Goal: Transaction & Acquisition: Book appointment/travel/reservation

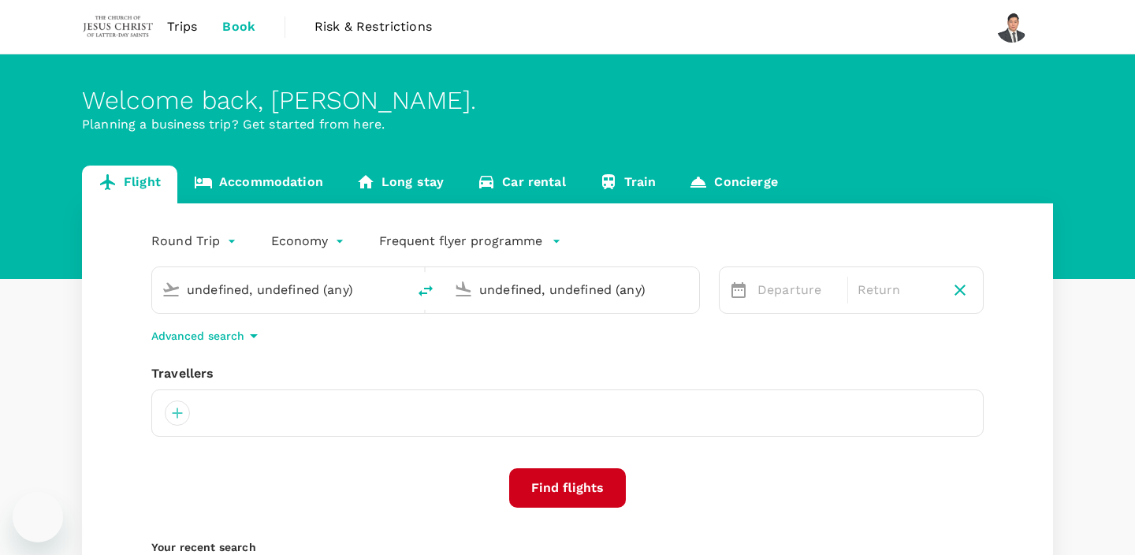
type input "Kuching Intl (KCH)"
type input "Kota Kinabalu Intl (BKI)"
type input "Kuching Intl (KCH)"
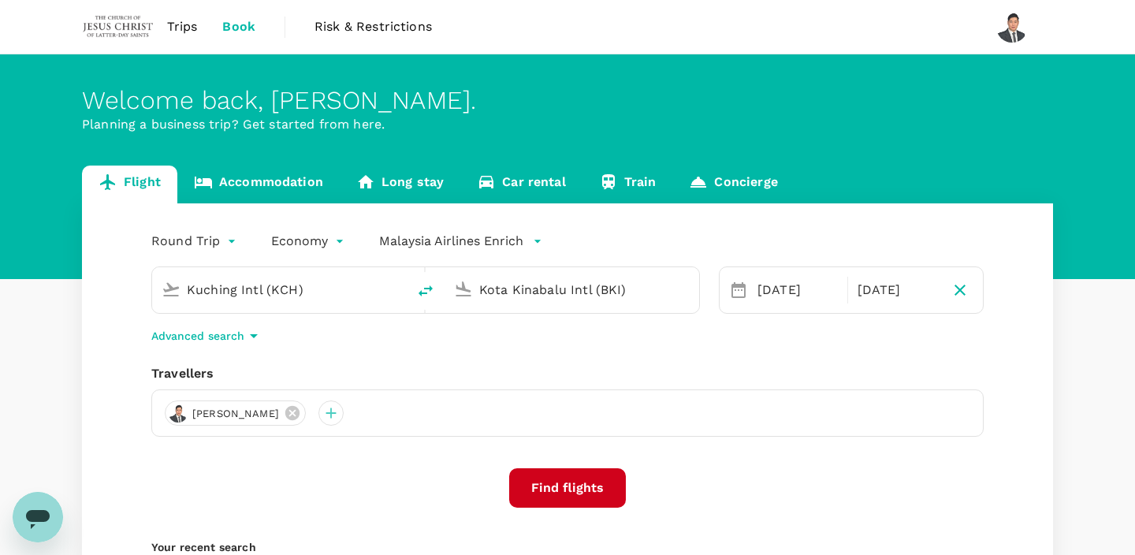
click at [516, 273] on div "Kota Kinabalu Intl (BKI)" at bounding box center [581, 287] width 217 height 32
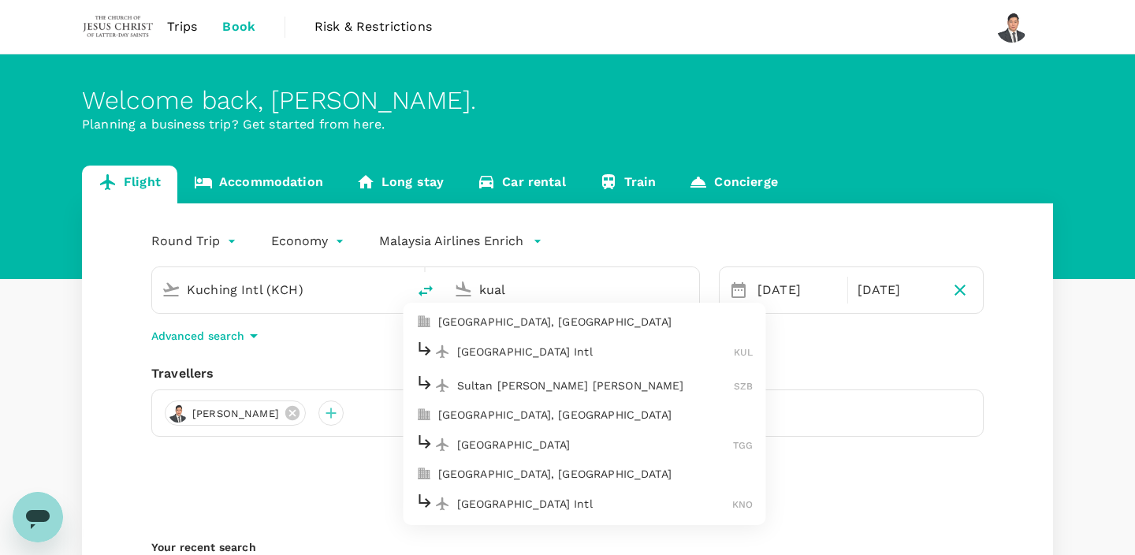
click at [509, 355] on p "[GEOGRAPHIC_DATA] Intl" at bounding box center [595, 352] width 277 height 16
type input "Kuala Lumpur Intl ([GEOGRAPHIC_DATA])"
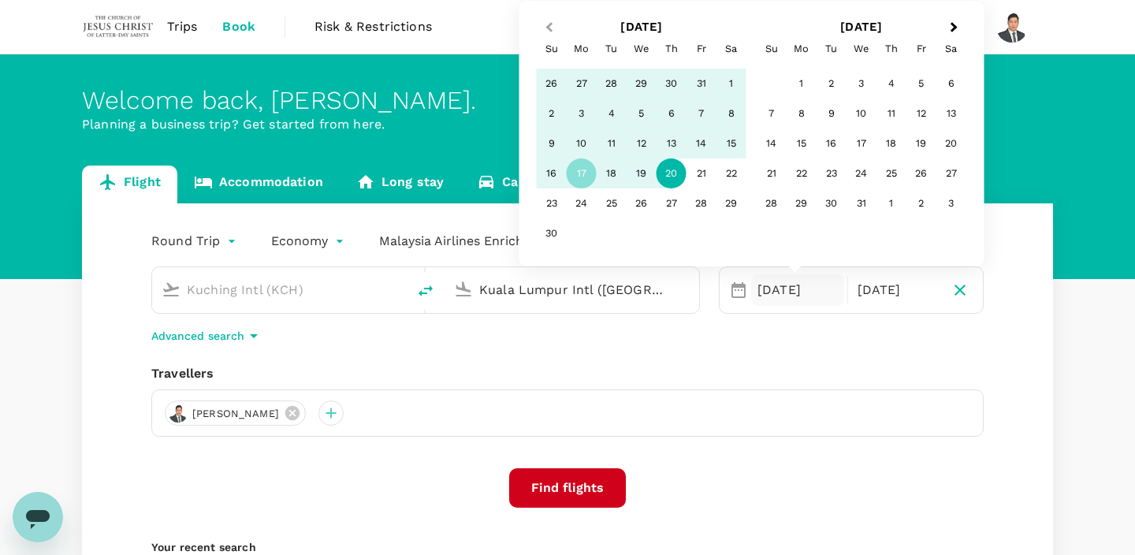
click at [549, 27] on span "Previous Month" at bounding box center [549, 28] width 0 height 18
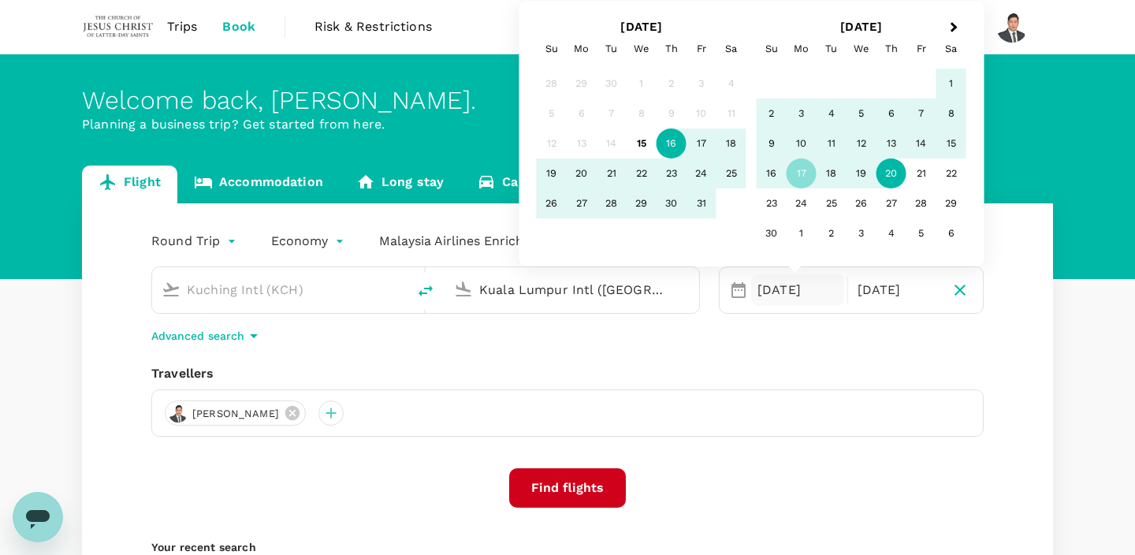
click at [667, 149] on div "16" at bounding box center [671, 143] width 30 height 30
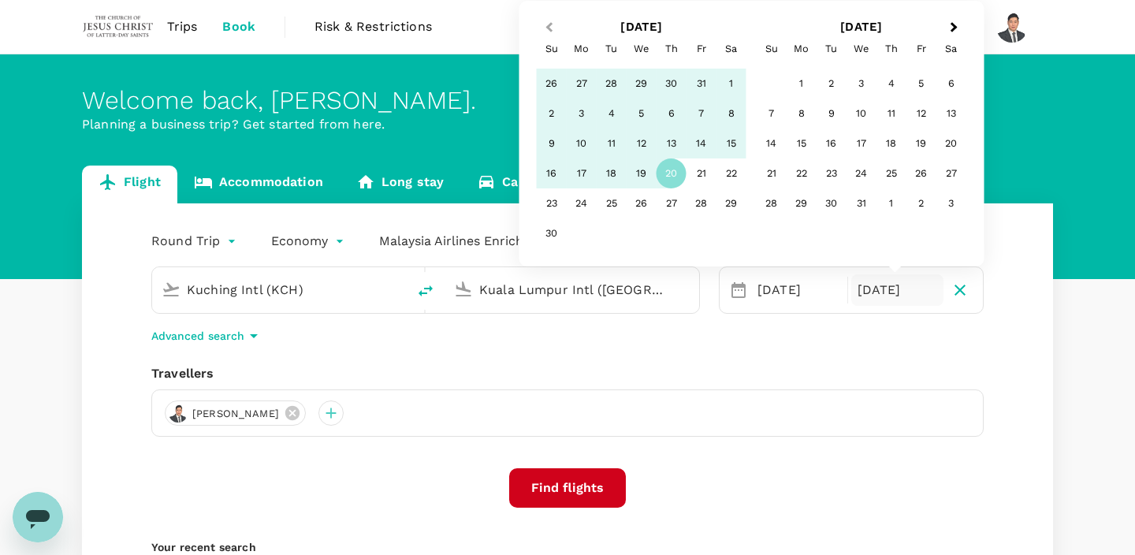
click at [555, 28] on button "Previous Month" at bounding box center [547, 28] width 25 height 25
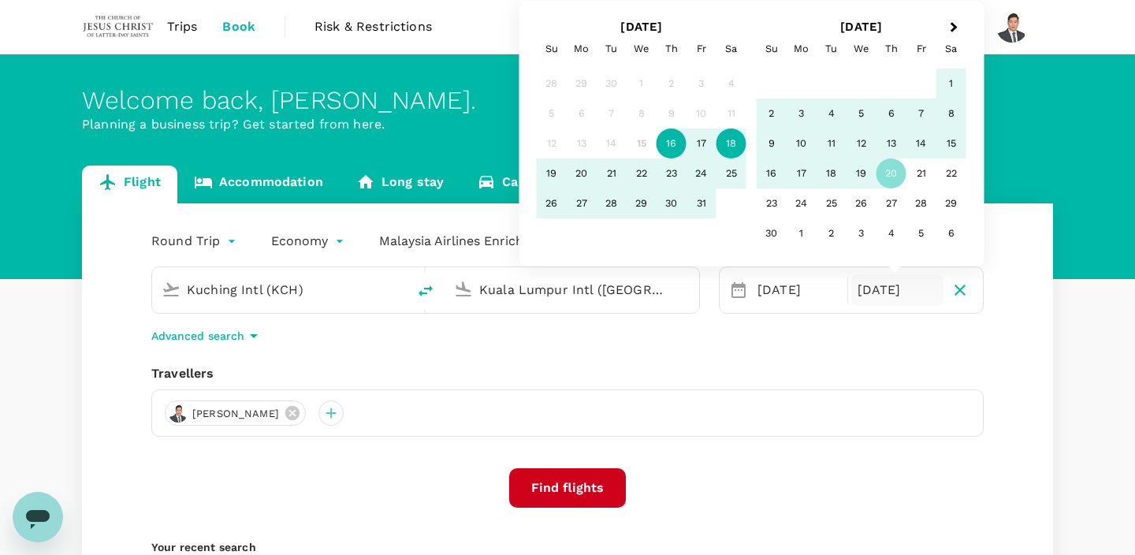
click at [732, 141] on div "18" at bounding box center [731, 143] width 30 height 30
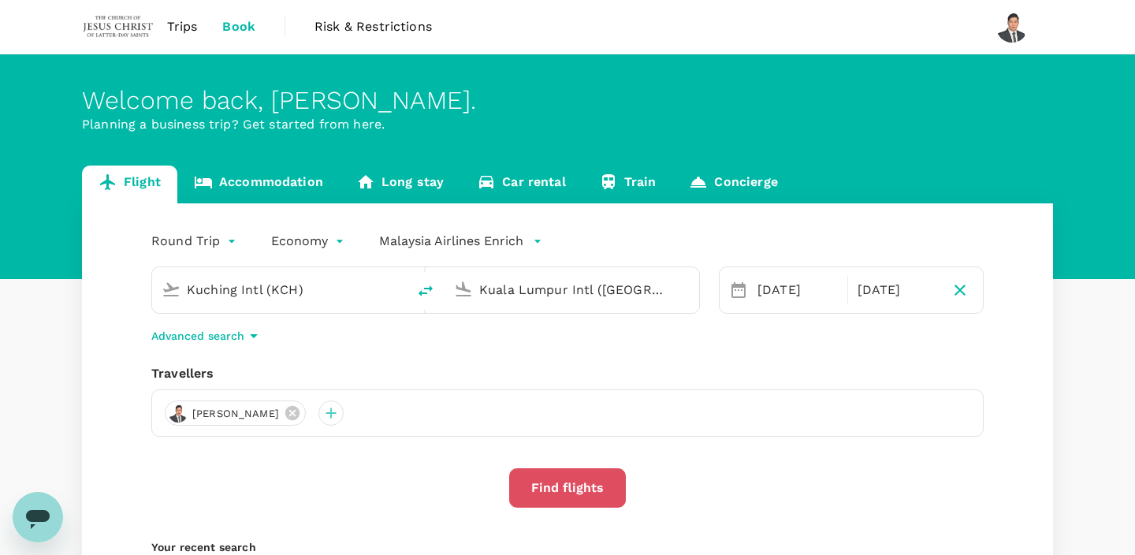
click at [548, 499] on button "Find flights" at bounding box center [567, 487] width 117 height 39
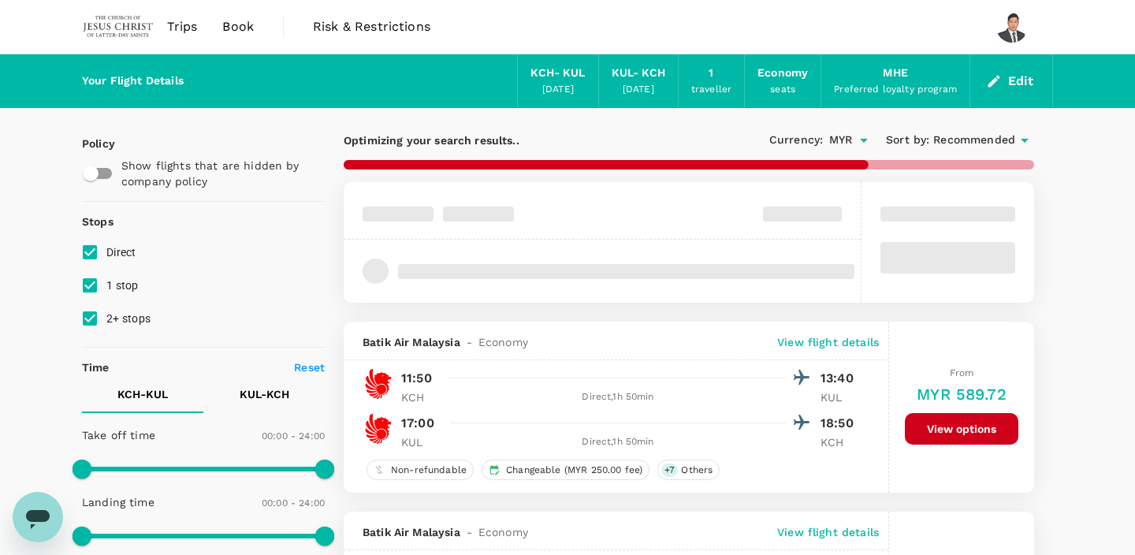
type input "MYR"
type input "1440"
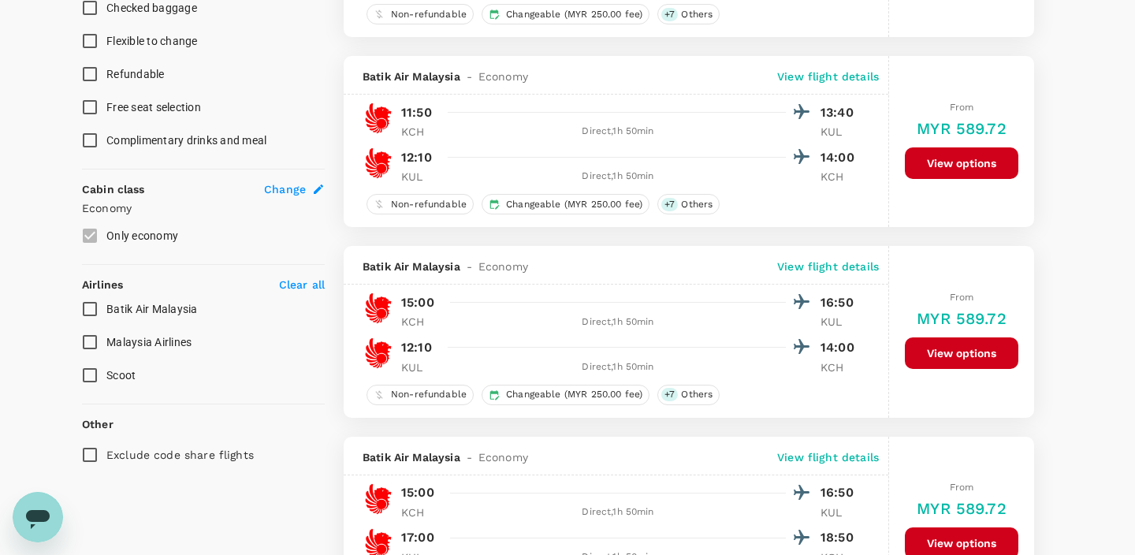
scroll to position [1414, 0]
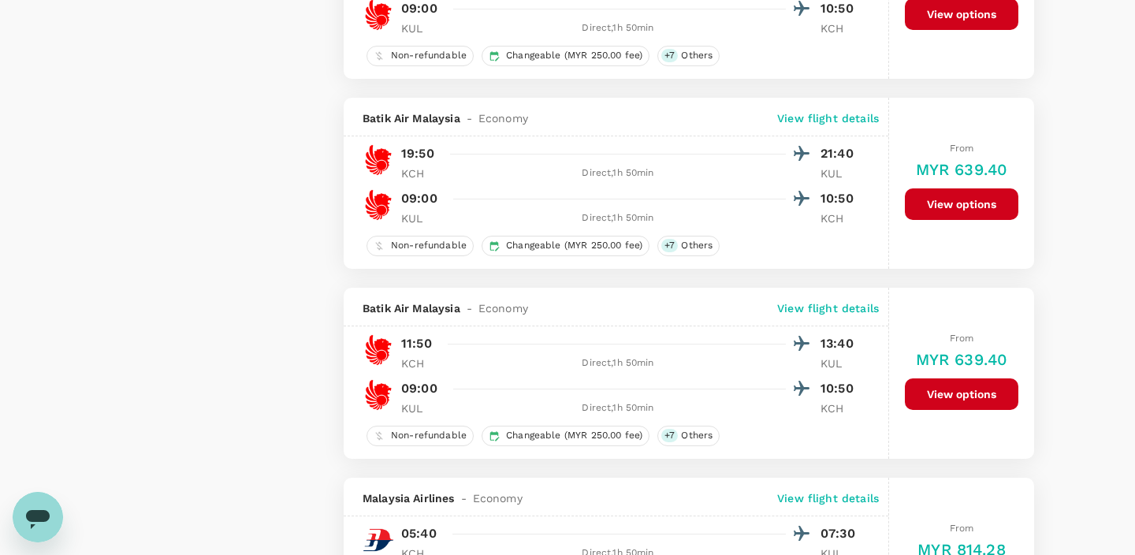
type input "965"
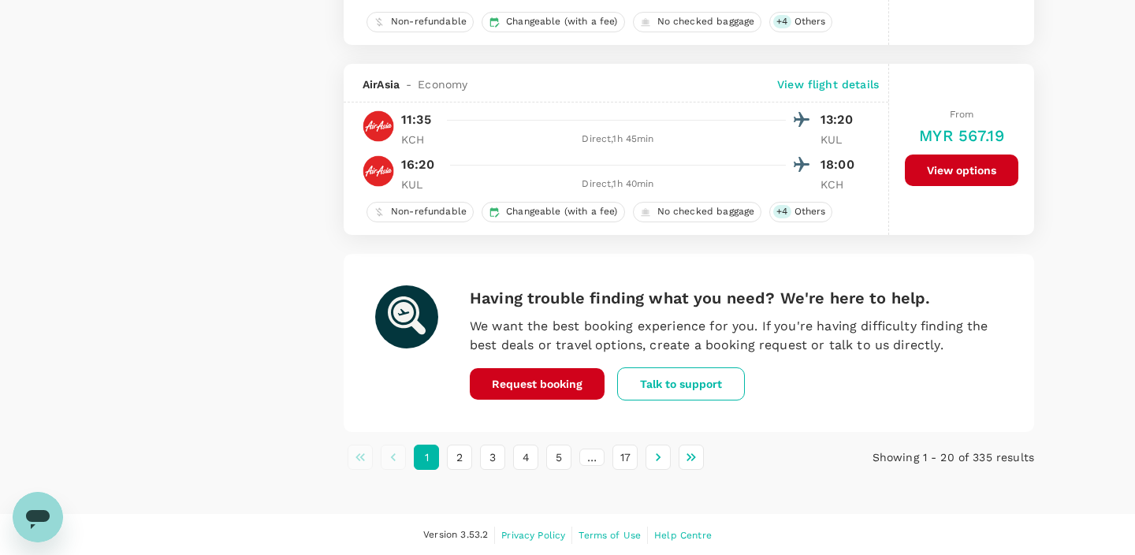
scroll to position [3711, 0]
click at [459, 459] on button "2" at bounding box center [459, 457] width 25 height 25
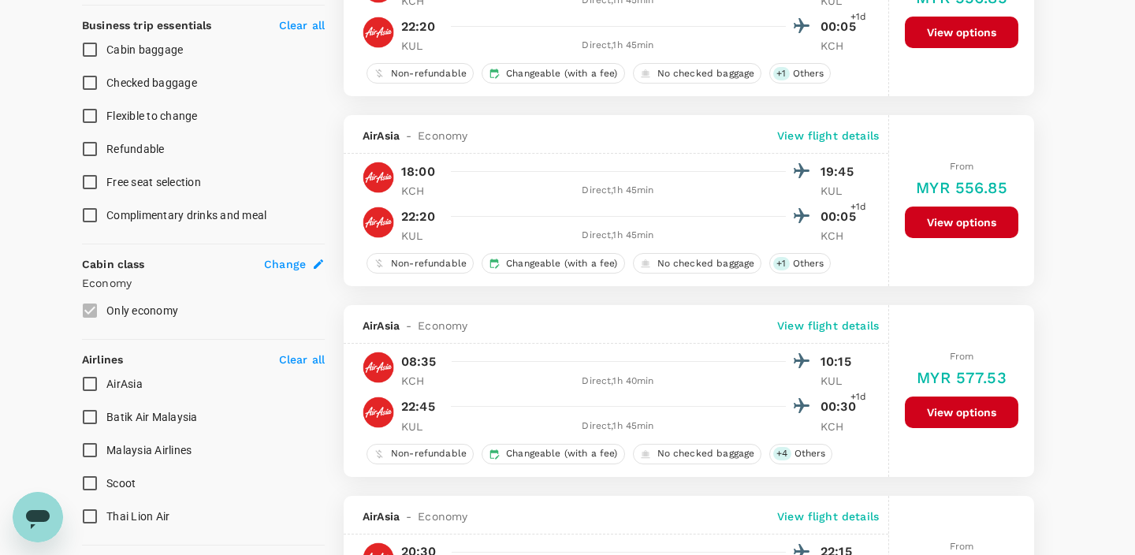
scroll to position [622, 0]
click at [91, 448] on input "Malaysia Airlines" at bounding box center [89, 449] width 33 height 33
checkbox input "true"
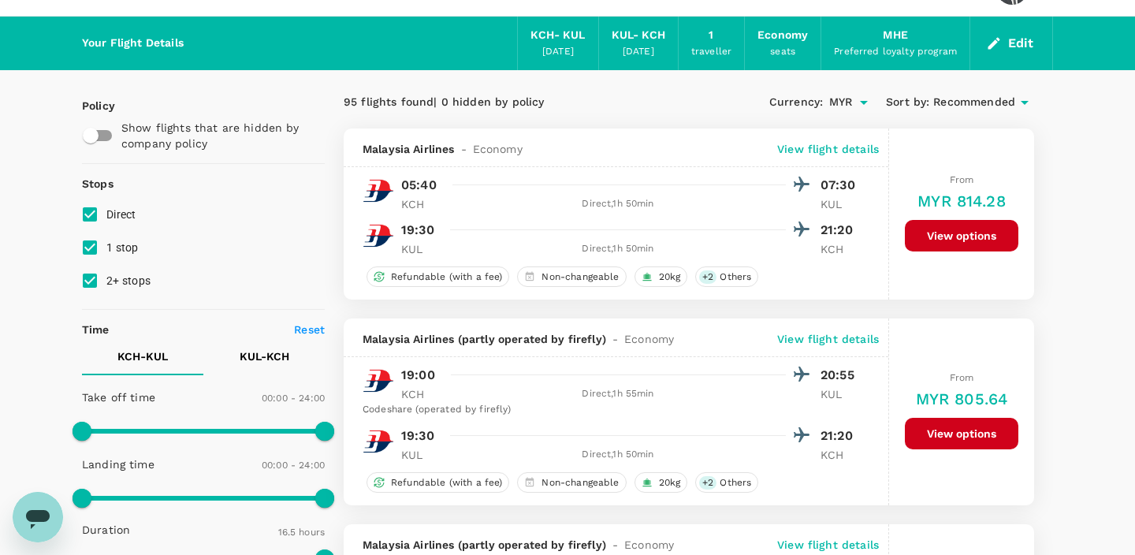
scroll to position [39, 0]
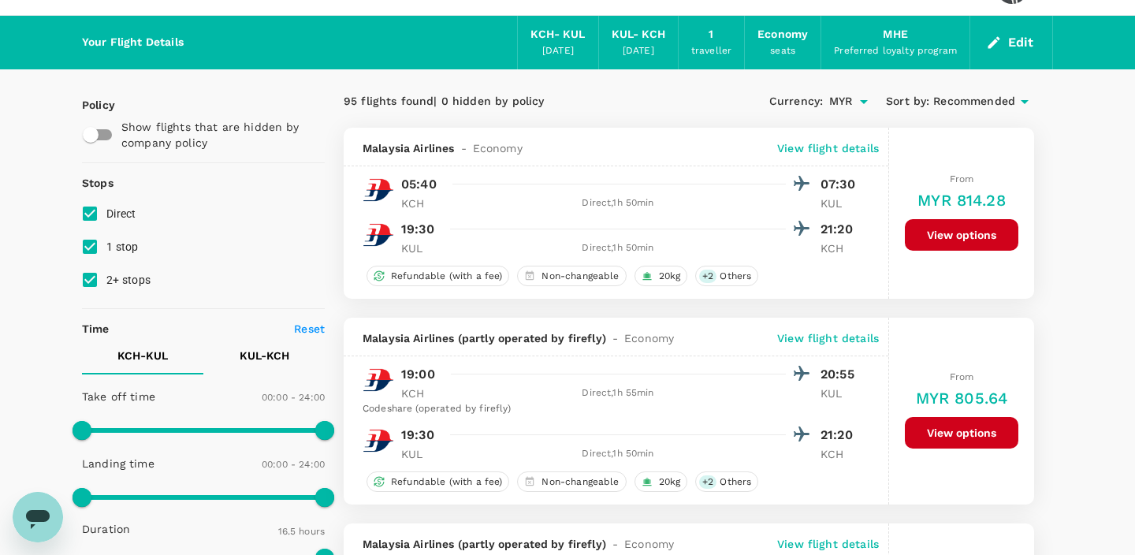
click at [1011, 46] on button "Edit" at bounding box center [1011, 42] width 57 height 25
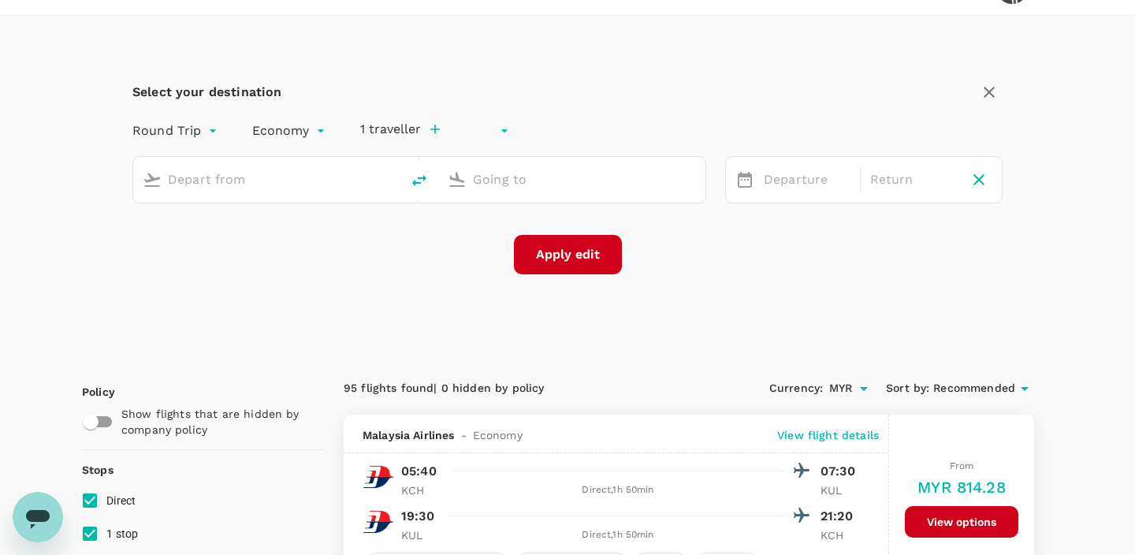
type input "undefined, undefined (any)"
type input "Kuching Intl (KCH)"
type input "Kuala Lumpur Intl ([GEOGRAPHIC_DATA])"
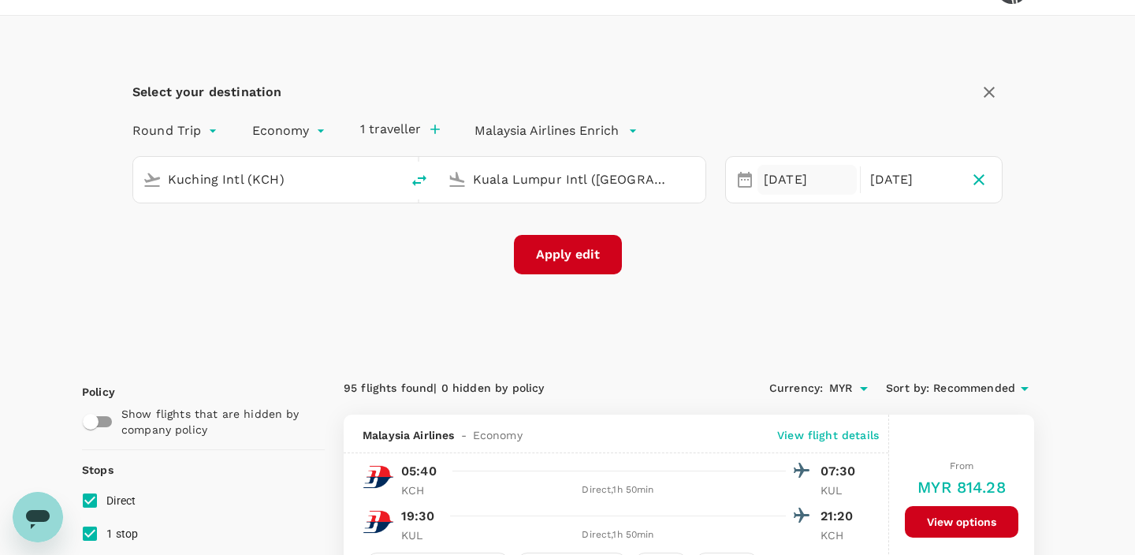
click at [783, 180] on div "[DATE]" at bounding box center [806, 180] width 99 height 31
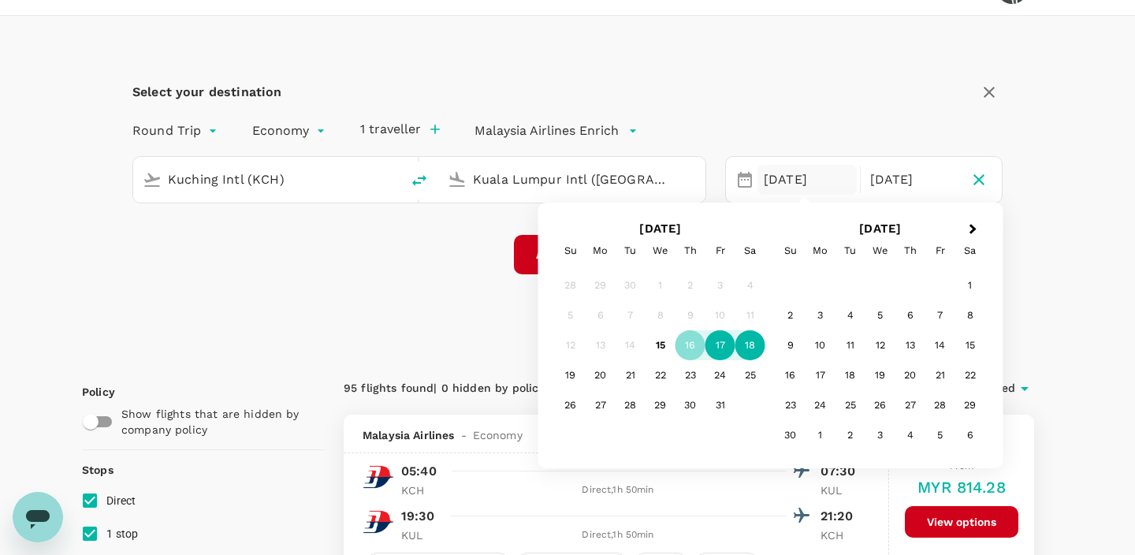
click at [716, 342] on div "17" at bounding box center [720, 345] width 30 height 30
click at [1057, 303] on div "Select your destination Round Trip roundtrip Economy economy 1 traveller Malays…" at bounding box center [567, 186] width 1009 height 340
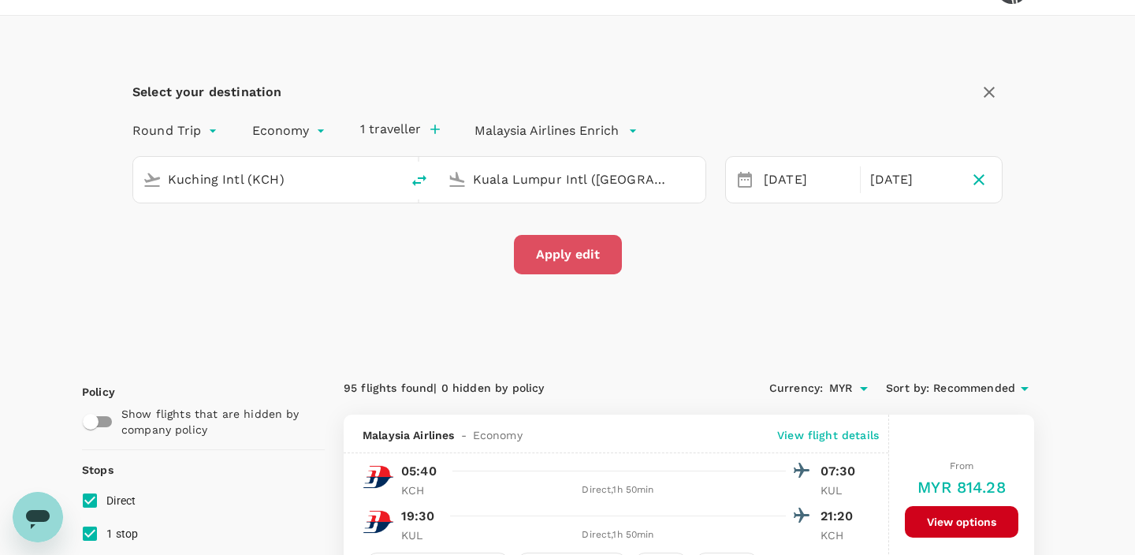
click at [581, 253] on button "Apply edit" at bounding box center [568, 254] width 108 height 39
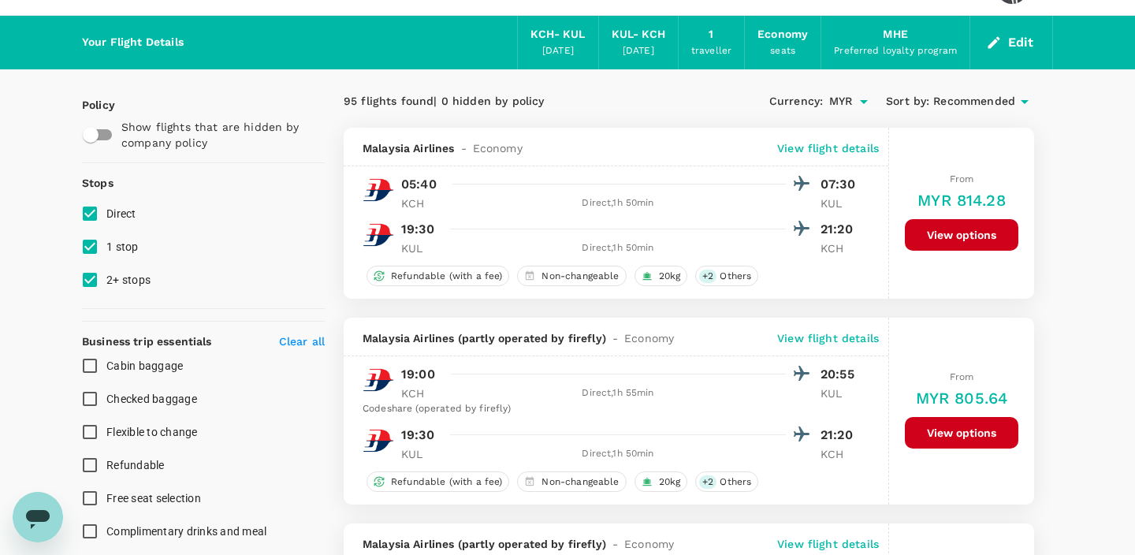
checkbox input "false"
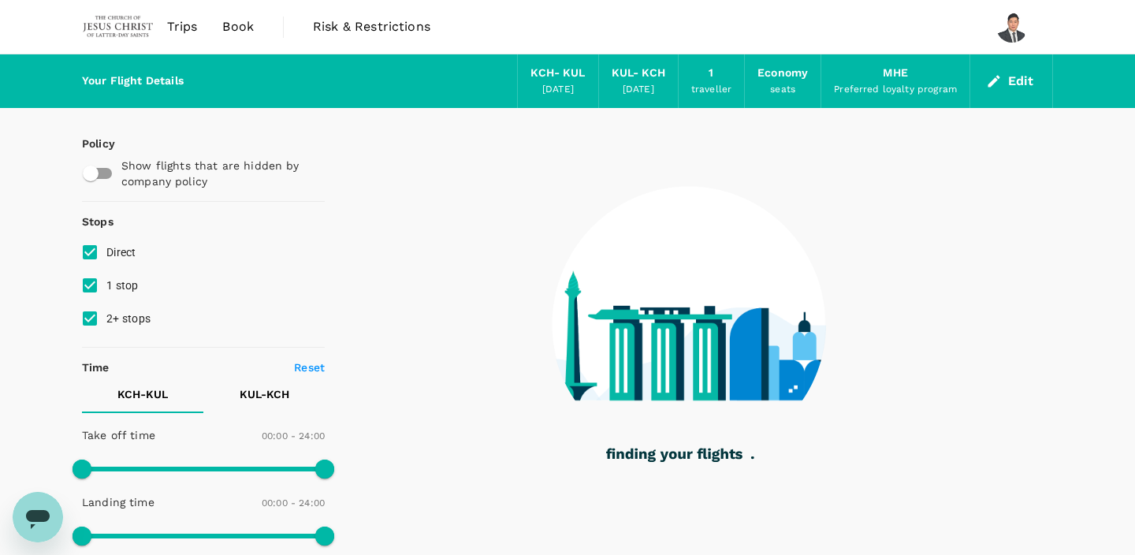
type input "625"
checkbox input "true"
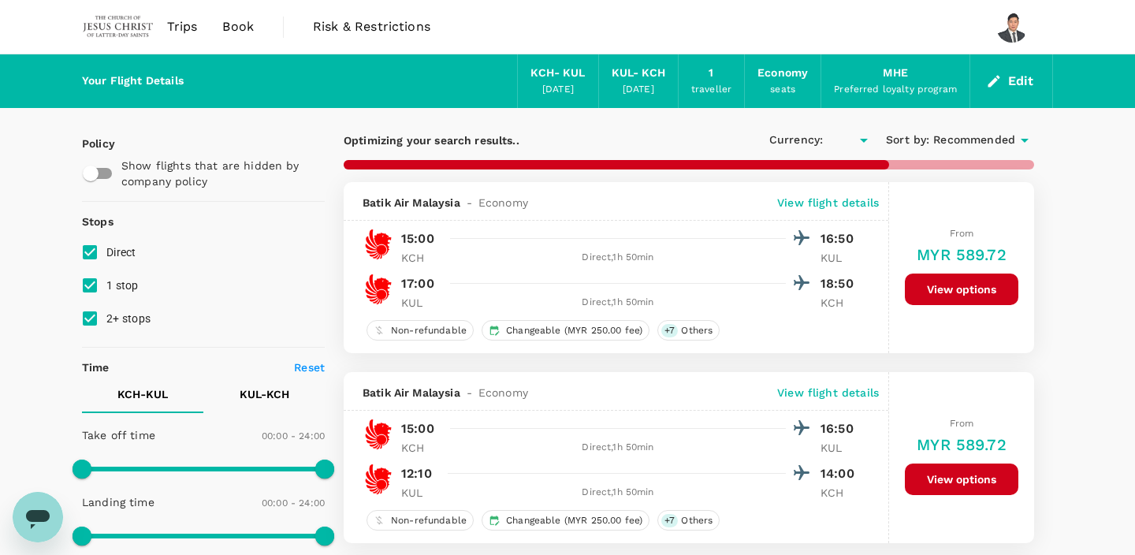
type input "MYR"
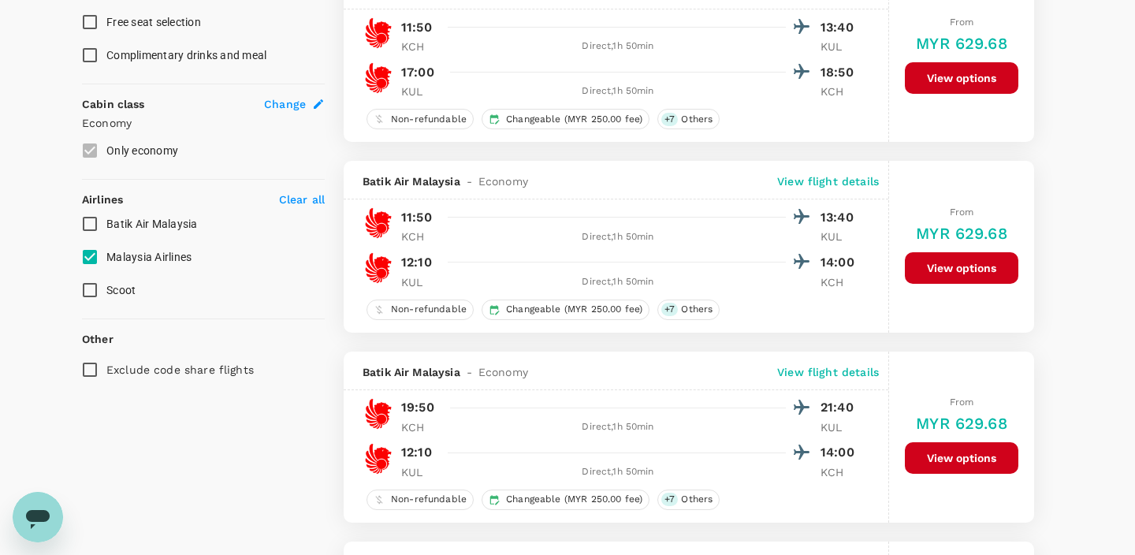
scroll to position [783, 0]
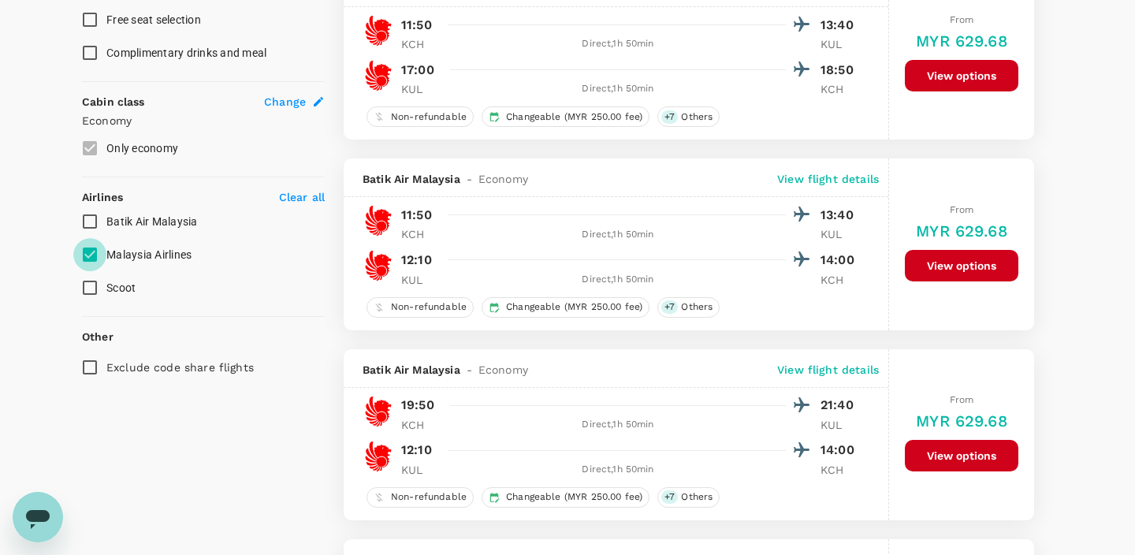
click at [95, 256] on input "Malaysia Airlines" at bounding box center [89, 254] width 33 height 33
checkbox input "false"
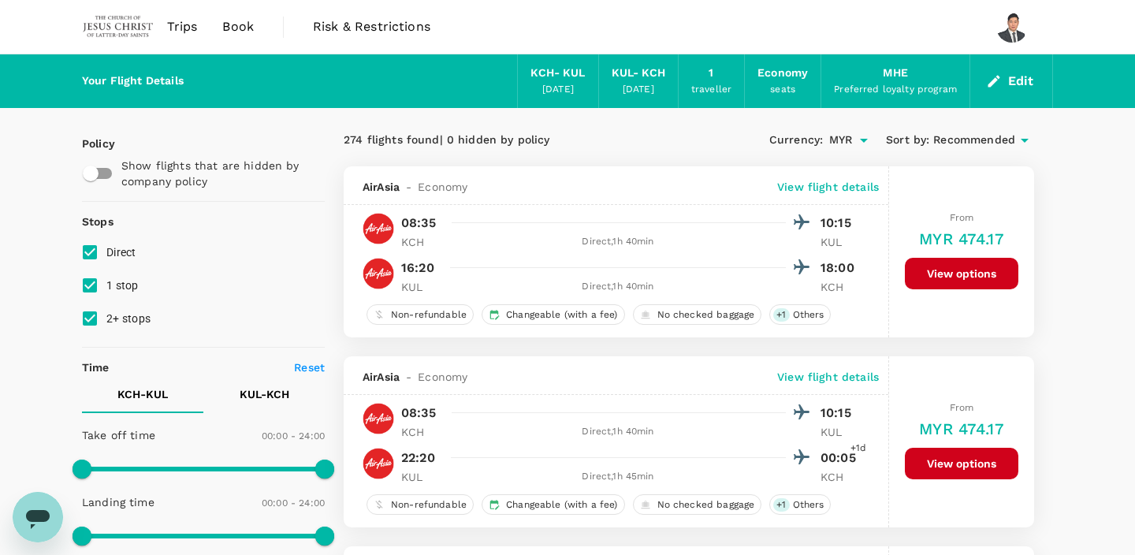
scroll to position [0, 0]
click at [557, 76] on div "KCH - KUL" at bounding box center [557, 73] width 54 height 17
click at [1016, 80] on button "Edit" at bounding box center [1011, 81] width 57 height 25
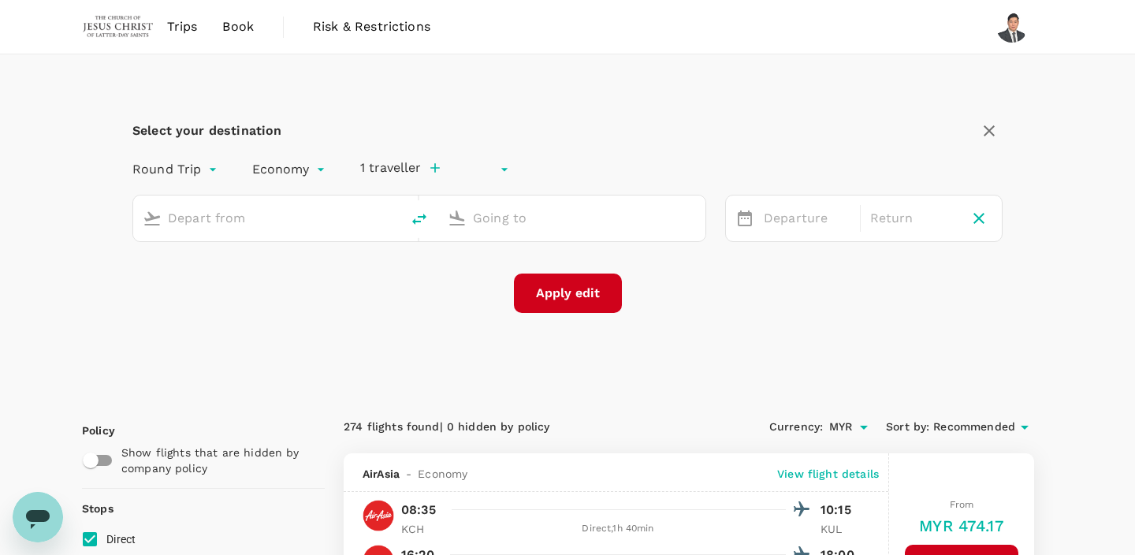
type input "undefined, undefined (any)"
type input "Kuching Intl (KCH)"
type input "Kuala Lumpur Intl ([GEOGRAPHIC_DATA])"
click at [775, 219] on div "17 Oct" at bounding box center [806, 218] width 99 height 31
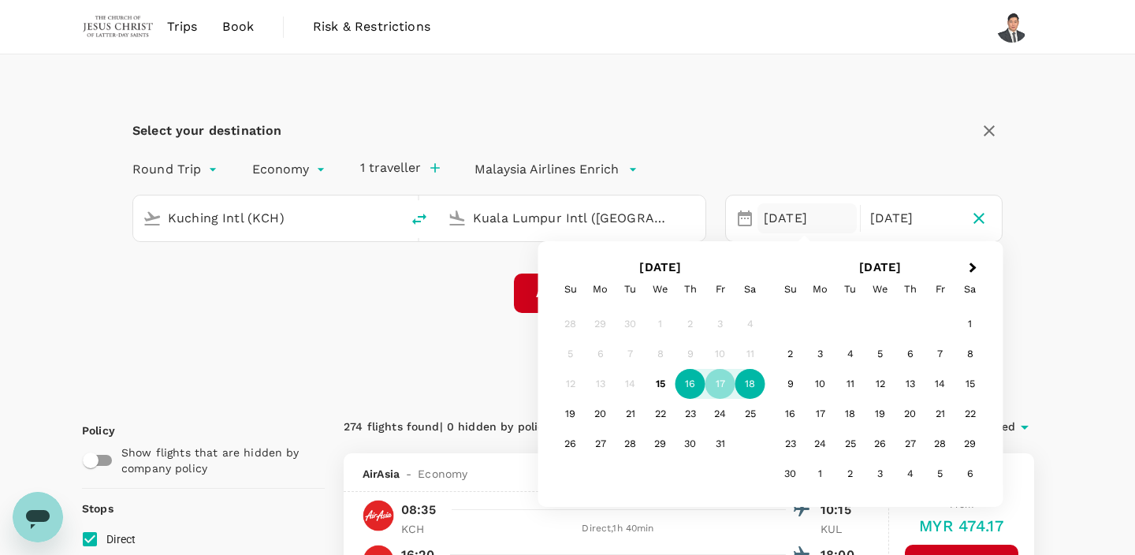
click at [688, 380] on div "16" at bounding box center [690, 384] width 30 height 30
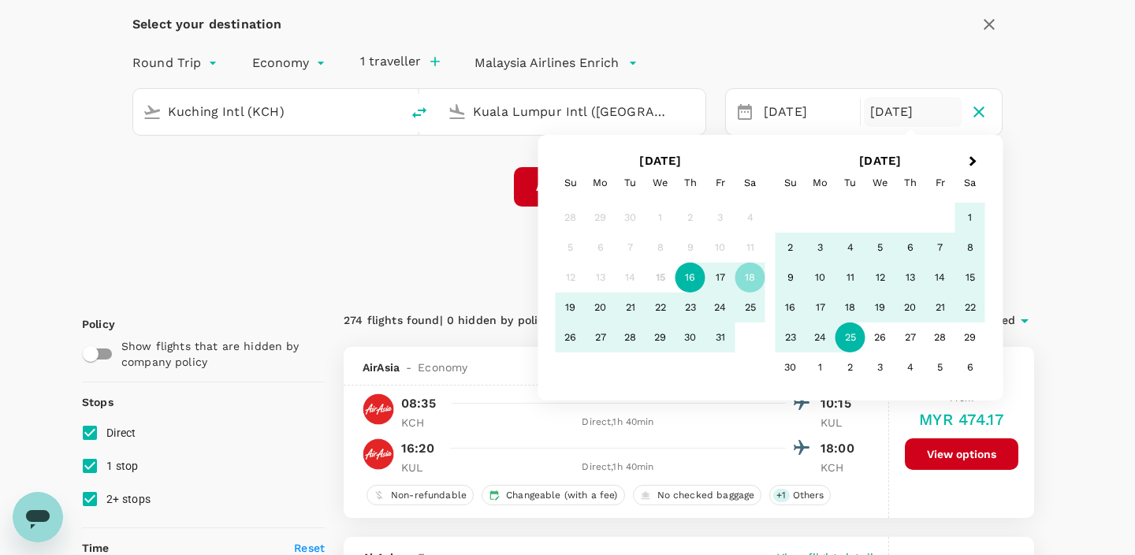
scroll to position [124, 0]
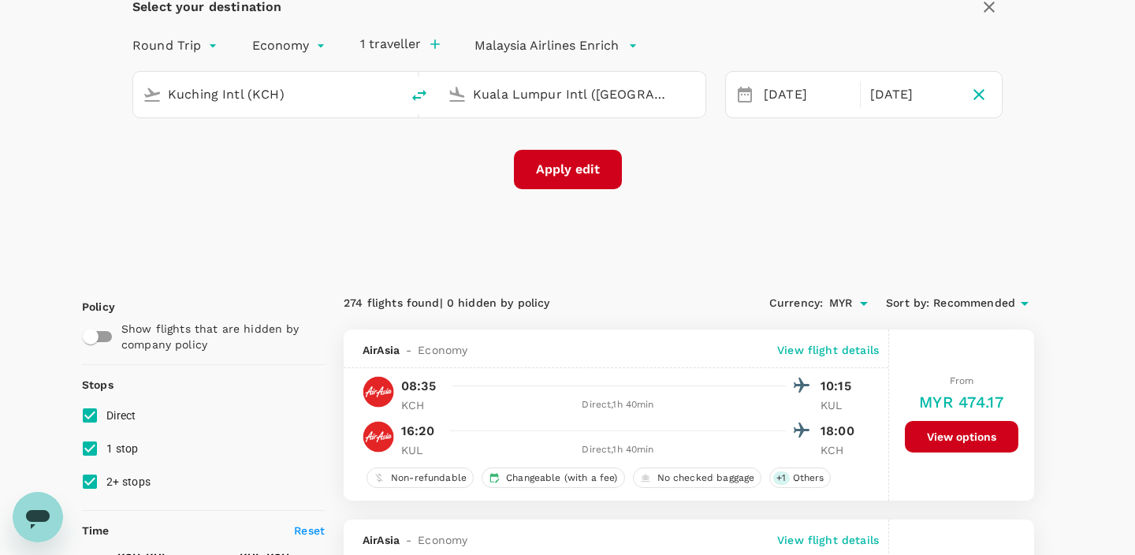
click at [1062, 253] on div "Select your destination Round Trip roundtrip Economy economy 1 traveller Malays…" at bounding box center [567, 101] width 1009 height 340
click at [557, 175] on button "Apply edit" at bounding box center [568, 169] width 108 height 39
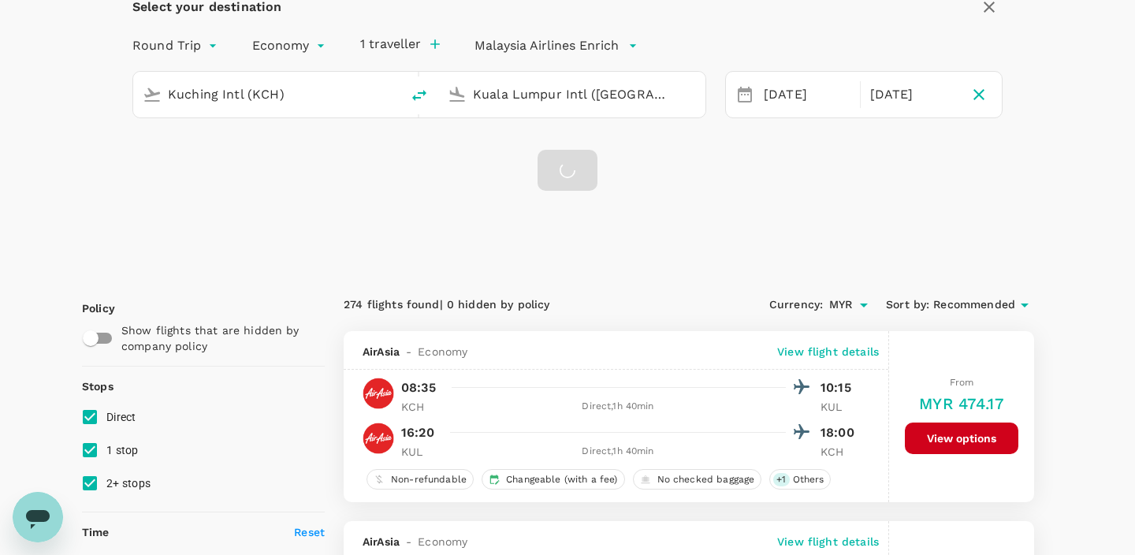
checkbox input "false"
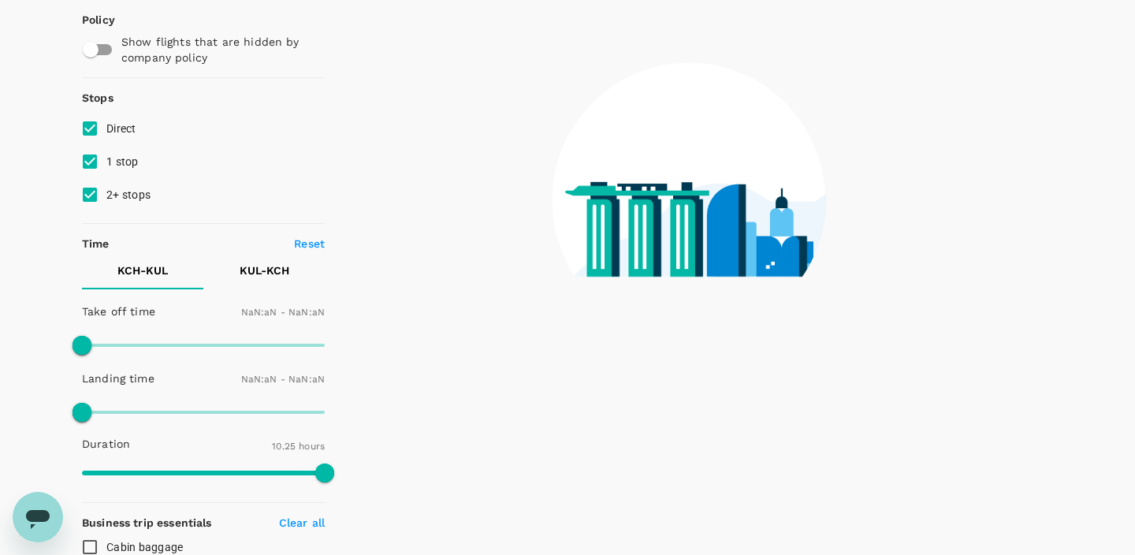
type input "1440"
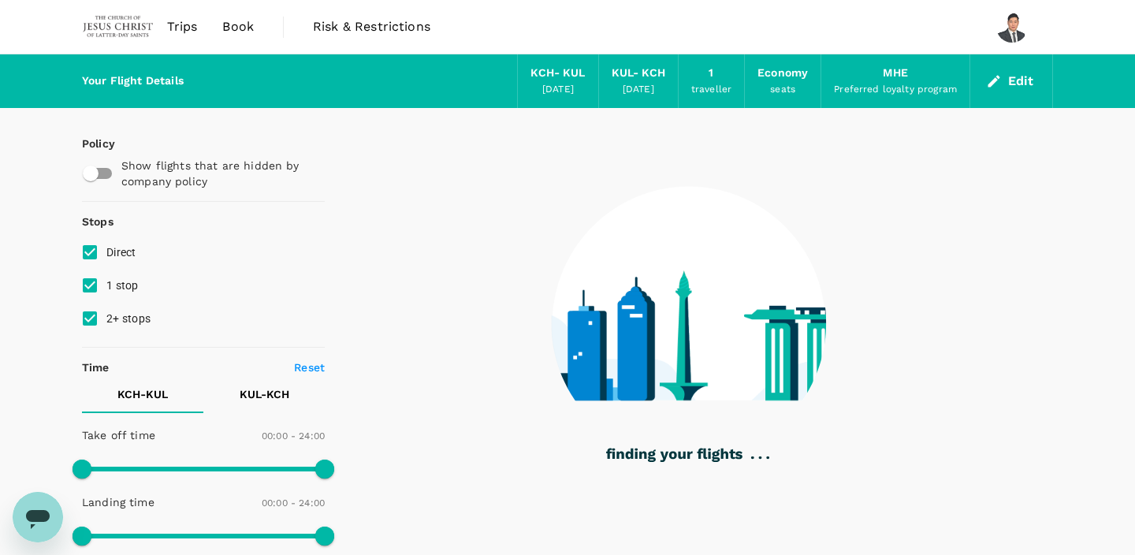
type input "115"
checkbox input "true"
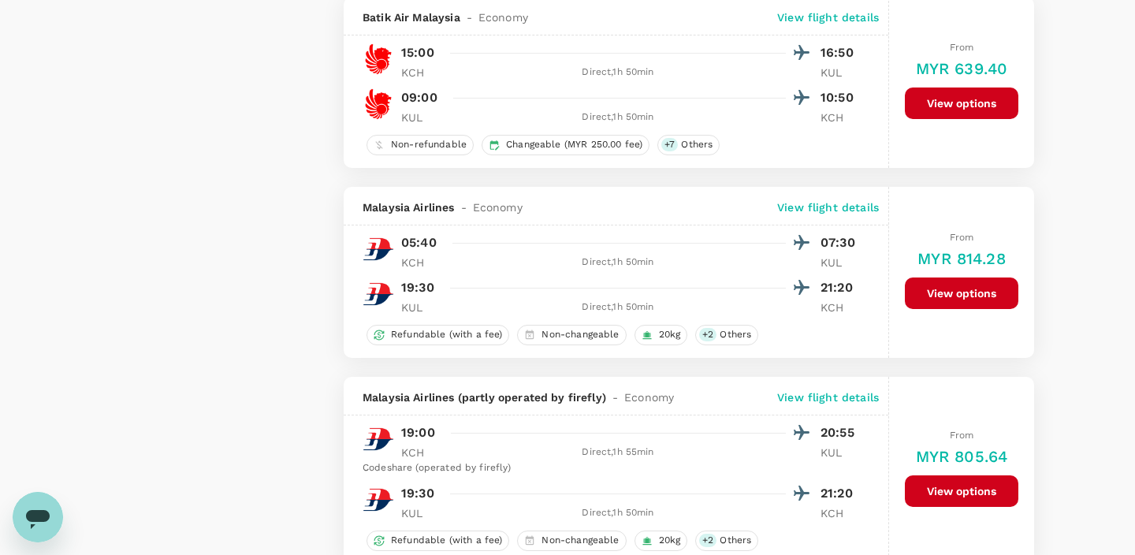
scroll to position [1767, 0]
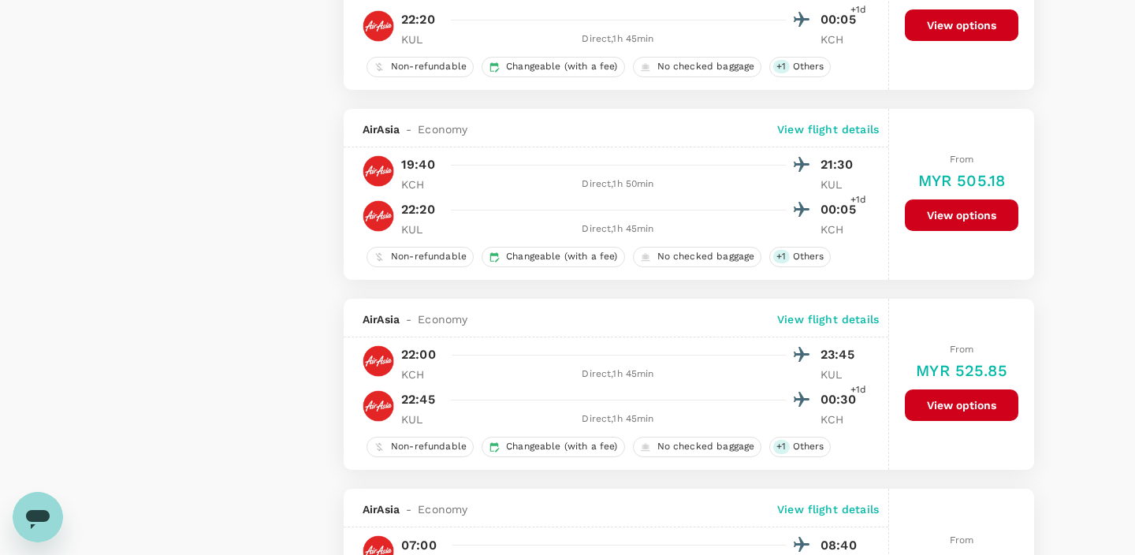
type input "995"
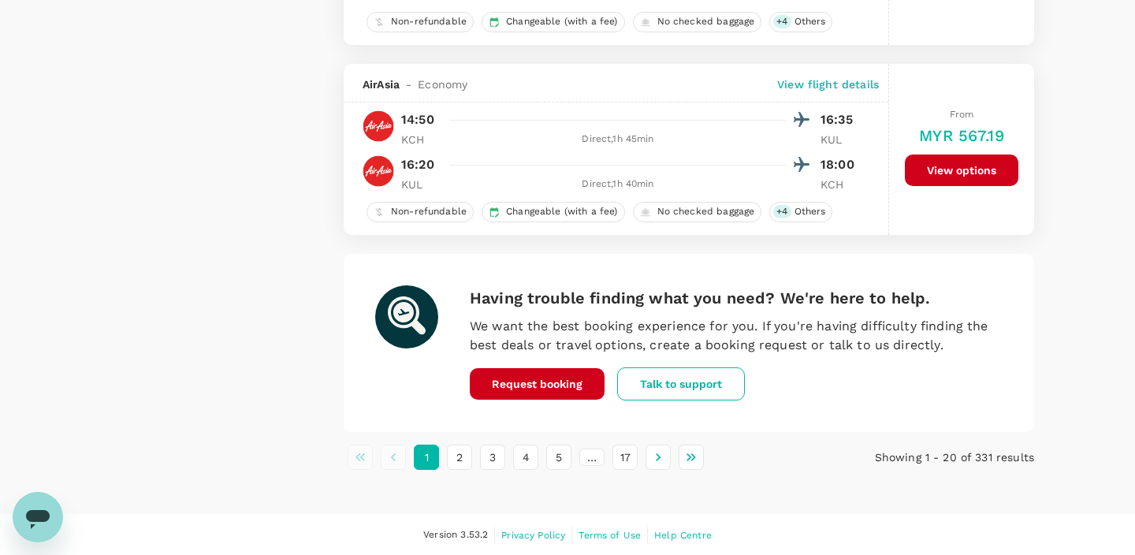
scroll to position [3711, 0]
click at [461, 450] on button "2" at bounding box center [459, 457] width 25 height 25
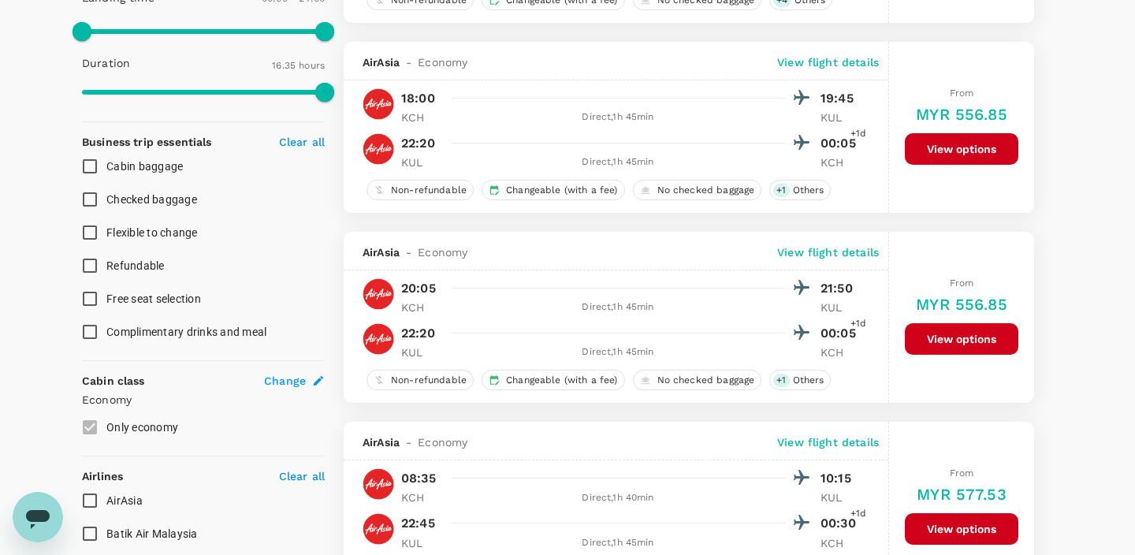
scroll to position [629, 0]
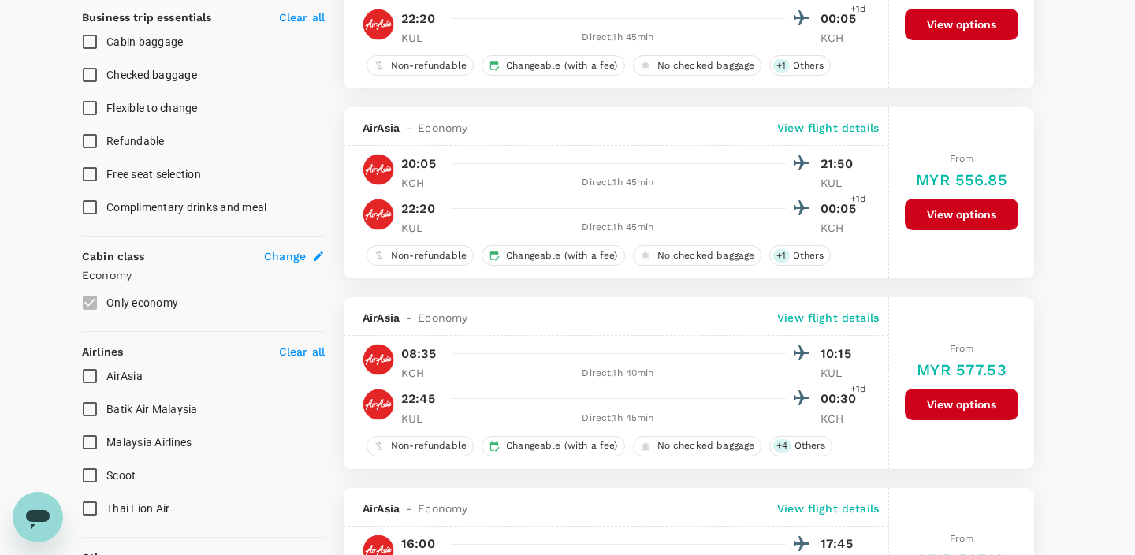
click at [92, 376] on input "AirAsia" at bounding box center [89, 375] width 33 height 33
checkbox input "true"
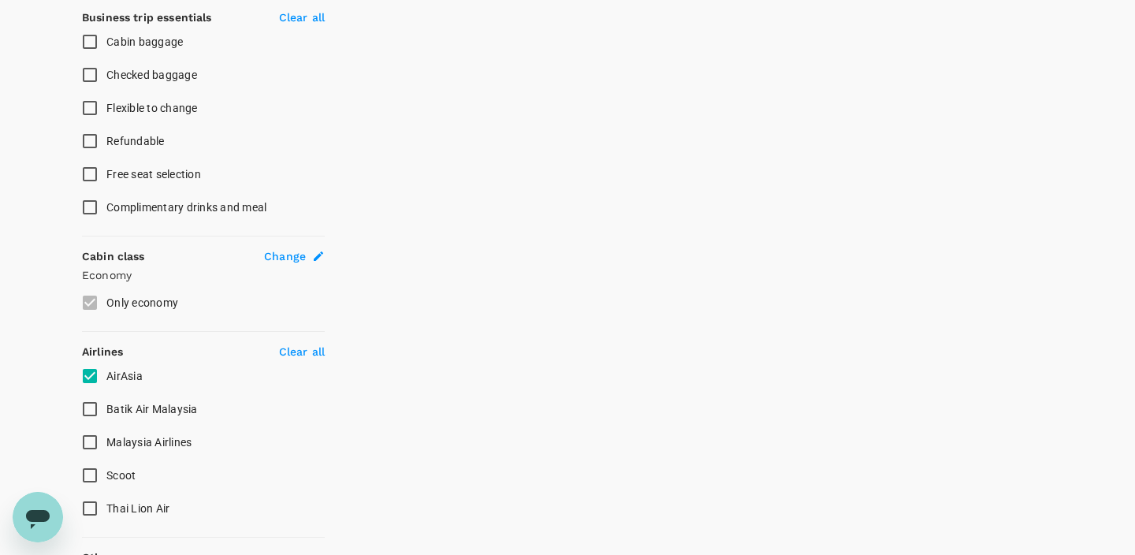
click at [95, 439] on input "Malaysia Airlines" at bounding box center [89, 442] width 33 height 33
checkbox input "true"
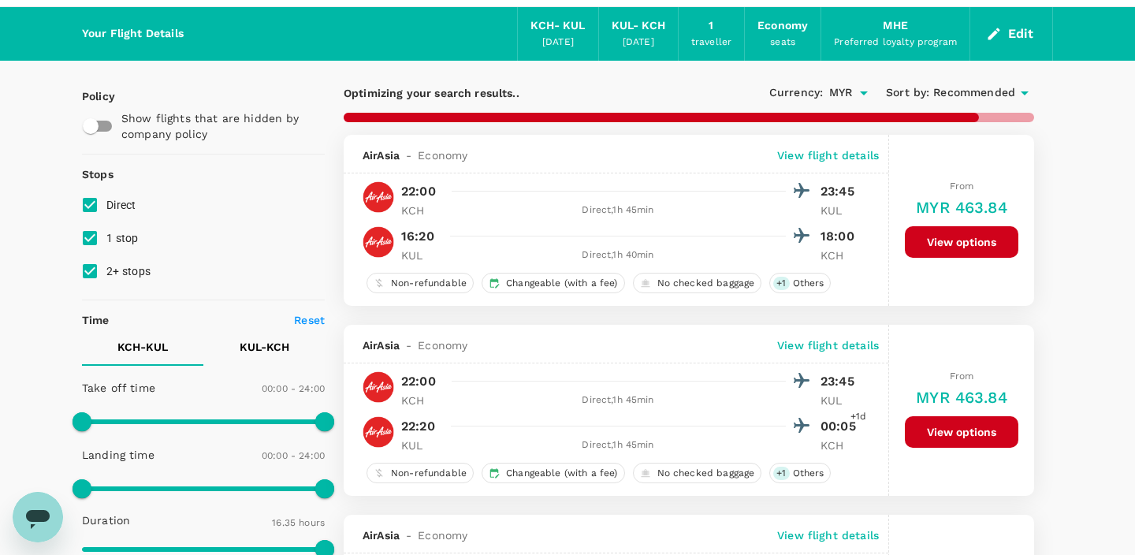
scroll to position [150, 0]
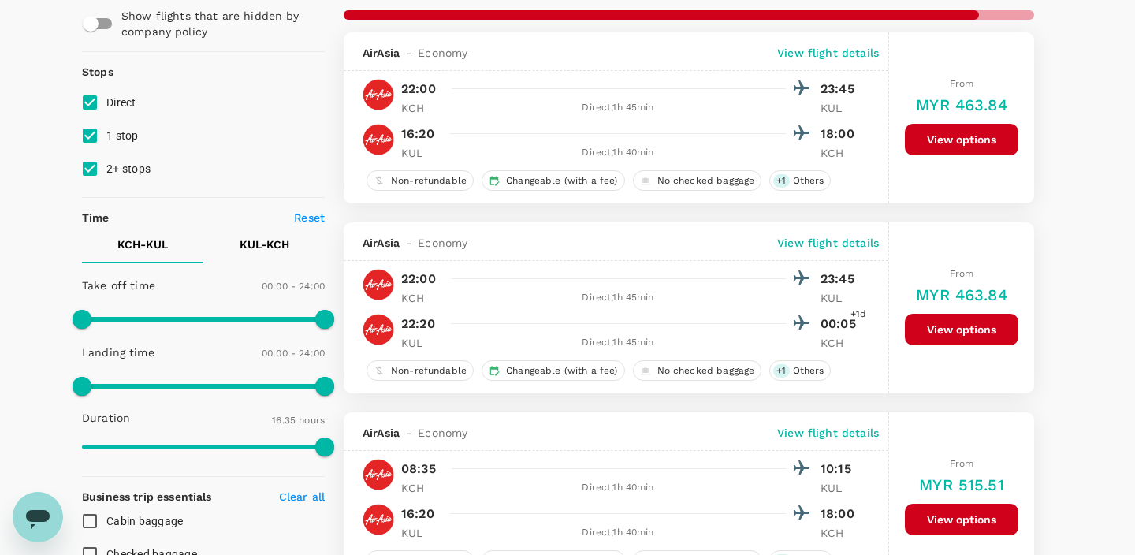
click at [133, 318] on span at bounding box center [203, 319] width 243 height 24
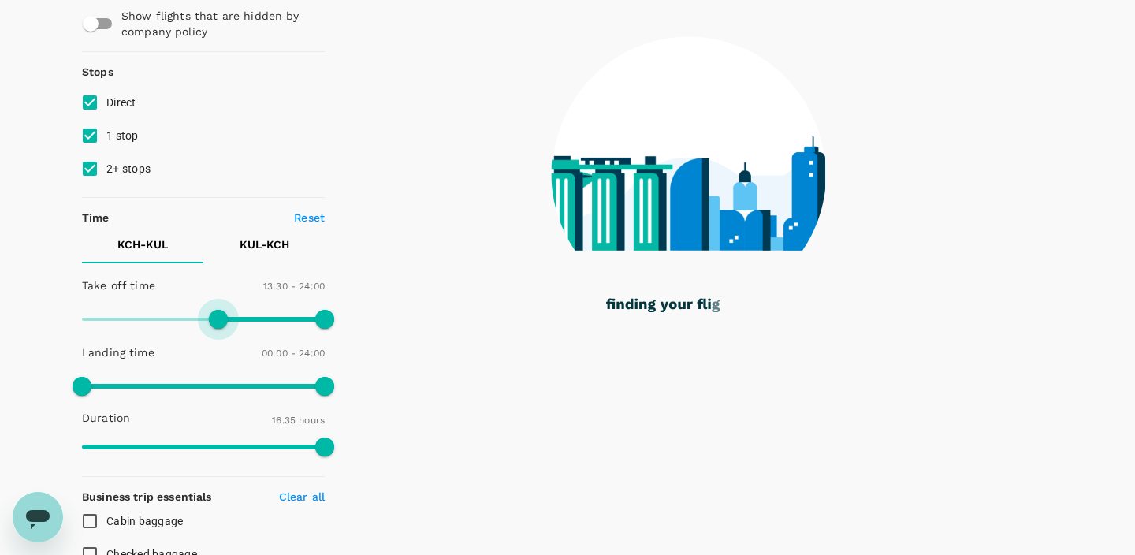
type input "780"
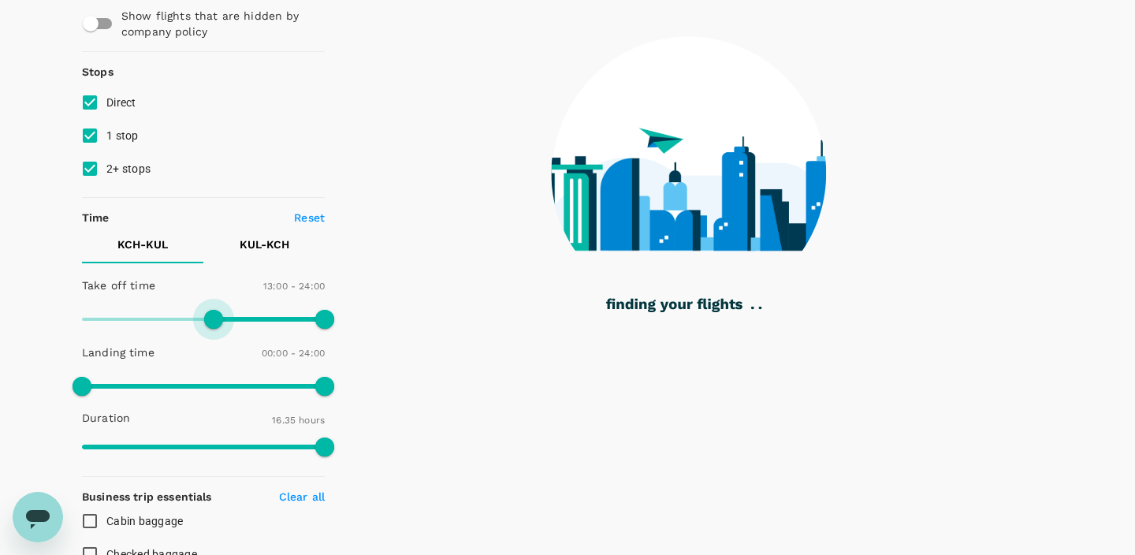
drag, startPoint x: 134, startPoint y: 318, endPoint x: 214, endPoint y: 323, distance: 80.5
click at [214, 323] on span at bounding box center [213, 319] width 19 height 19
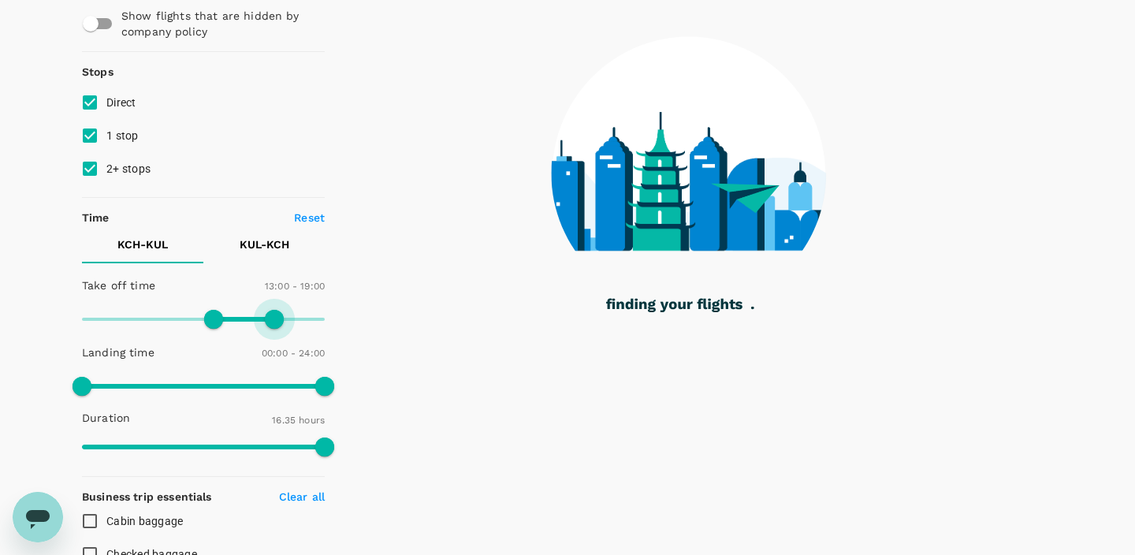
type input "1110"
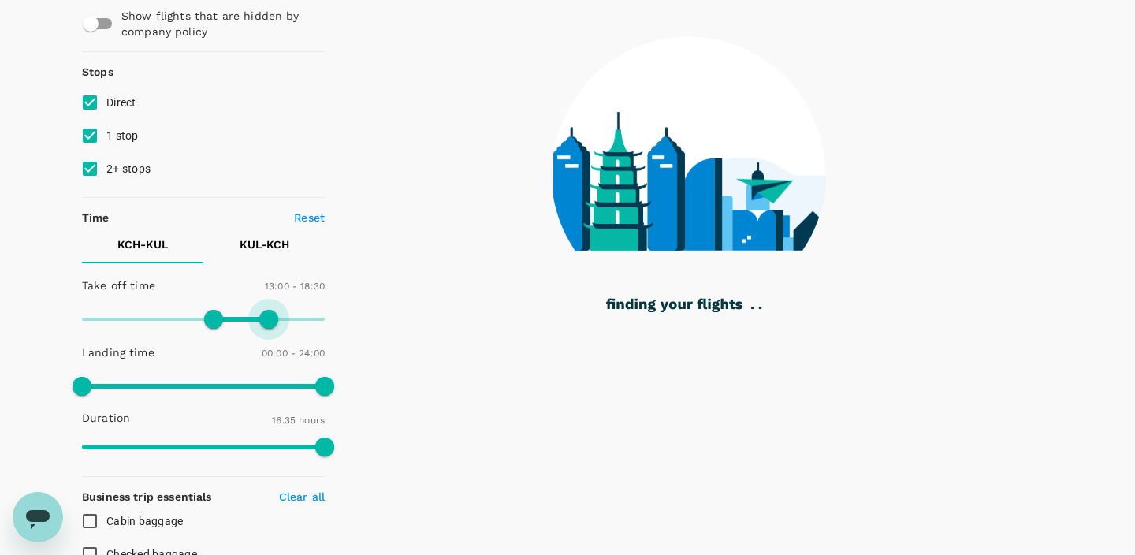
drag, startPoint x: 325, startPoint y: 321, endPoint x: 271, endPoint y: 321, distance: 54.4
click at [271, 321] on span at bounding box center [268, 319] width 19 height 19
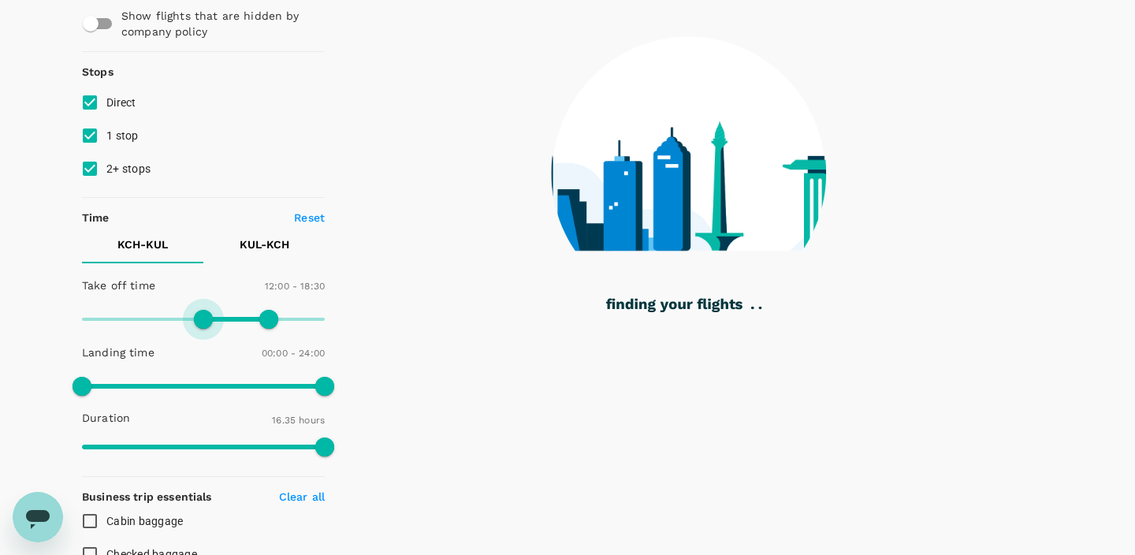
type input "690"
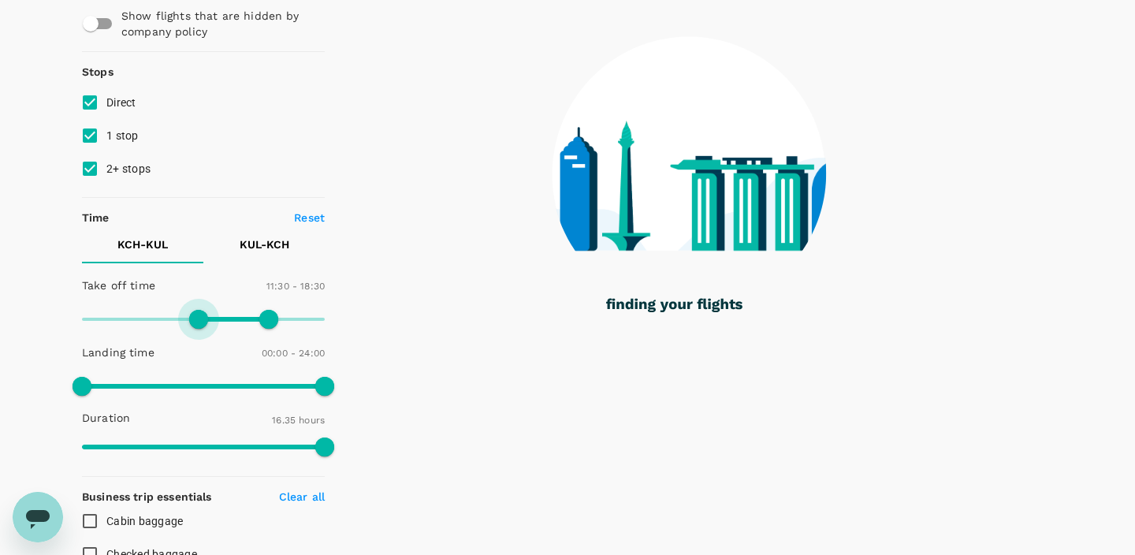
drag, startPoint x: 218, startPoint y: 319, endPoint x: 197, endPoint y: 319, distance: 21.3
click at [197, 319] on span at bounding box center [198, 319] width 19 height 19
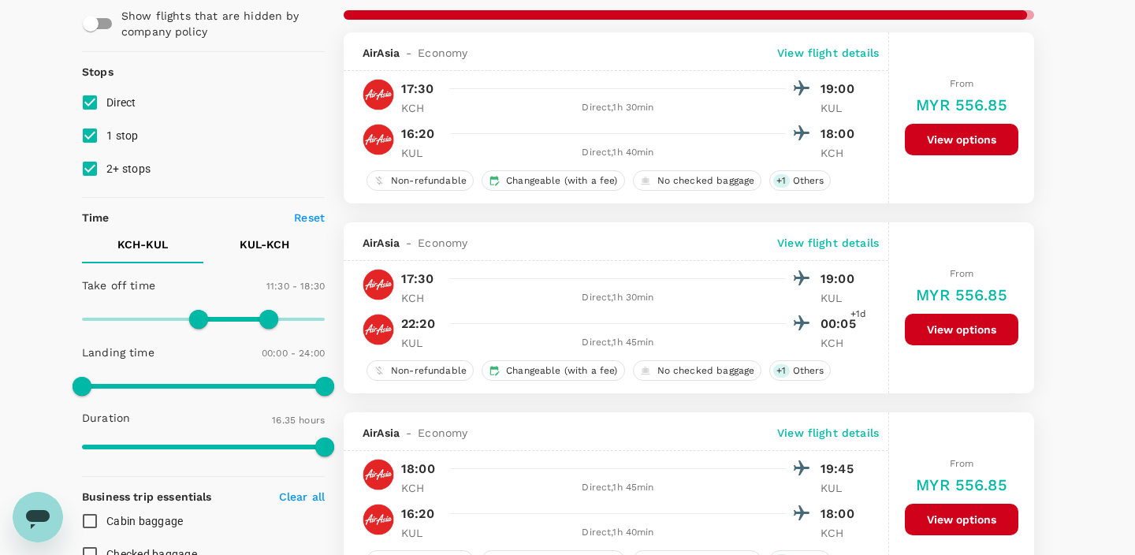
click at [286, 242] on p "KUL - KCH" at bounding box center [265, 244] width 50 height 16
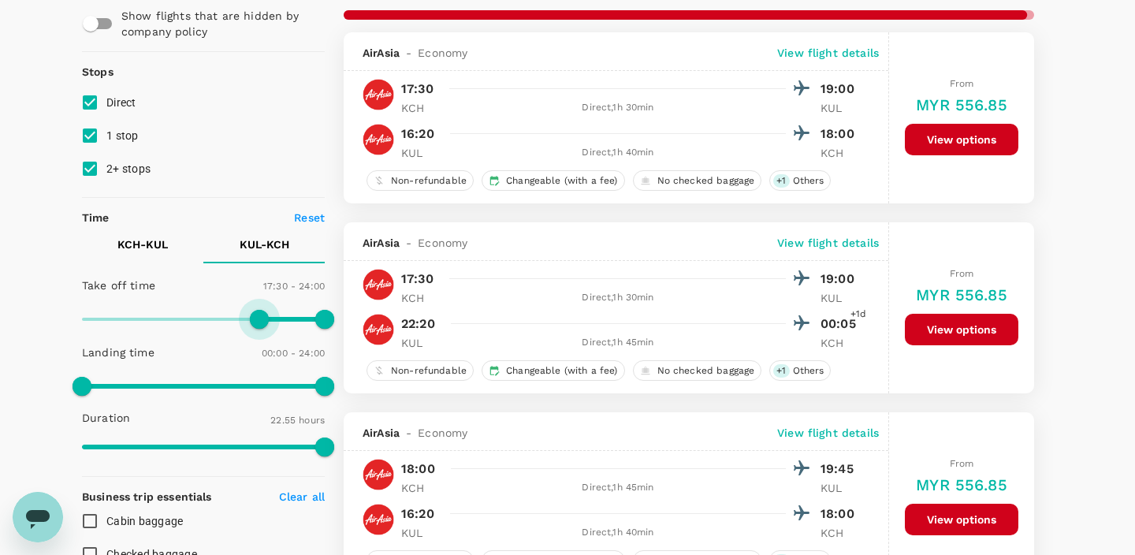
type input "1140"
drag, startPoint x: 81, startPoint y: 323, endPoint x: 272, endPoint y: 325, distance: 190.7
click at [272, 325] on span at bounding box center [274, 319] width 19 height 19
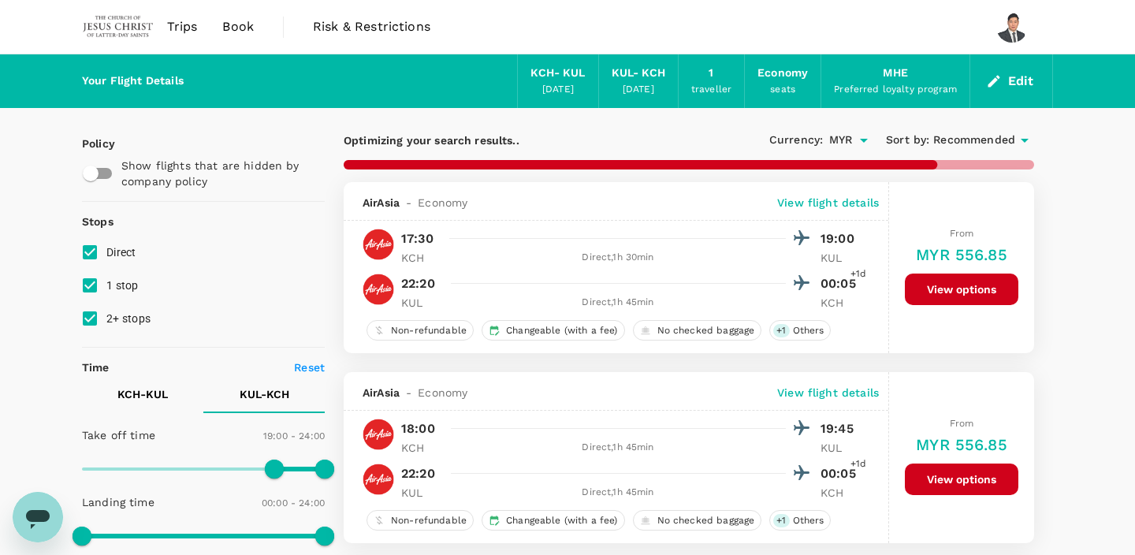
scroll to position [0, 0]
click at [165, 396] on p "KCH - KUL" at bounding box center [142, 394] width 50 height 16
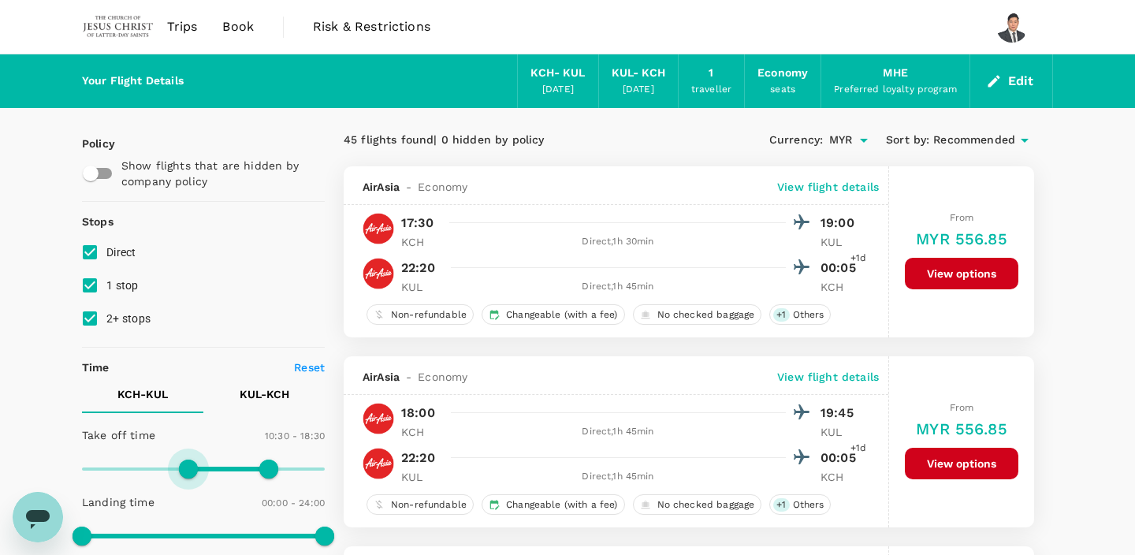
type input "660"
click at [191, 471] on span at bounding box center [193, 468] width 19 height 19
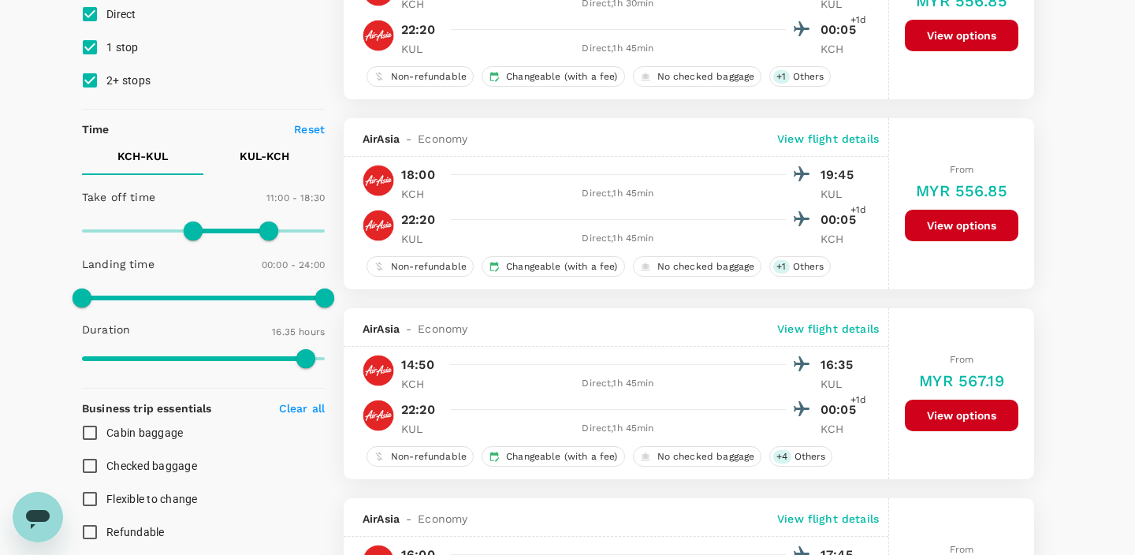
scroll to position [193, 0]
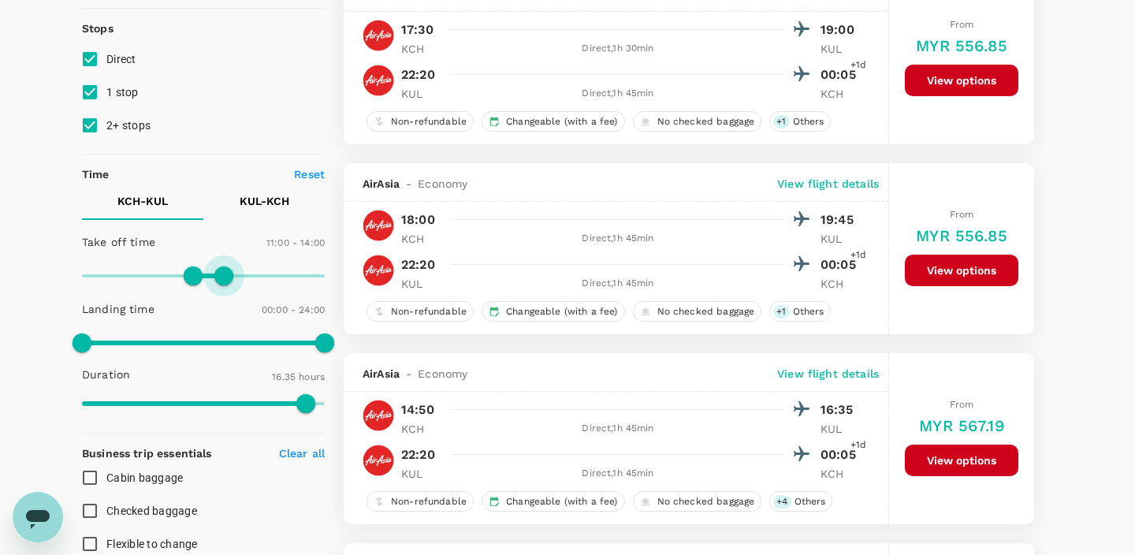
drag, startPoint x: 269, startPoint y: 282, endPoint x: 225, endPoint y: 284, distance: 45.0
click at [225, 284] on span at bounding box center [223, 275] width 19 height 19
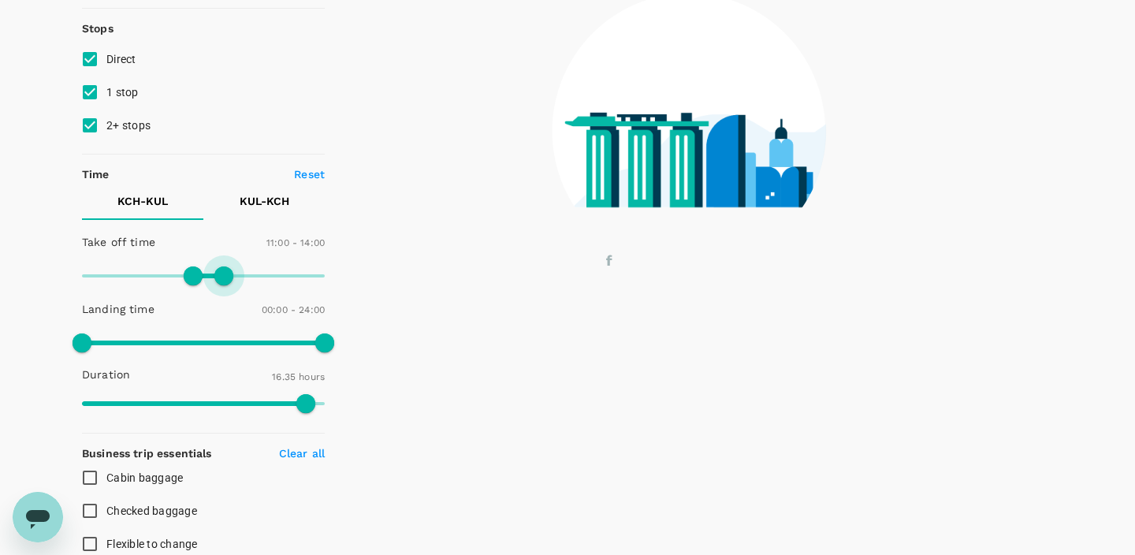
type input "810"
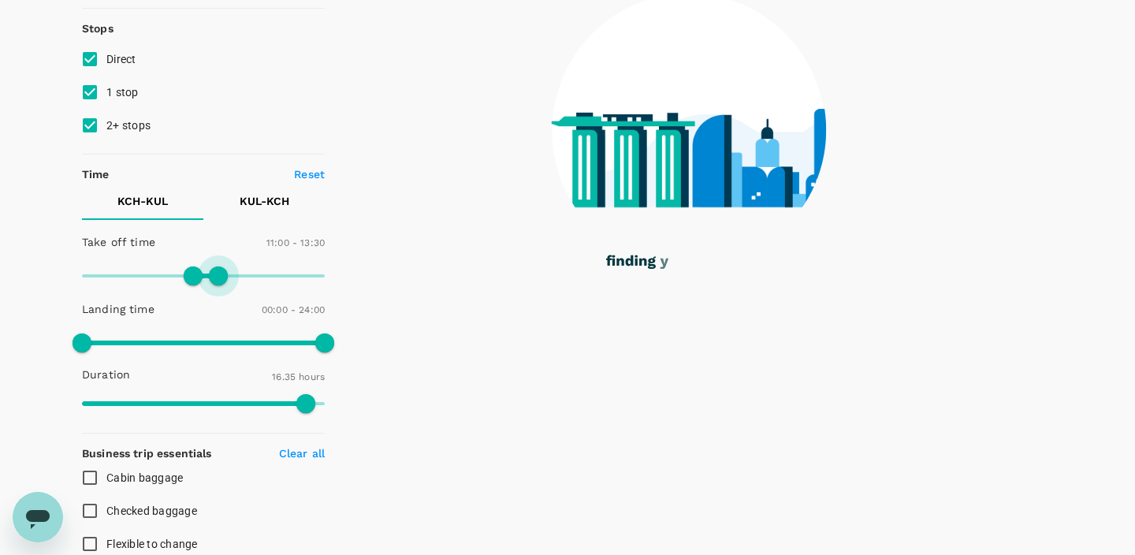
click at [220, 284] on span at bounding box center [218, 275] width 19 height 19
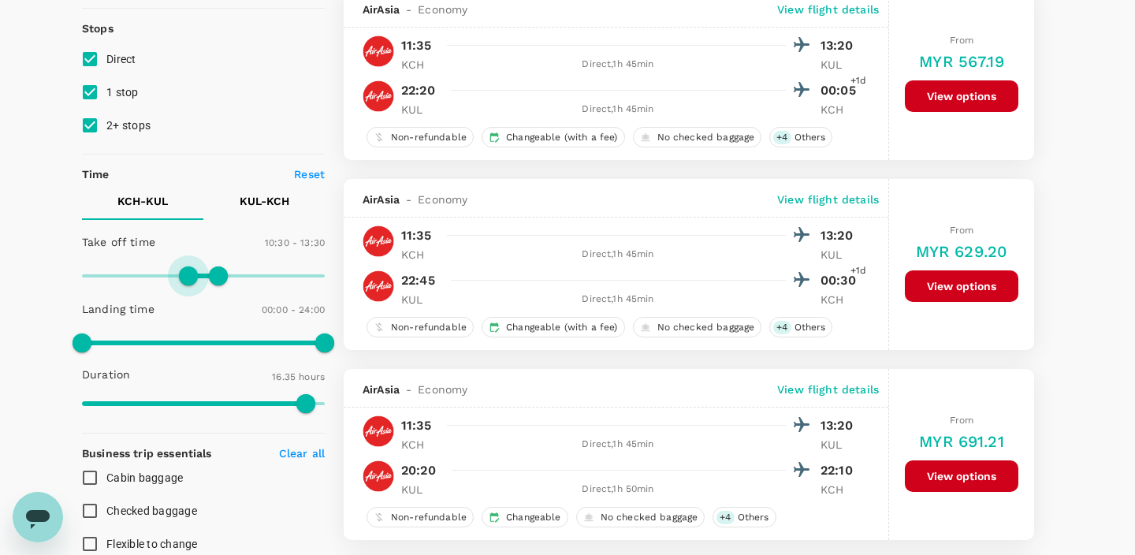
type input "630"
click at [188, 281] on span at bounding box center [188, 275] width 19 height 19
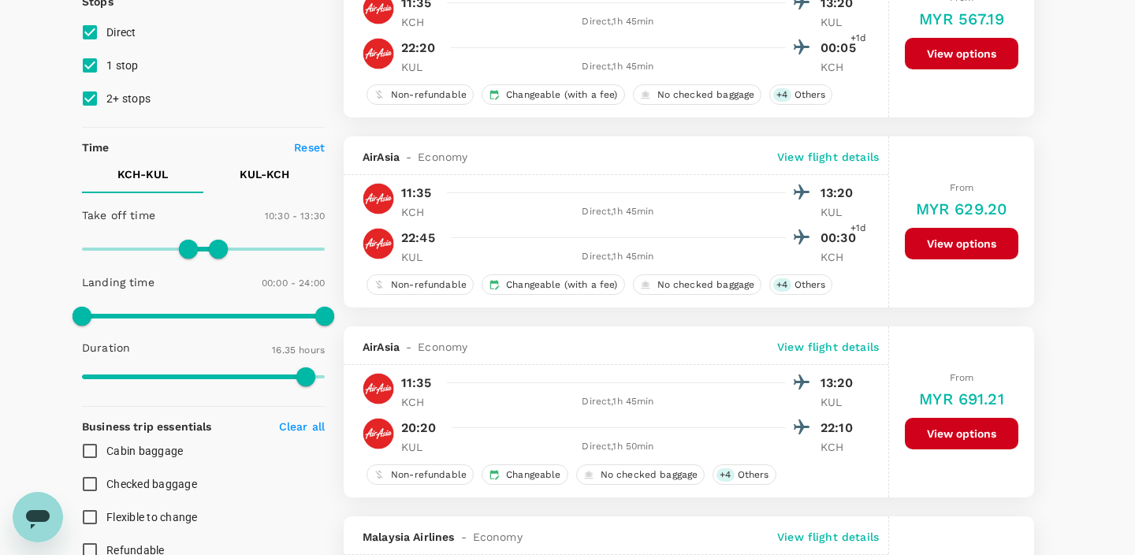
scroll to position [219, 0]
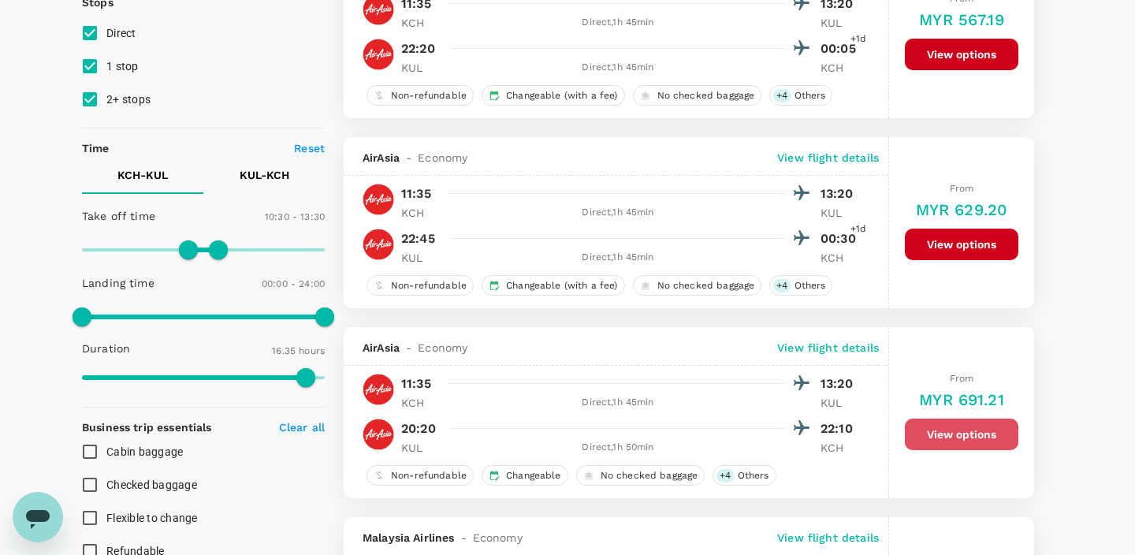
click at [949, 443] on button "View options" at bounding box center [961, 434] width 113 height 32
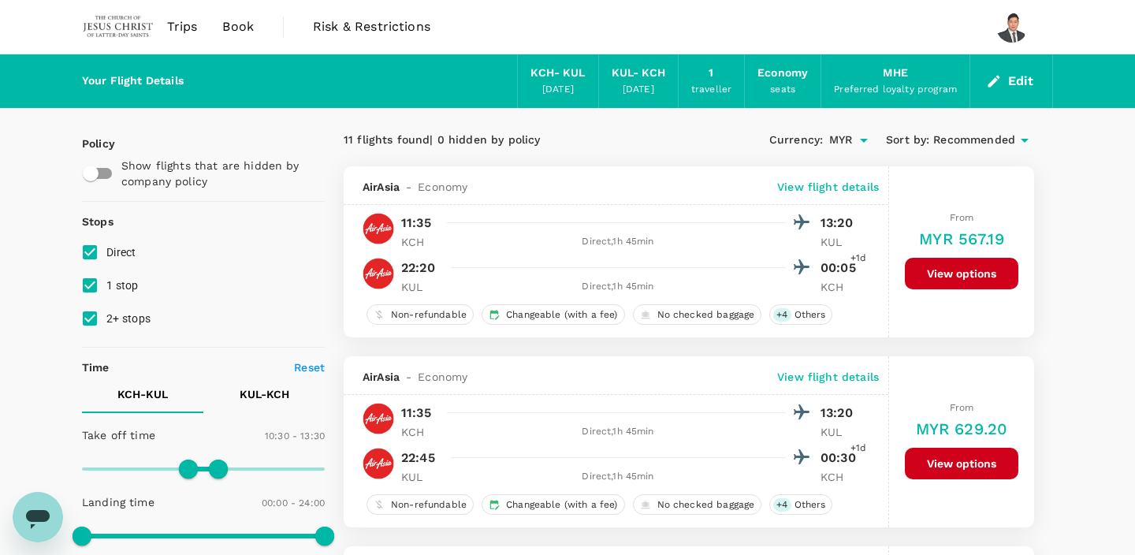
scroll to position [0, 0]
click at [898, 70] on div "MHE" at bounding box center [895, 73] width 24 height 17
click at [238, 24] on span "Book" at bounding box center [238, 26] width 32 height 19
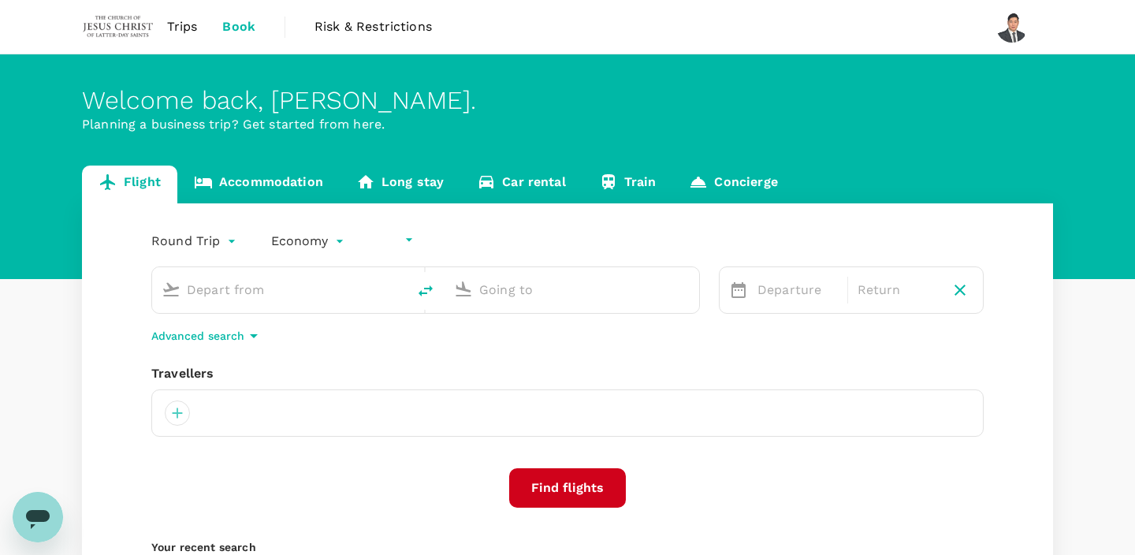
type input "undefined, undefined (any)"
type input "Kuching Intl (KCH)"
type input "Kuala Lumpur Intl ([GEOGRAPHIC_DATA])"
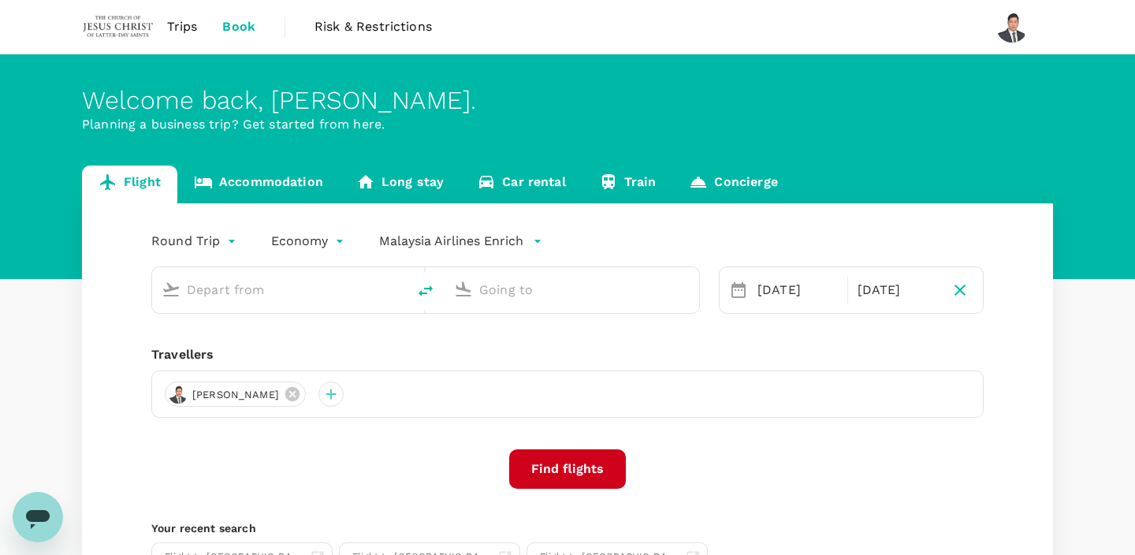
type input "Kuching Intl (KCH)"
type input "Kuala Lumpur Intl ([GEOGRAPHIC_DATA])"
type input "Kuching Intl (KCH)"
type input "Kuala Lumpur Intl ([GEOGRAPHIC_DATA])"
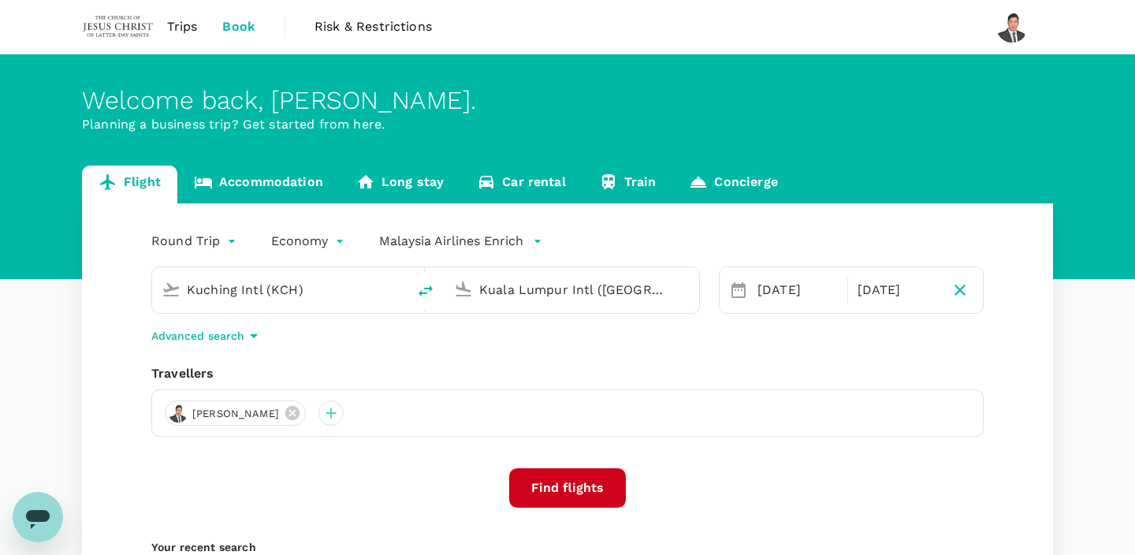
click at [515, 247] on p "Malaysia Airlines Enrich" at bounding box center [451, 241] width 144 height 19
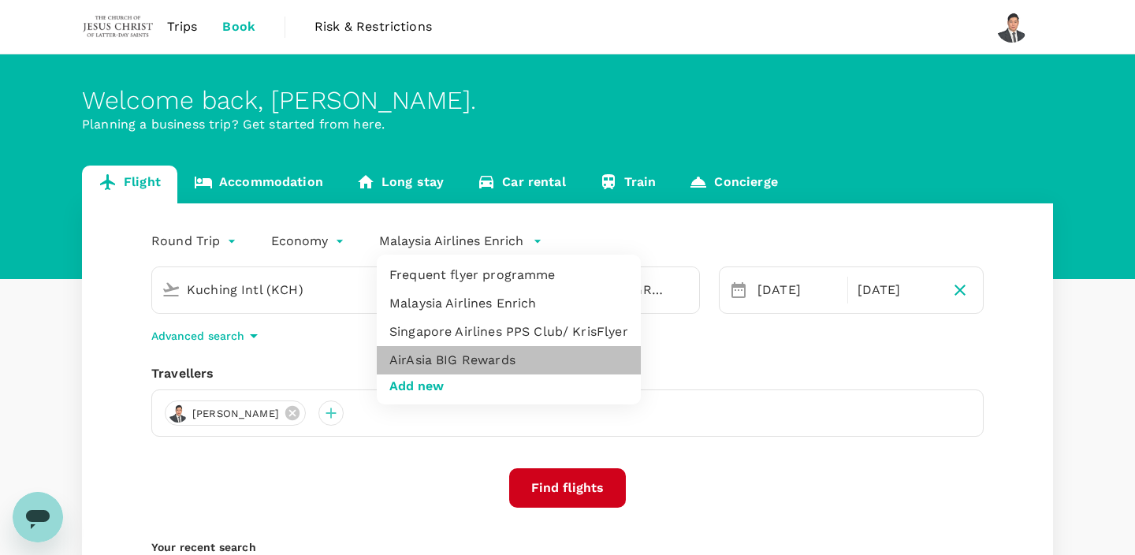
click at [489, 363] on li "AirAsia BIG Rewards" at bounding box center [509, 360] width 264 height 28
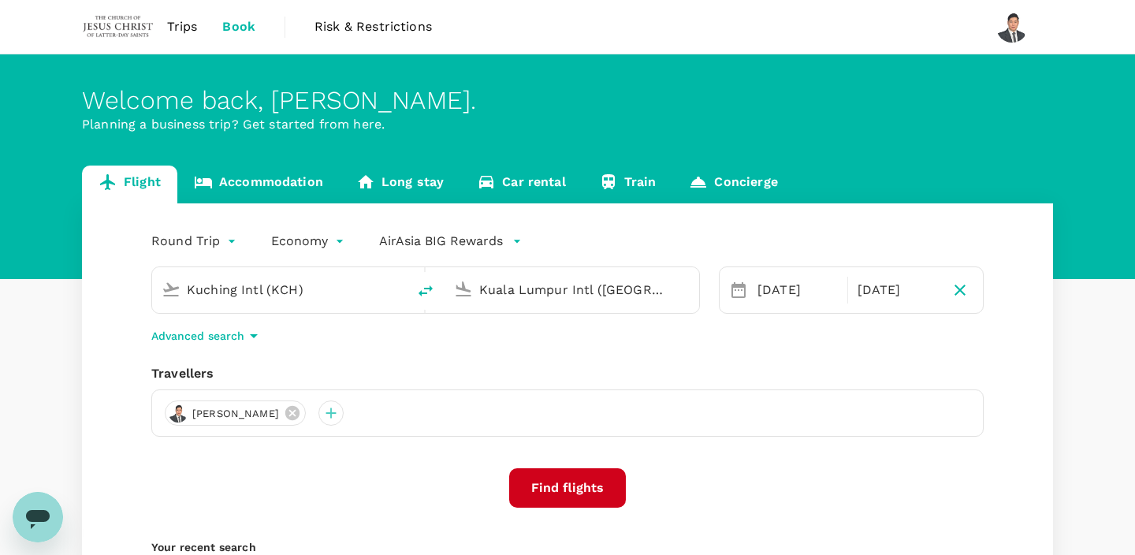
click at [579, 482] on button "Find flights" at bounding box center [567, 487] width 117 height 39
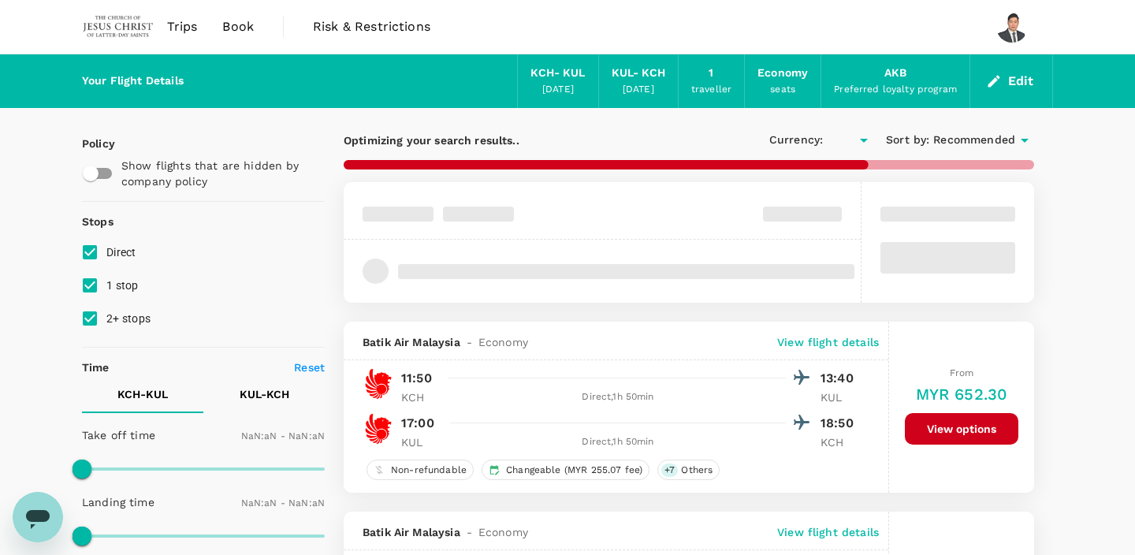
type input "MYR"
type input "1440"
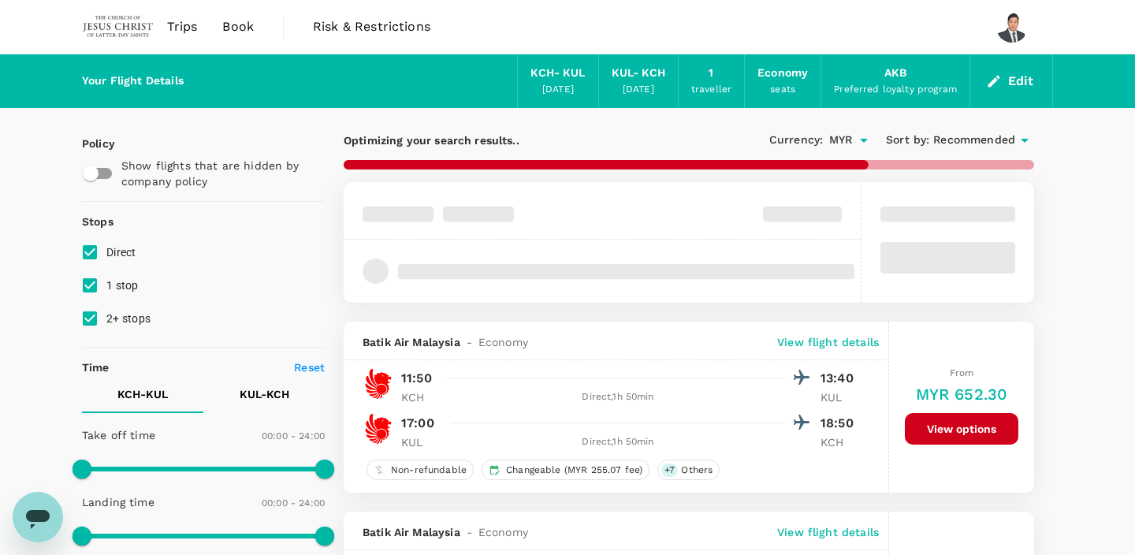
type input "765"
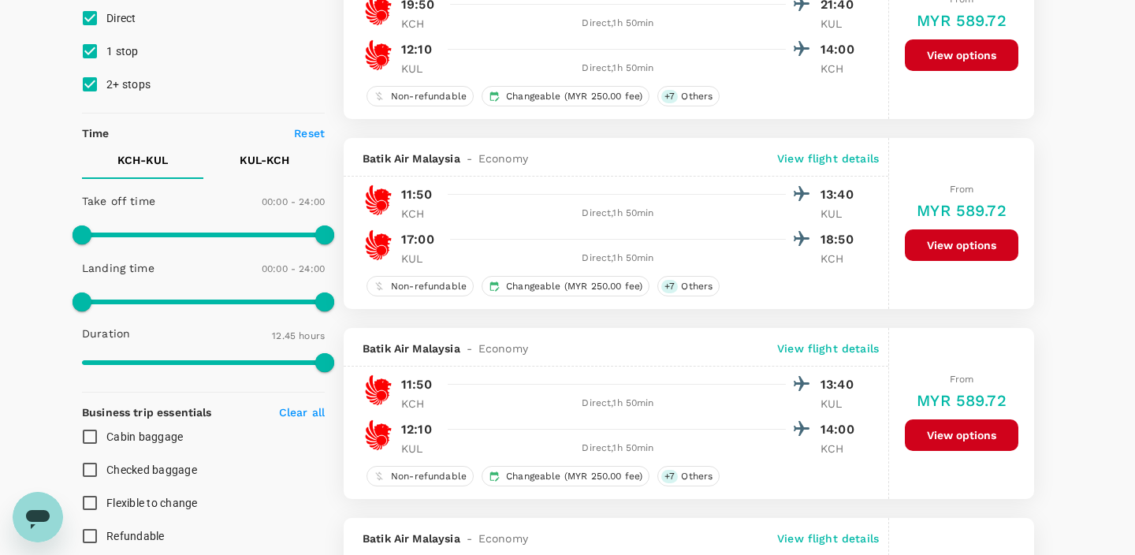
scroll to position [258, 0]
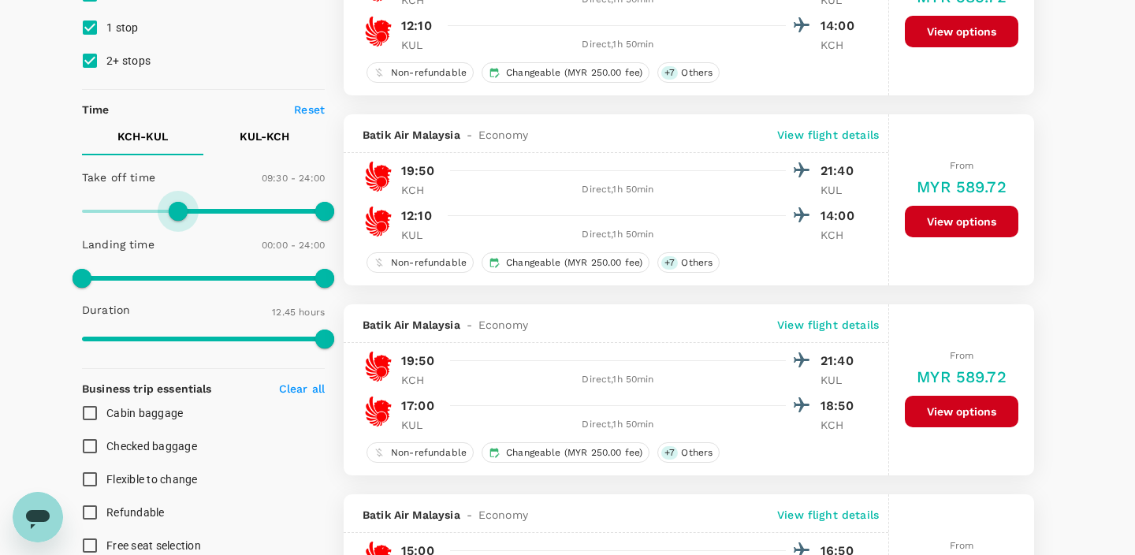
type input "600"
drag, startPoint x: 85, startPoint y: 211, endPoint x: 183, endPoint y: 217, distance: 97.9
click at [183, 217] on span at bounding box center [182, 211] width 19 height 19
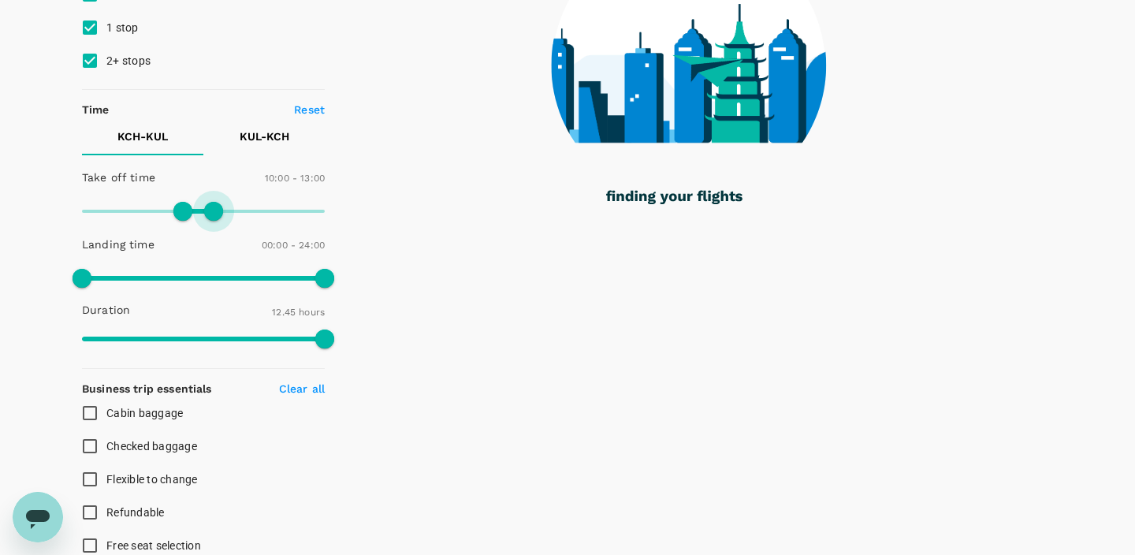
type input "750"
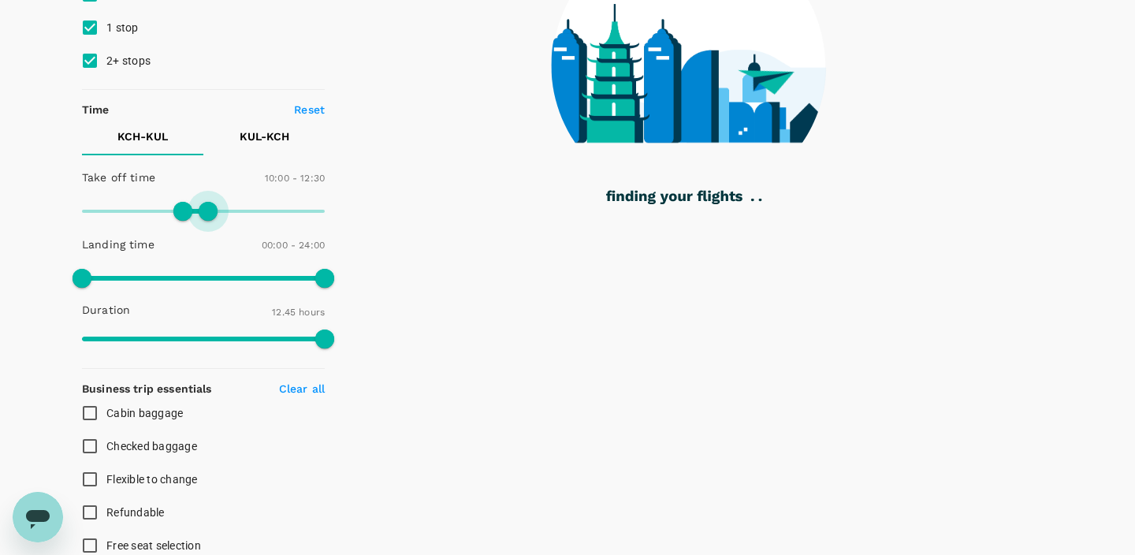
drag, startPoint x: 327, startPoint y: 212, endPoint x: 208, endPoint y: 212, distance: 119.0
click at [208, 212] on span at bounding box center [208, 211] width 19 height 19
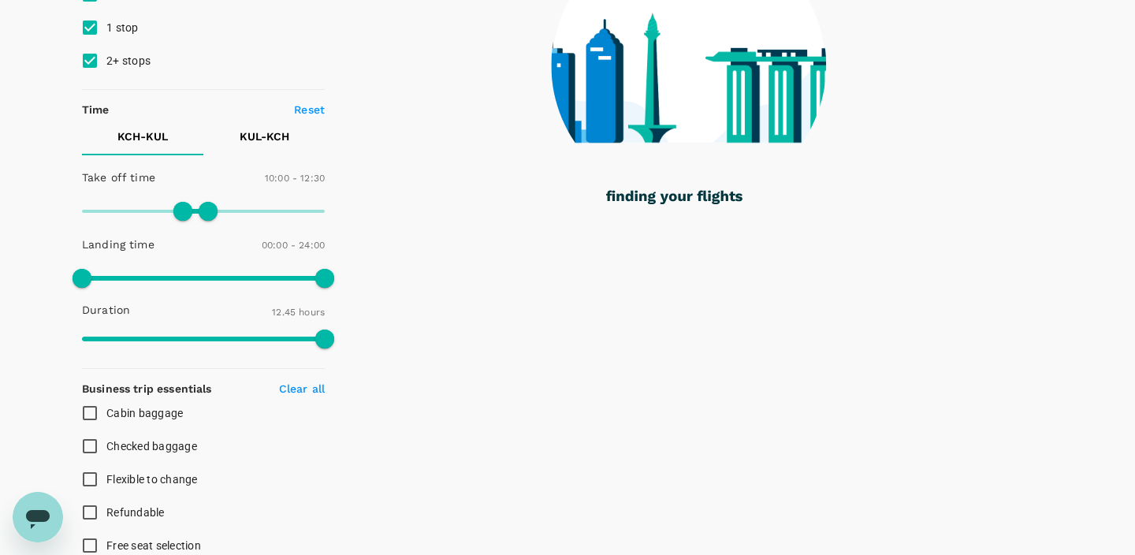
click at [266, 136] on p "KUL - KCH" at bounding box center [265, 136] width 50 height 16
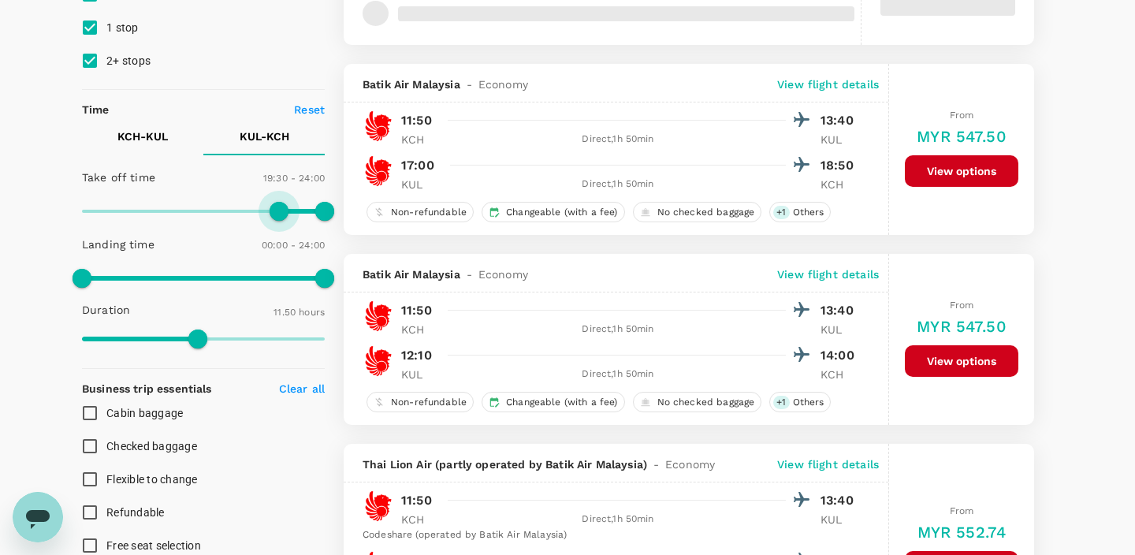
drag, startPoint x: 81, startPoint y: 206, endPoint x: 279, endPoint y: 210, distance: 197.8
click at [279, 210] on span at bounding box center [278, 211] width 19 height 19
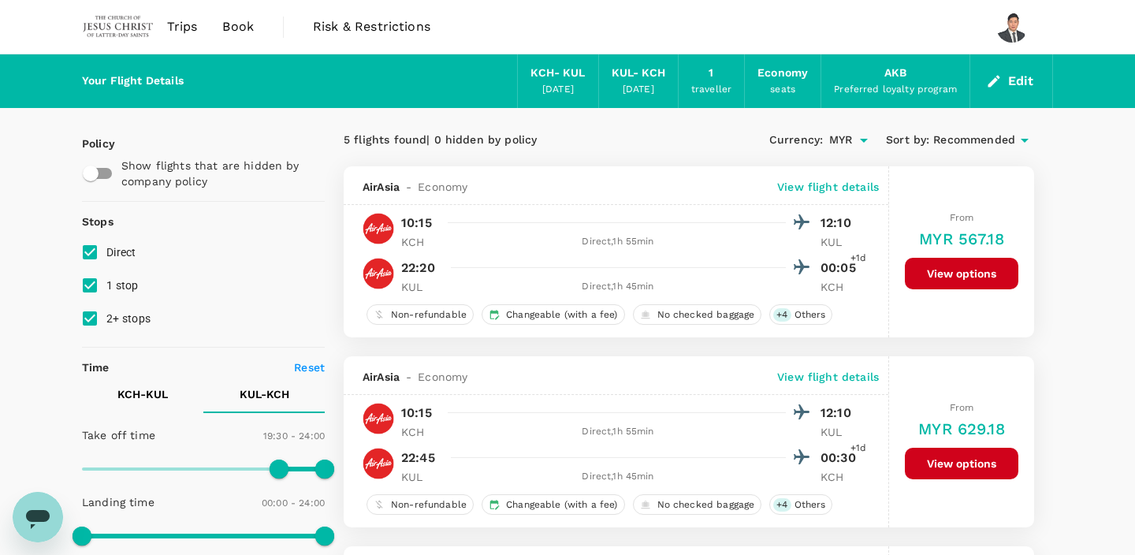
scroll to position [0, 0]
type input "1110"
click at [268, 468] on span at bounding box center [268, 468] width 19 height 19
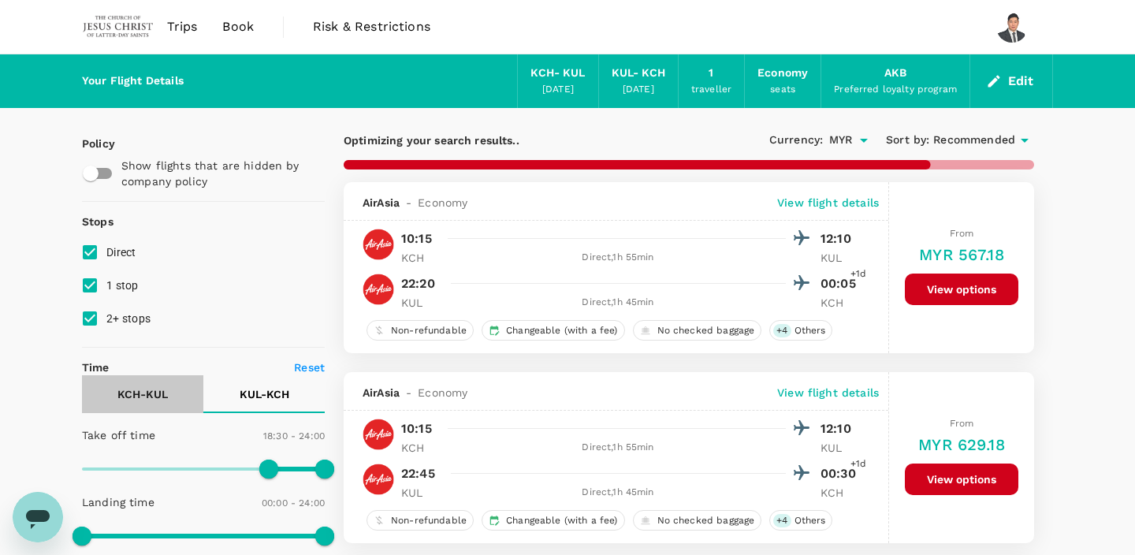
click at [134, 393] on p "KCH - KUL" at bounding box center [142, 394] width 50 height 16
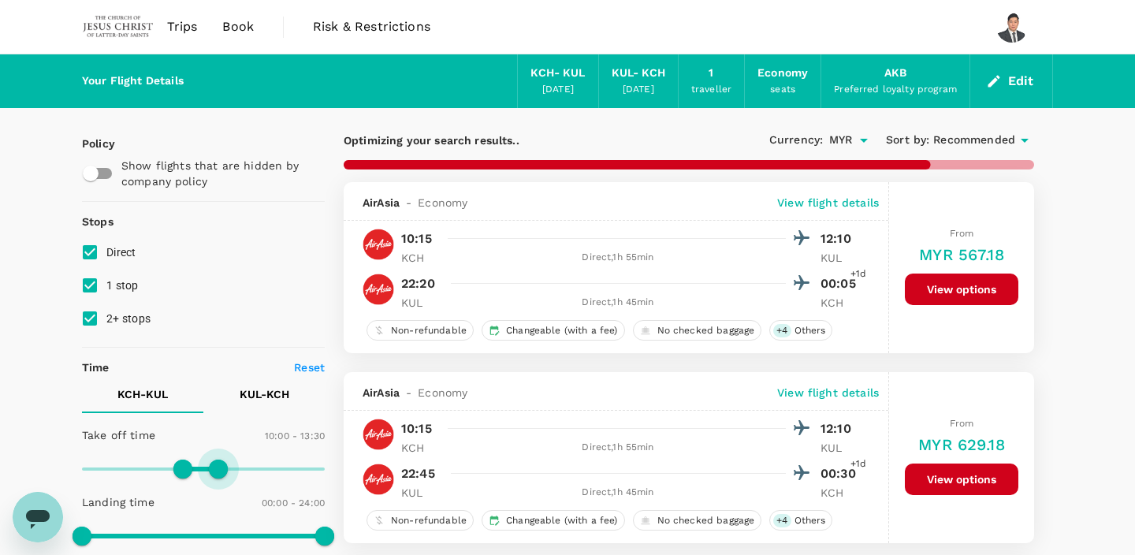
drag, startPoint x: 207, startPoint y: 467, endPoint x: 218, endPoint y: 469, distance: 11.1
click at [218, 469] on span at bounding box center [218, 468] width 19 height 19
type input "870"
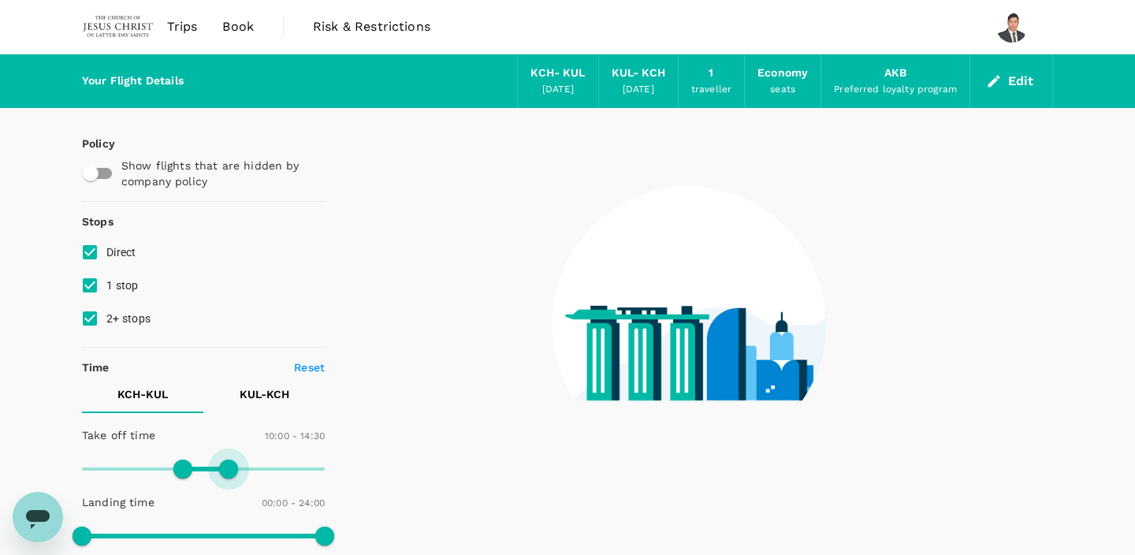
drag, startPoint x: 218, startPoint y: 469, endPoint x: 231, endPoint y: 469, distance: 12.6
click at [231, 469] on span at bounding box center [228, 468] width 19 height 19
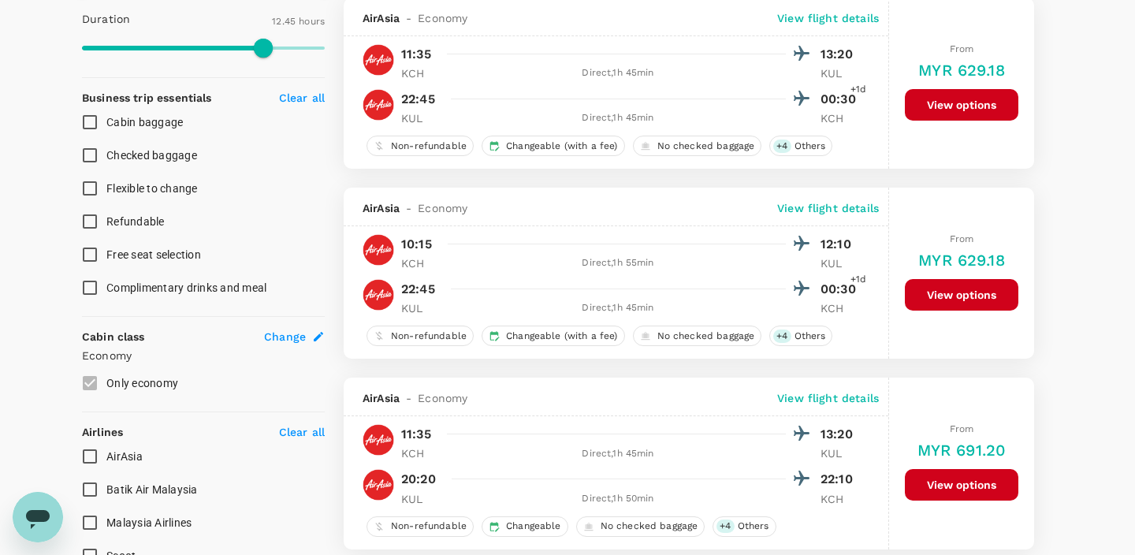
scroll to position [565, 0]
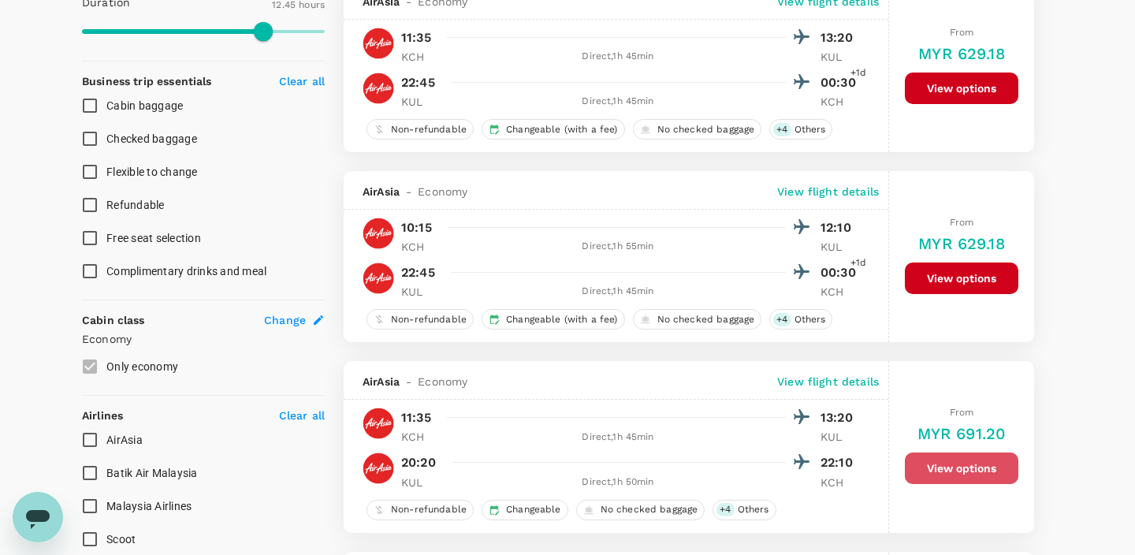
click at [950, 474] on button "View options" at bounding box center [961, 468] width 113 height 32
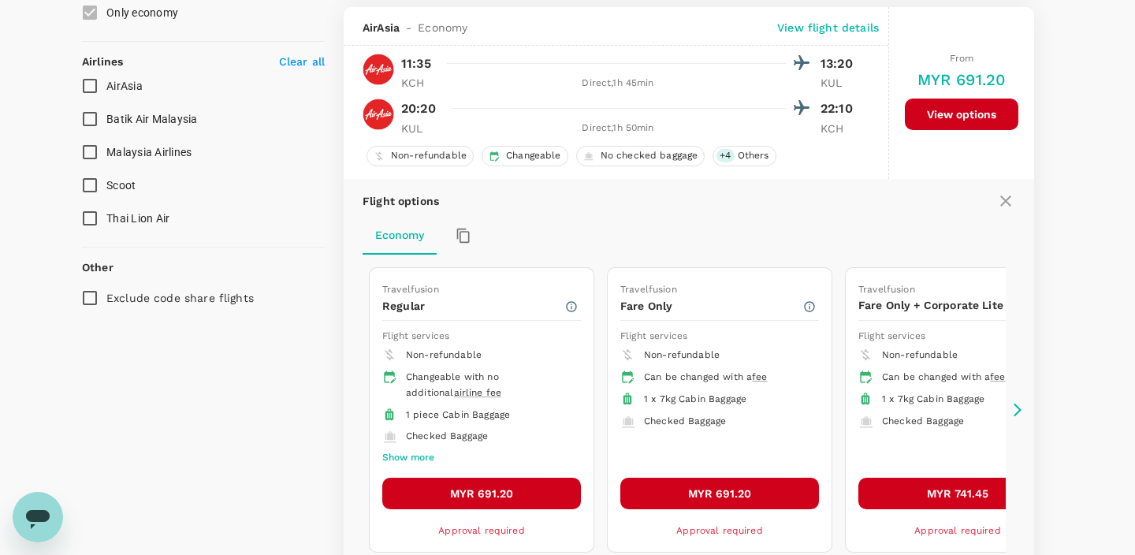
scroll to position [926, 0]
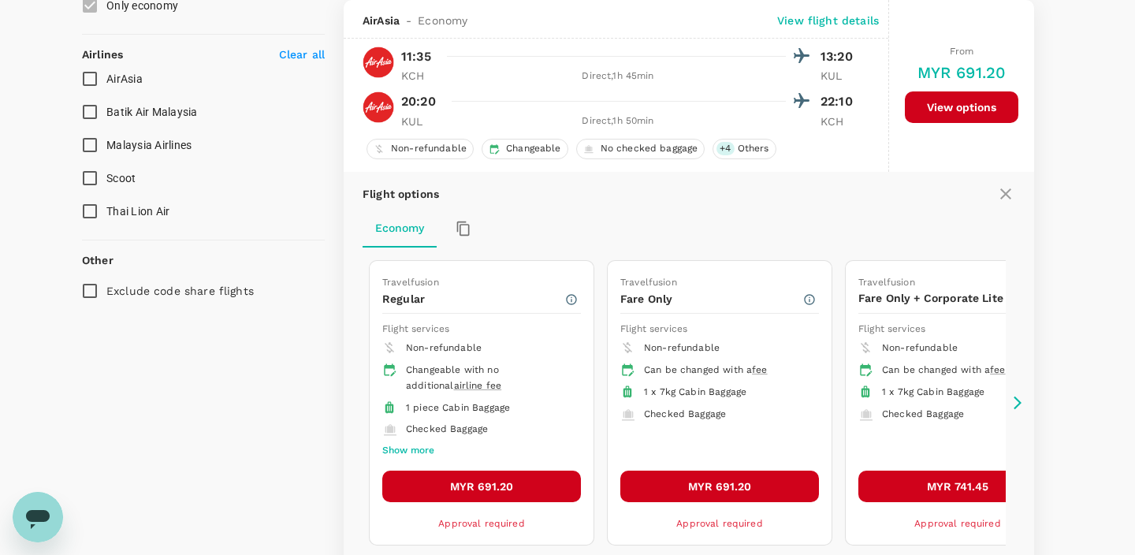
click at [539, 485] on button "MYR 691.20" at bounding box center [481, 486] width 199 height 32
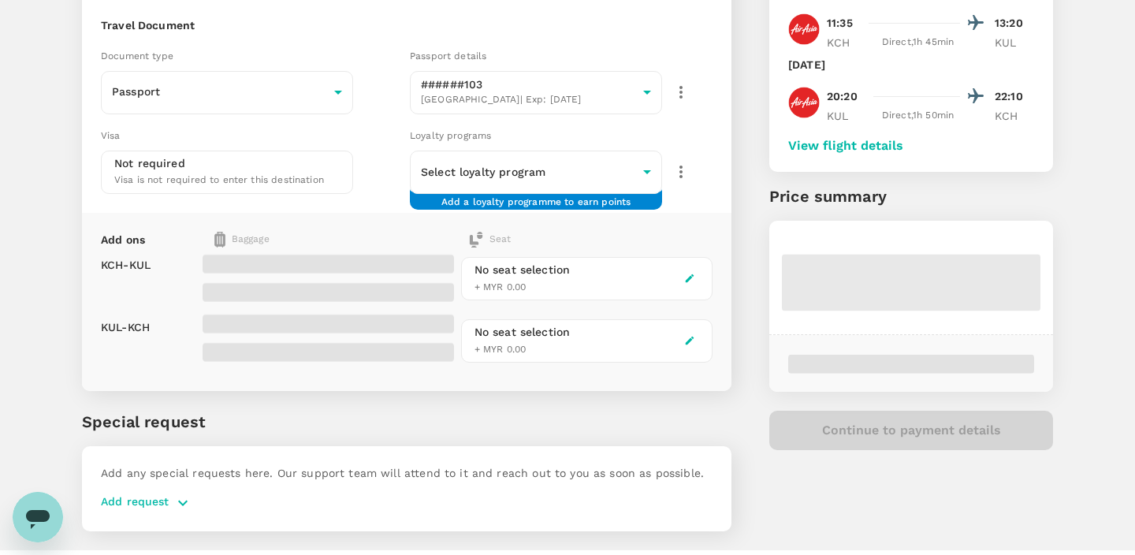
scroll to position [132, 0]
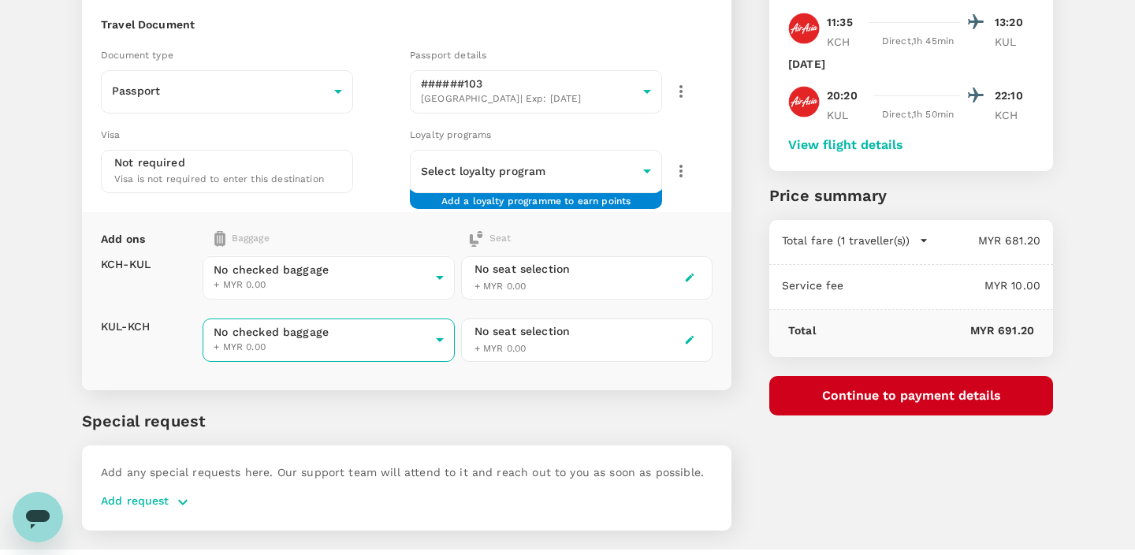
click at [426, 339] on body "Back to flight results Flight review Traveller(s) Traveller 1 : Yew Jin Chua Tr…" at bounding box center [567, 230] width 1135 height 724
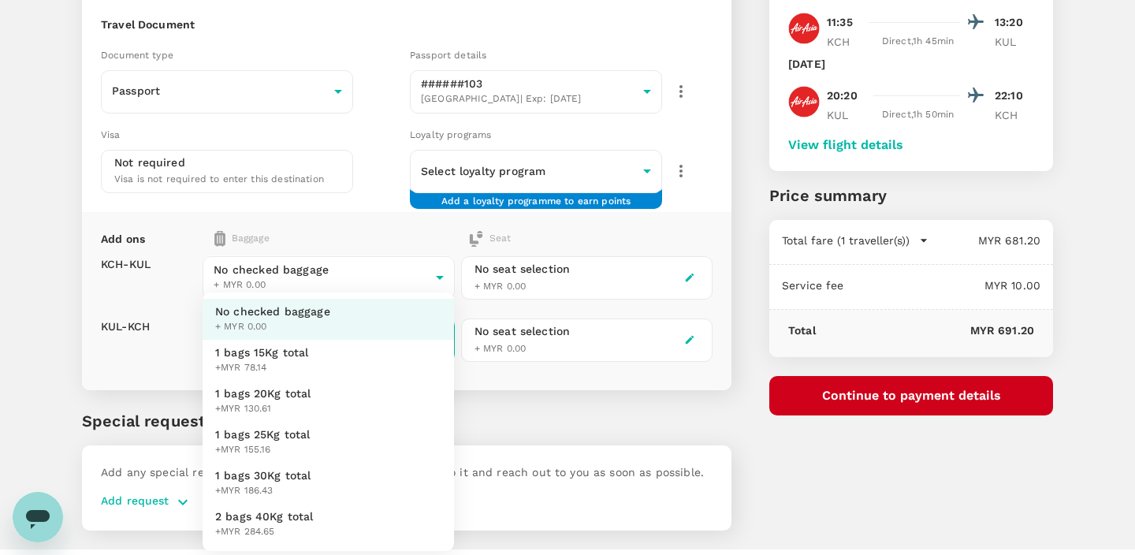
click at [409, 352] on li "1 bags 15Kg total +MYR 78.14" at bounding box center [328, 360] width 251 height 41
type input "1 - 78.14"
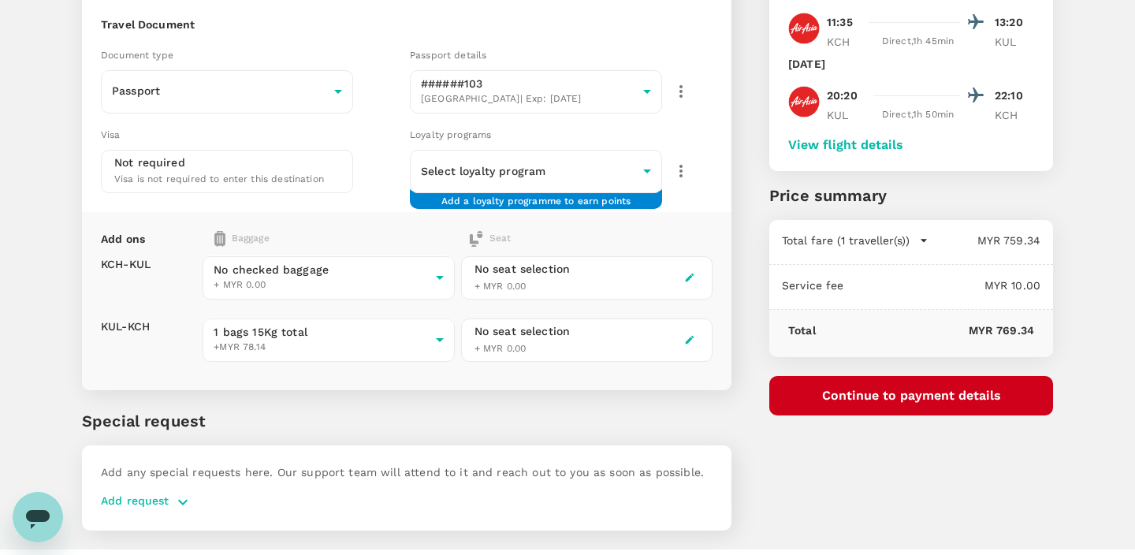
click at [497, 412] on p "Special request" at bounding box center [406, 421] width 649 height 24
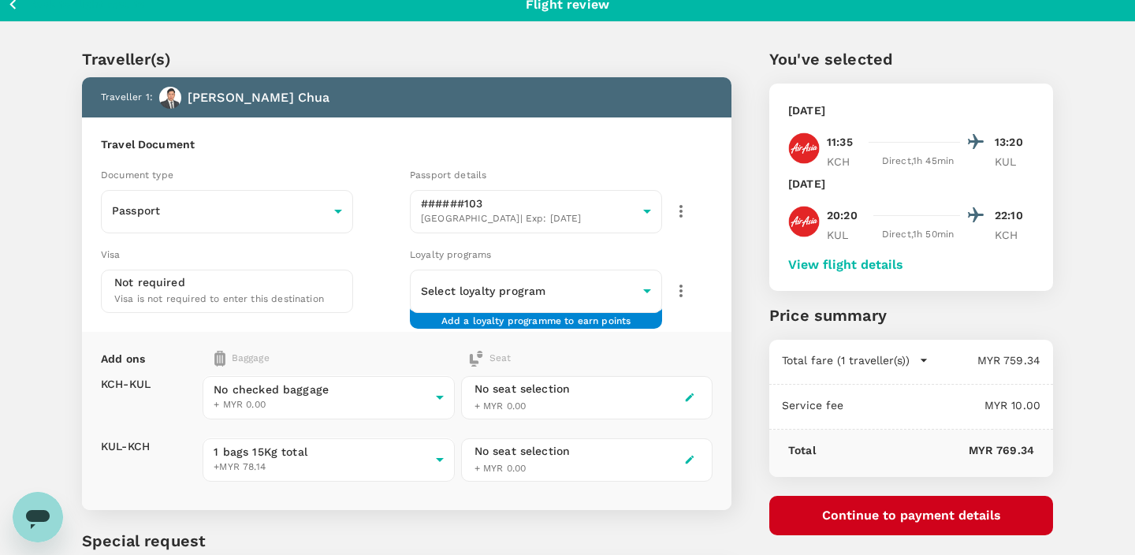
scroll to position [11, 0]
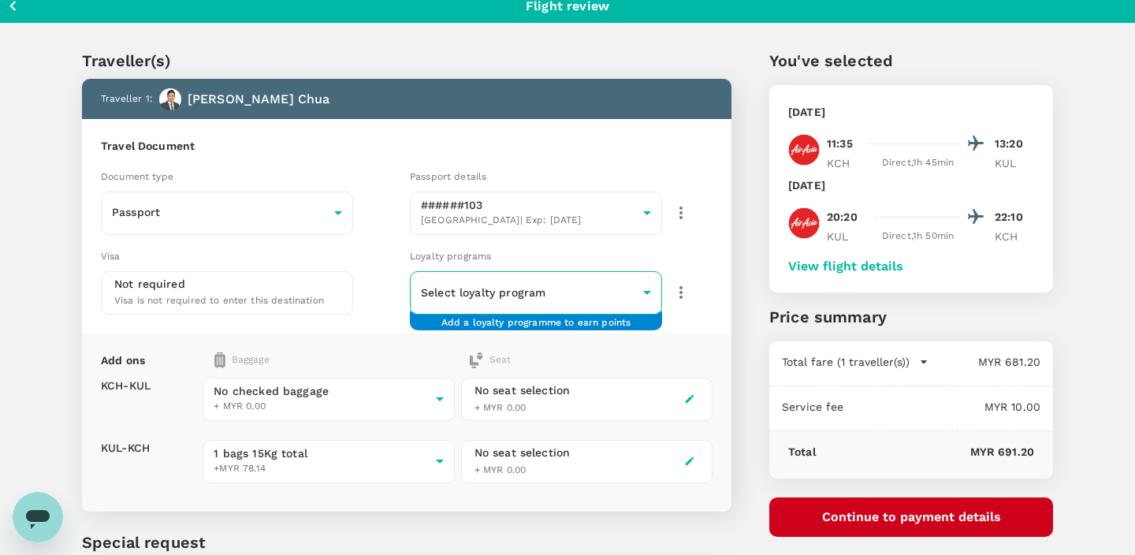
click at [589, 291] on body "Back to flight results Flight review Traveller(s) Traveller 1 : Yew Jin Chua Tr…" at bounding box center [567, 351] width 1135 height 724
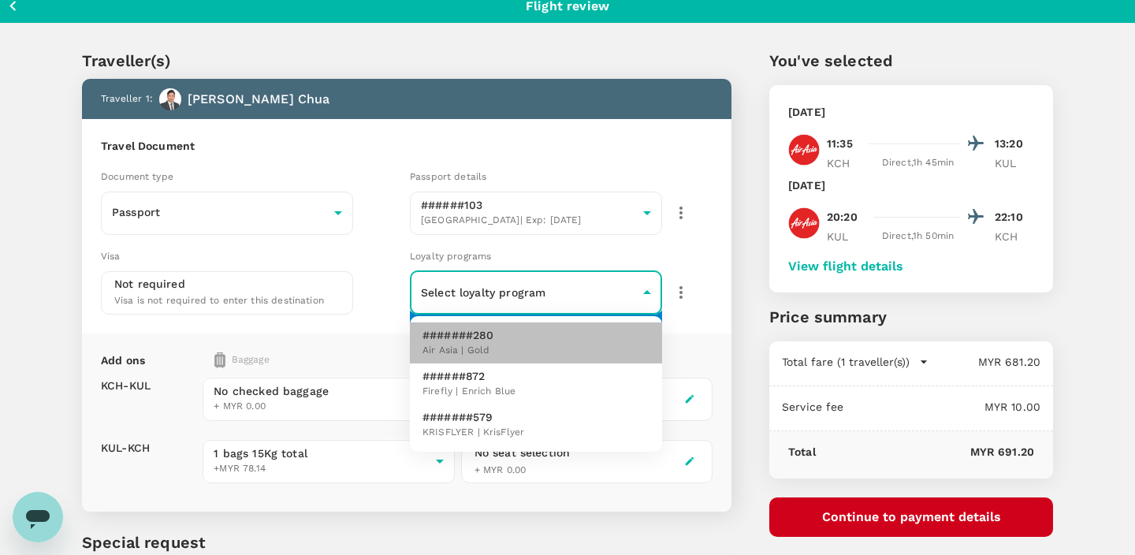
click at [567, 341] on li "#######280 Air Asia | Gold" at bounding box center [536, 342] width 252 height 41
type input "ddb20ee6-9a60-4e28-808f-2901b3f4392c"
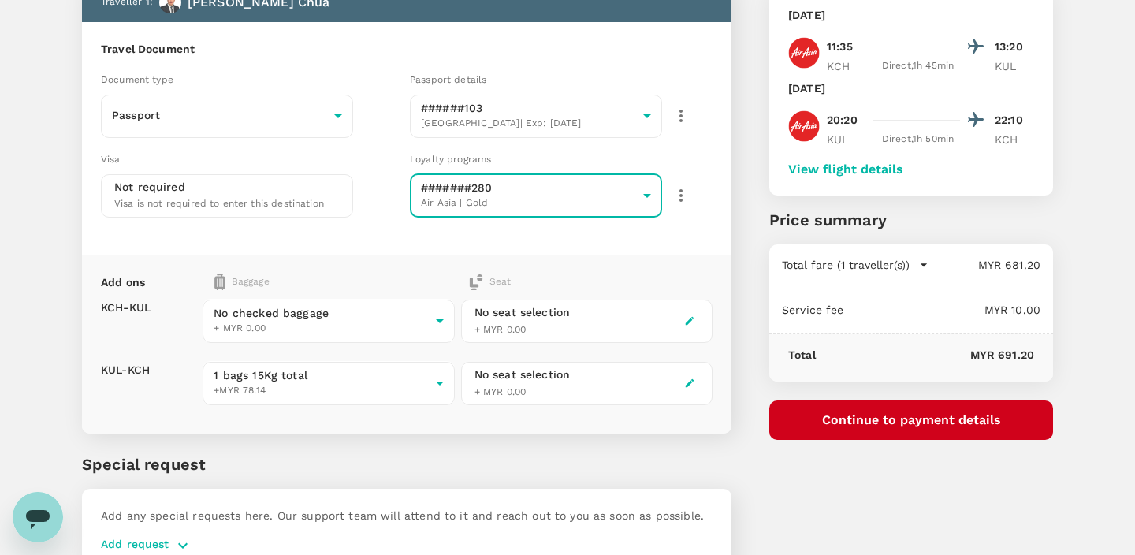
scroll to position [99, 0]
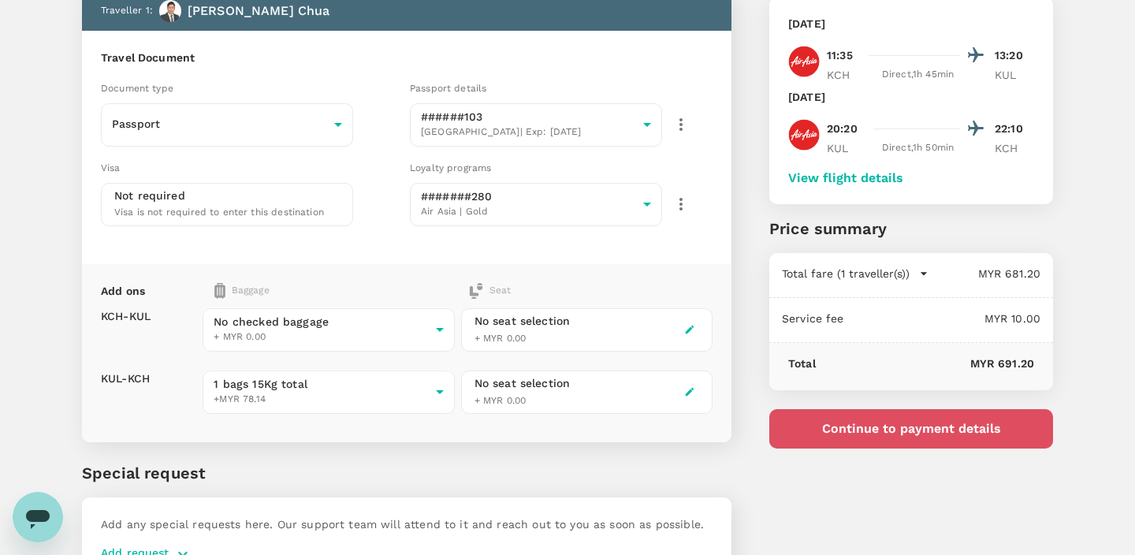
click at [820, 437] on button "Continue to payment details" at bounding box center [911, 428] width 284 height 39
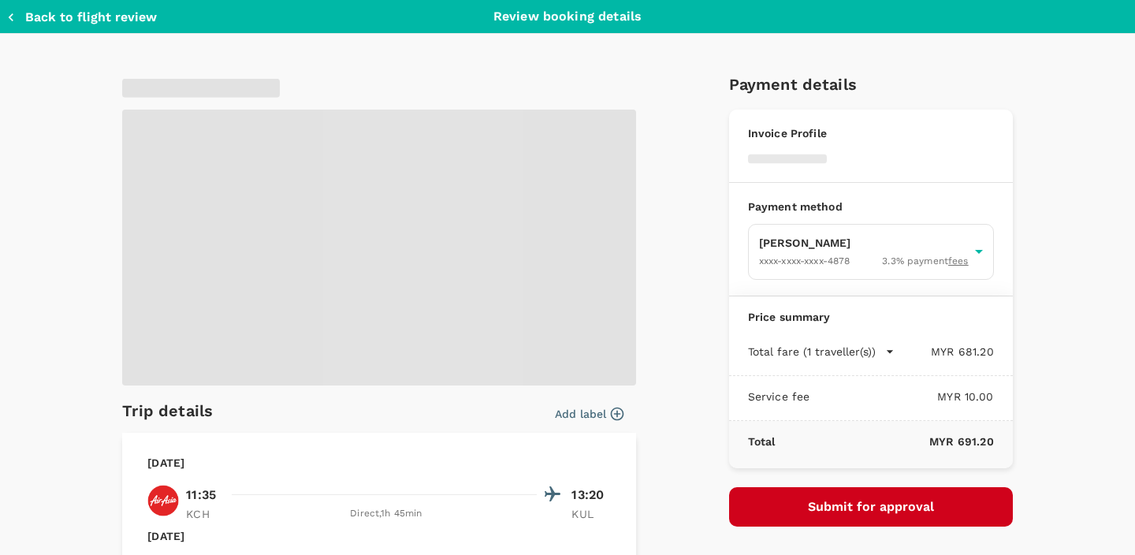
type input "9e9e034c-574a-4685-8da4-9aa8061f6224"
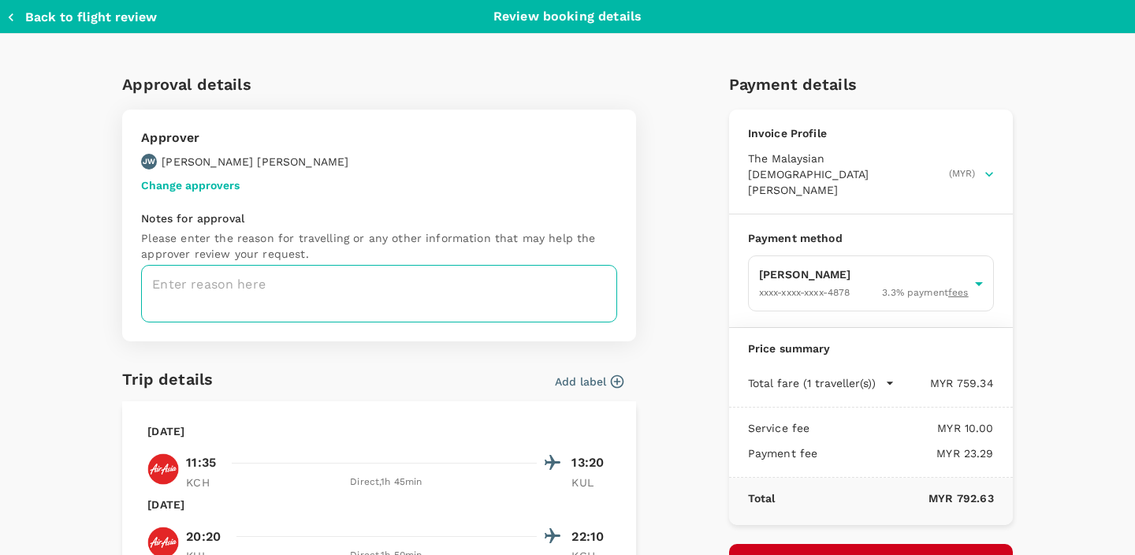
click at [478, 310] on textarea at bounding box center [379, 294] width 476 height 58
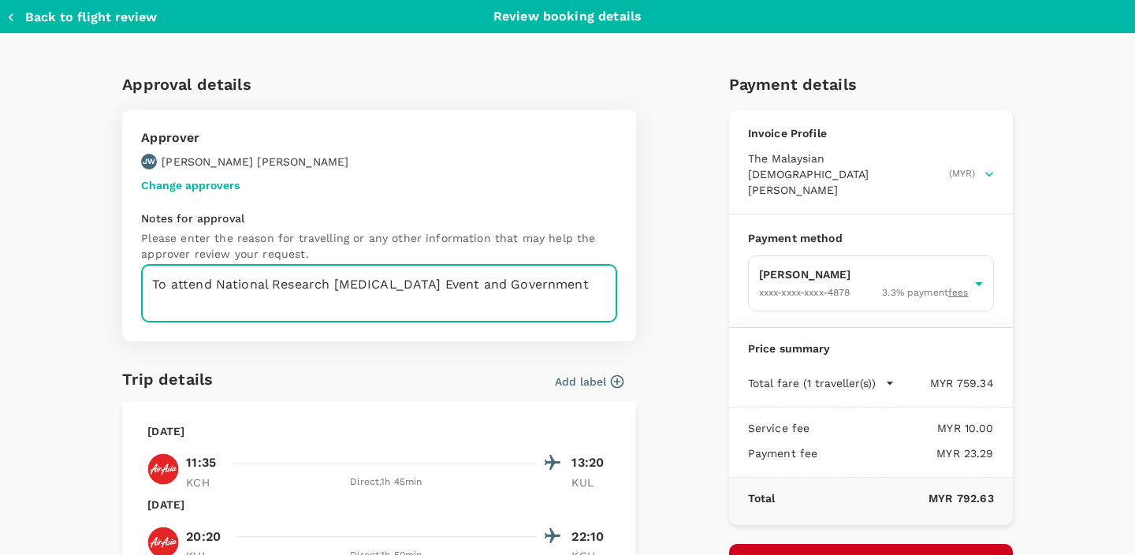
click at [395, 287] on textarea "To attend National Research Cancer Event and Government" at bounding box center [379, 294] width 476 height 58
click at [491, 281] on textarea "To attend National Research Cancer and Government" at bounding box center [379, 294] width 476 height 58
click at [293, 283] on textarea "To attend National Research Cancer and Government events" at bounding box center [379, 294] width 476 height 58
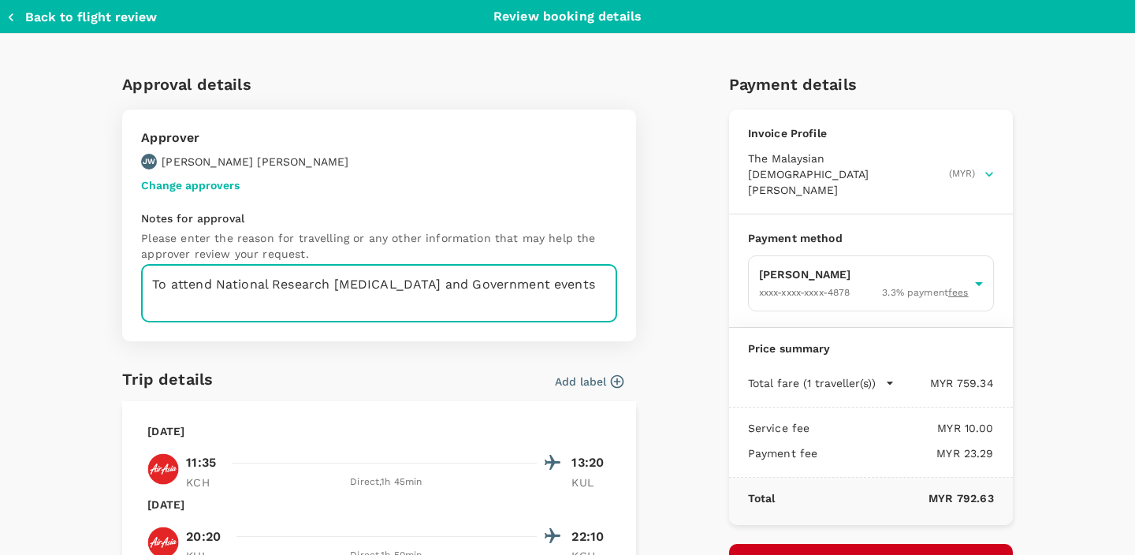
click at [348, 284] on textarea "To attend National Research Cancer and Government events" at bounding box center [379, 294] width 476 height 58
click at [271, 283] on textarea "To attend National Research Cancer and Government events" at bounding box center [379, 294] width 476 height 58
click at [418, 288] on textarea "To attend National Cancer Research Cancer and Government events" at bounding box center [379, 294] width 476 height 58
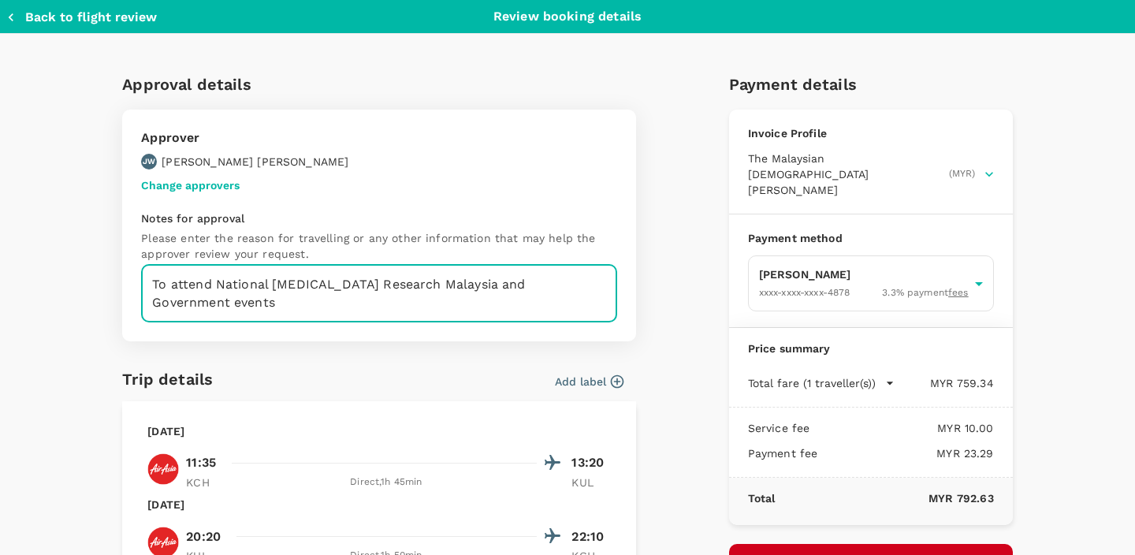
click at [467, 281] on textarea "To attend National Cancer Research Malaysia and Government events" at bounding box center [379, 294] width 476 height 58
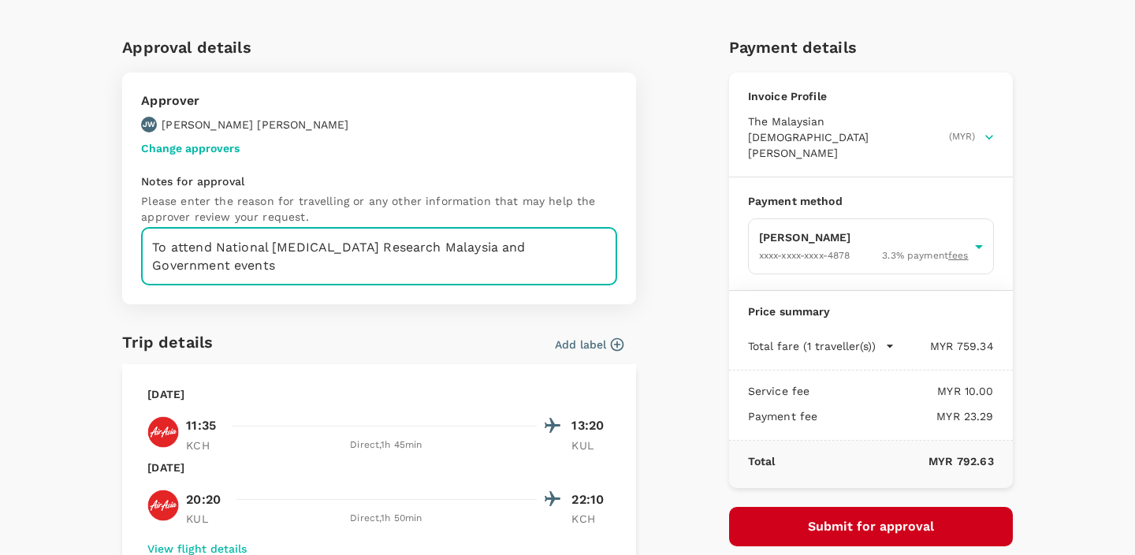
scroll to position [35, 0]
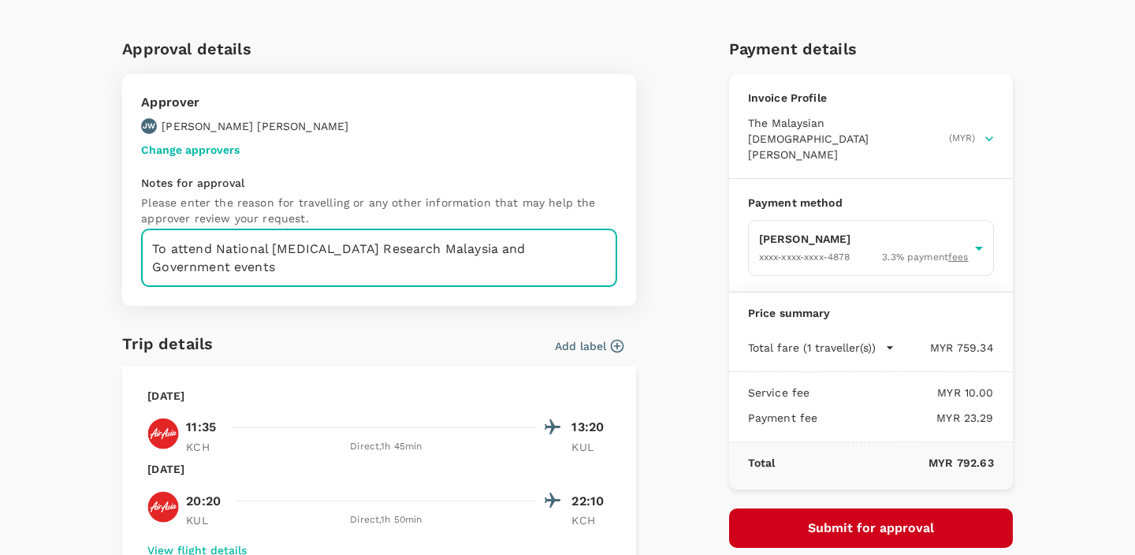
drag, startPoint x: 418, startPoint y: 256, endPoint x: 117, endPoint y: 247, distance: 301.9
click at [117, 247] on div "Approval details Approver JW Jared Wong Change approvers Notes for approval Ple…" at bounding box center [373, 426] width 526 height 805
click at [313, 283] on textarea "To attend National Cancer Research Malaysia and Government events" at bounding box center [379, 258] width 476 height 58
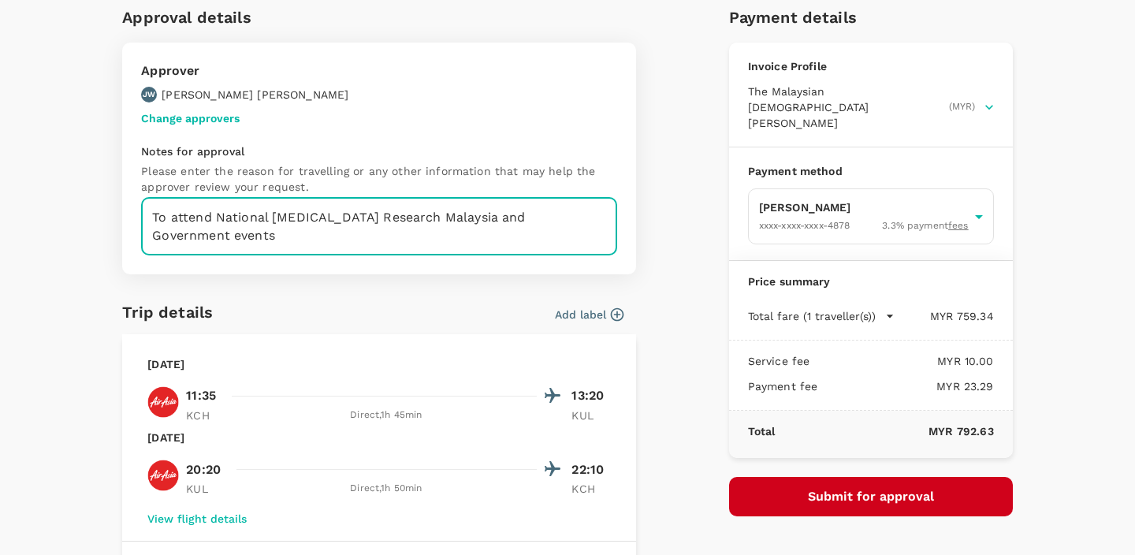
scroll to position [69, 0]
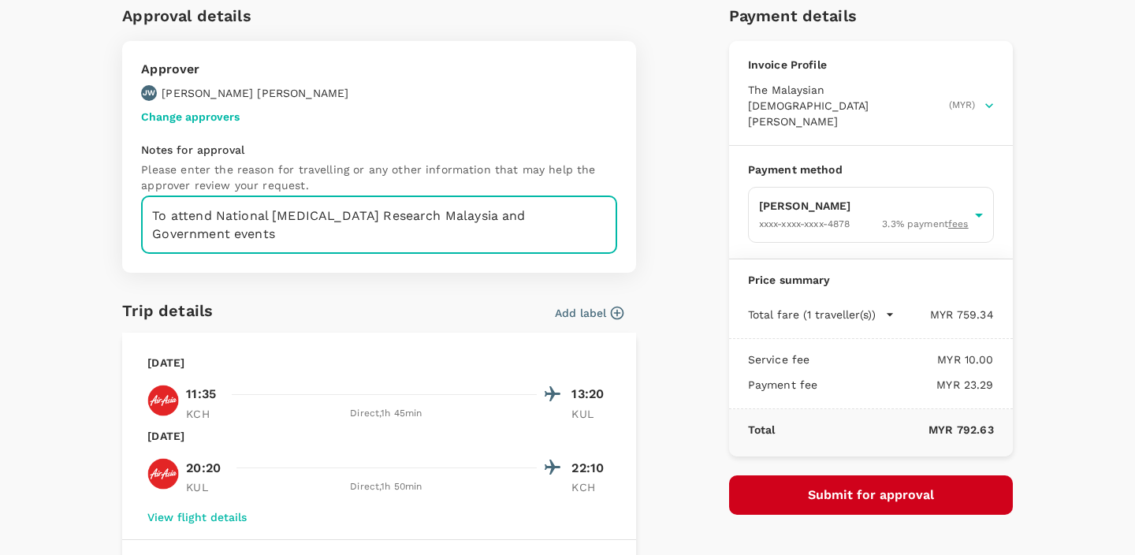
type textarea "To attend National Cancer Research Malaysia and Government events"
click at [806, 475] on button "Submit for approval" at bounding box center [871, 494] width 284 height 39
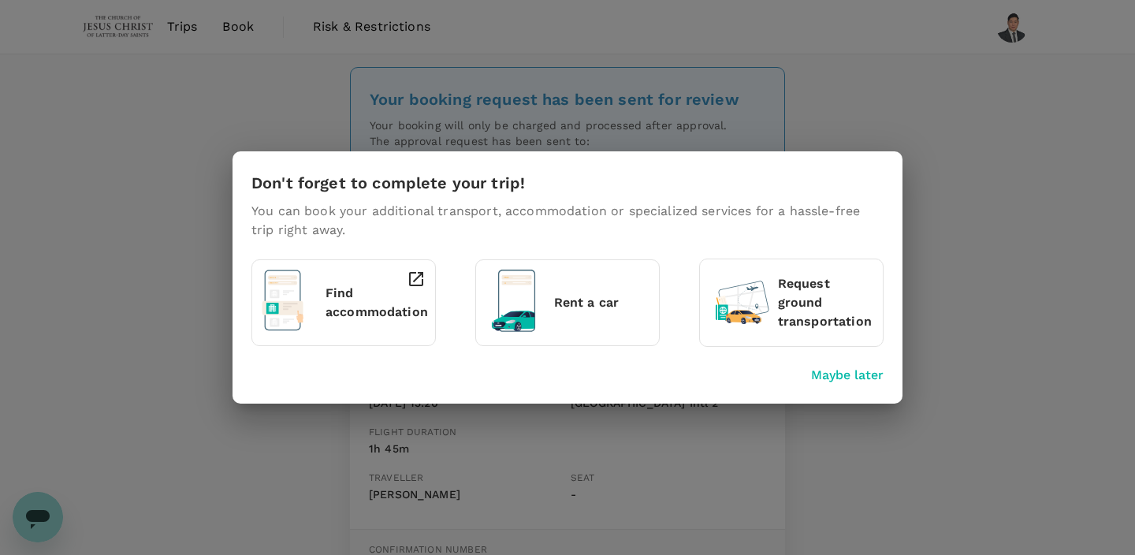
click at [859, 377] on p "Maybe later" at bounding box center [847, 375] width 72 height 19
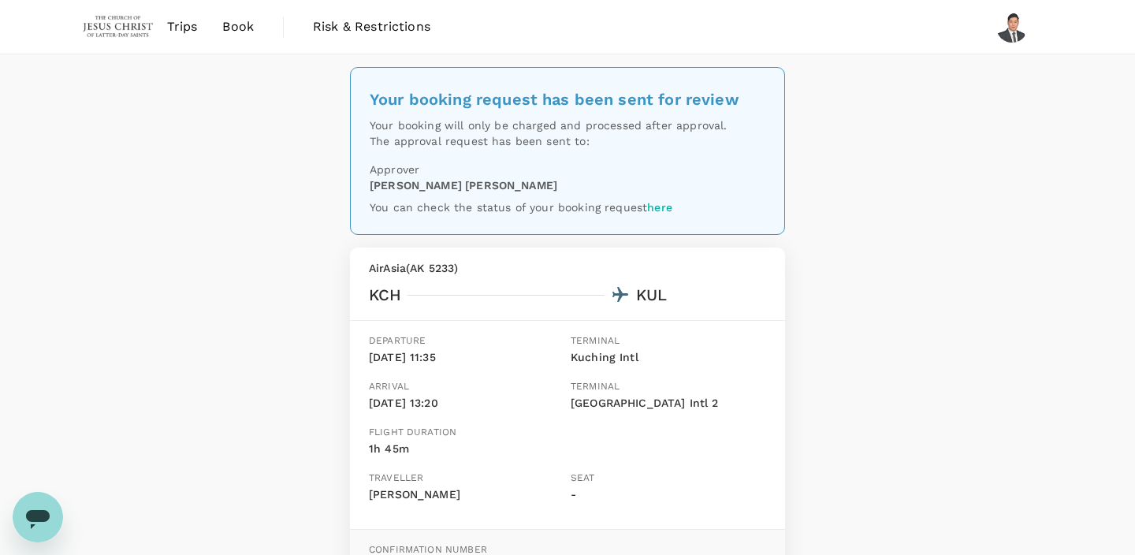
click at [235, 29] on span "Book" at bounding box center [238, 26] width 32 height 19
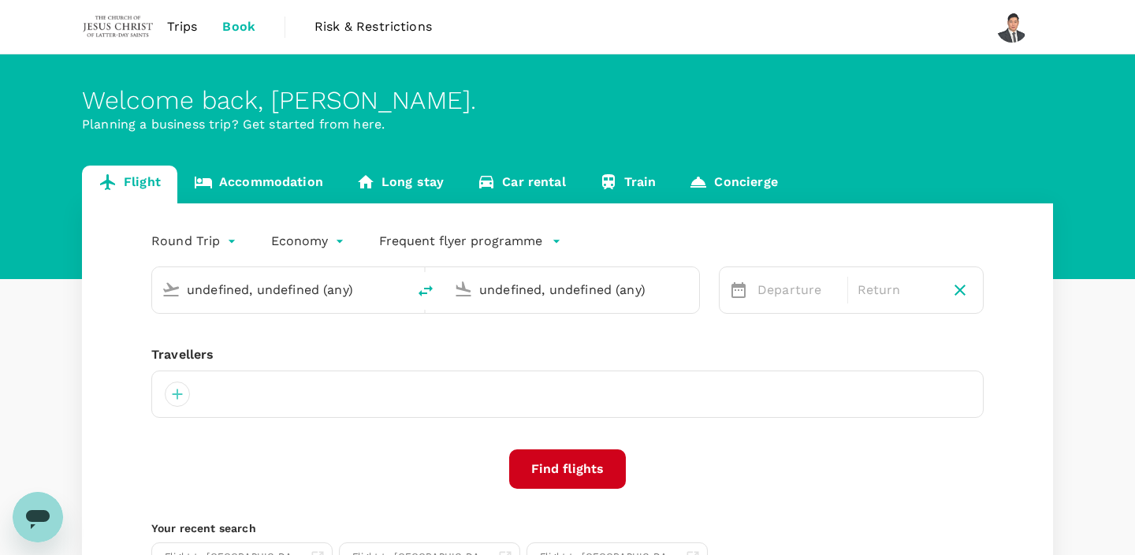
type input "Kuching Intl (KCH)"
type input "Kuala Lumpur Intl ([GEOGRAPHIC_DATA])"
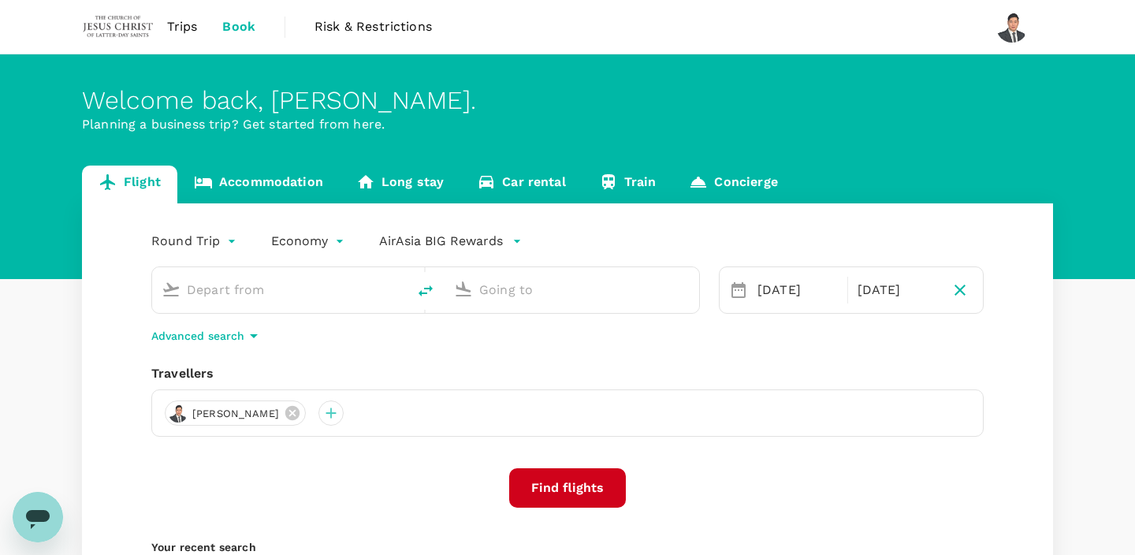
type input "Kuching Intl (KCH)"
type input "Kuala Lumpur Intl ([GEOGRAPHIC_DATA])"
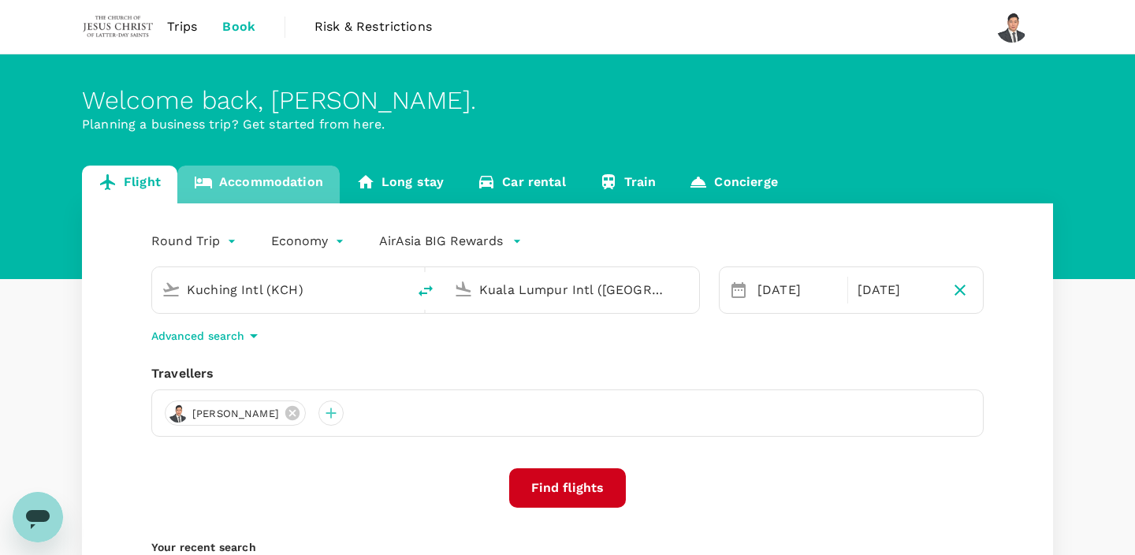
click at [303, 186] on link "Accommodation" at bounding box center [258, 184] width 162 height 38
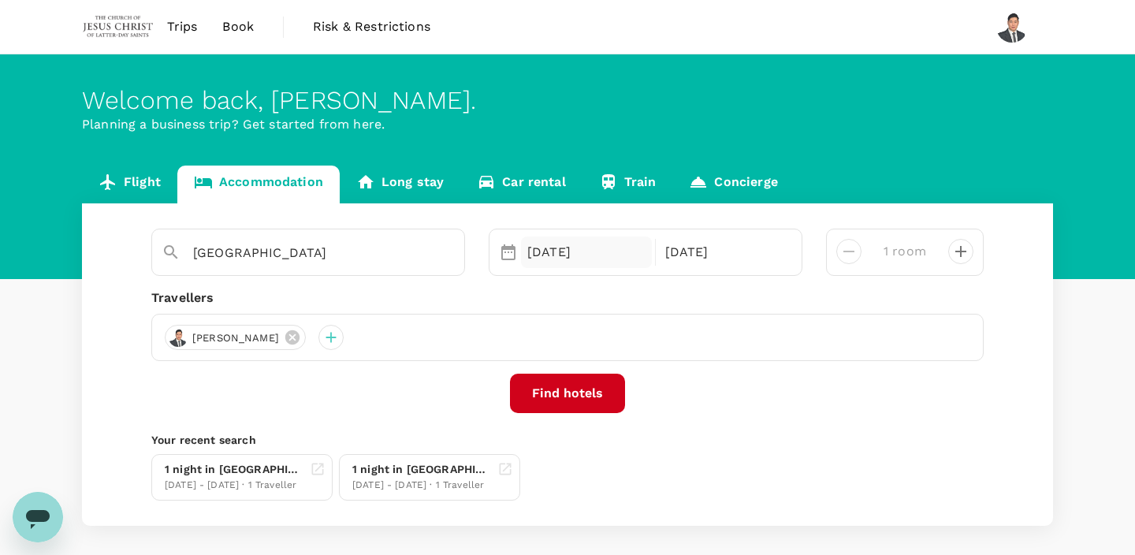
click at [559, 256] on div "[DATE]" at bounding box center [586, 252] width 131 height 32
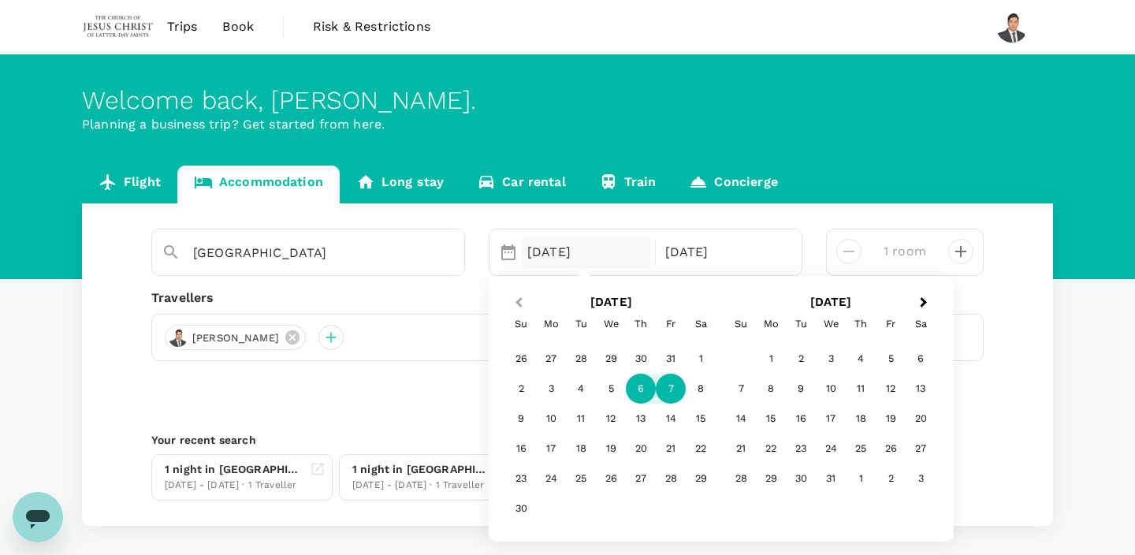
click at [515, 299] on button "Previous Month" at bounding box center [516, 303] width 25 height 25
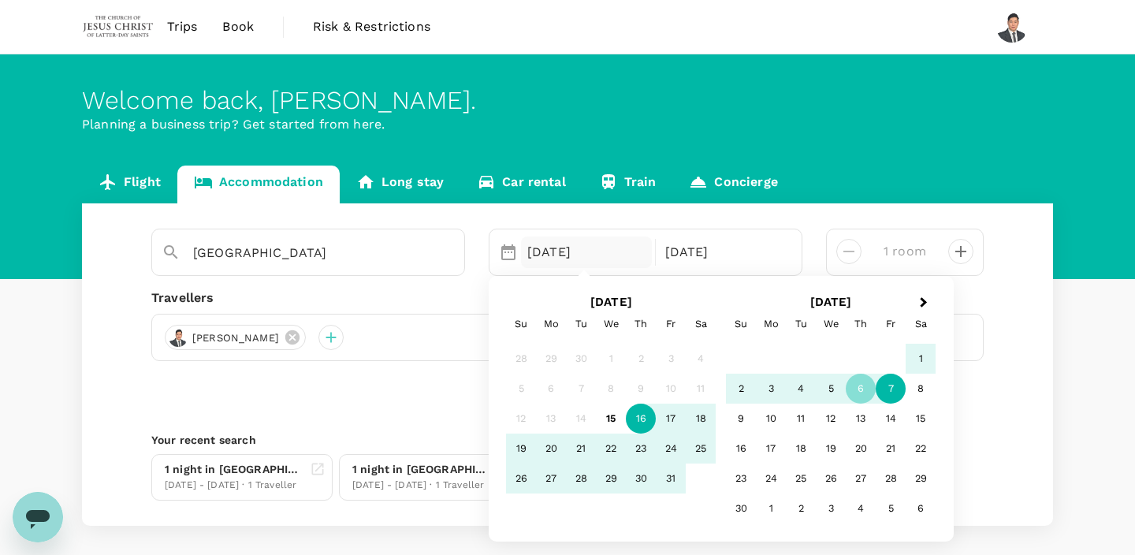
click at [645, 417] on div "16" at bounding box center [641, 419] width 30 height 30
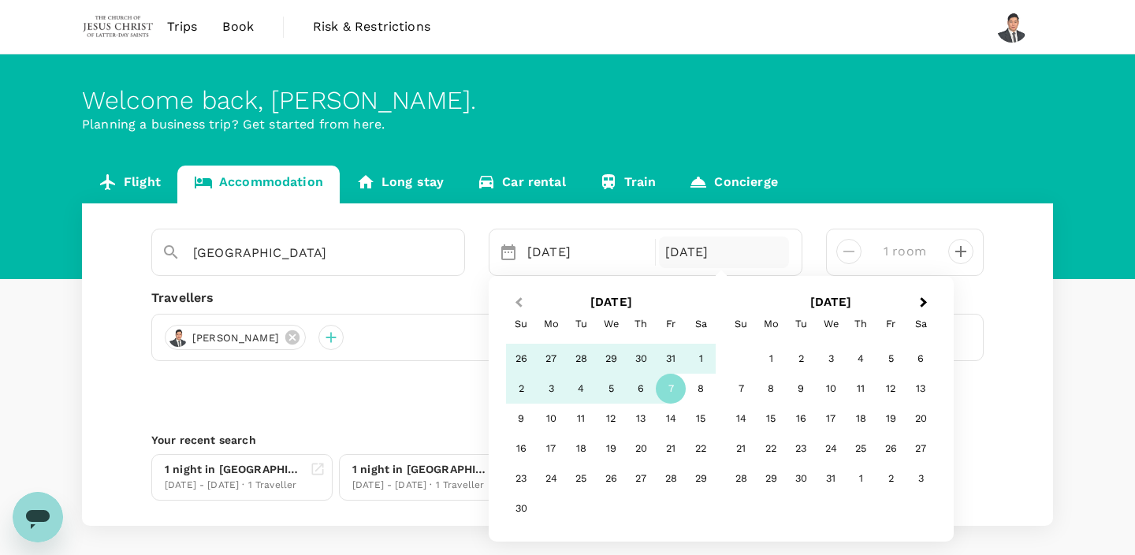
click at [518, 301] on span "Previous Month" at bounding box center [518, 303] width 0 height 18
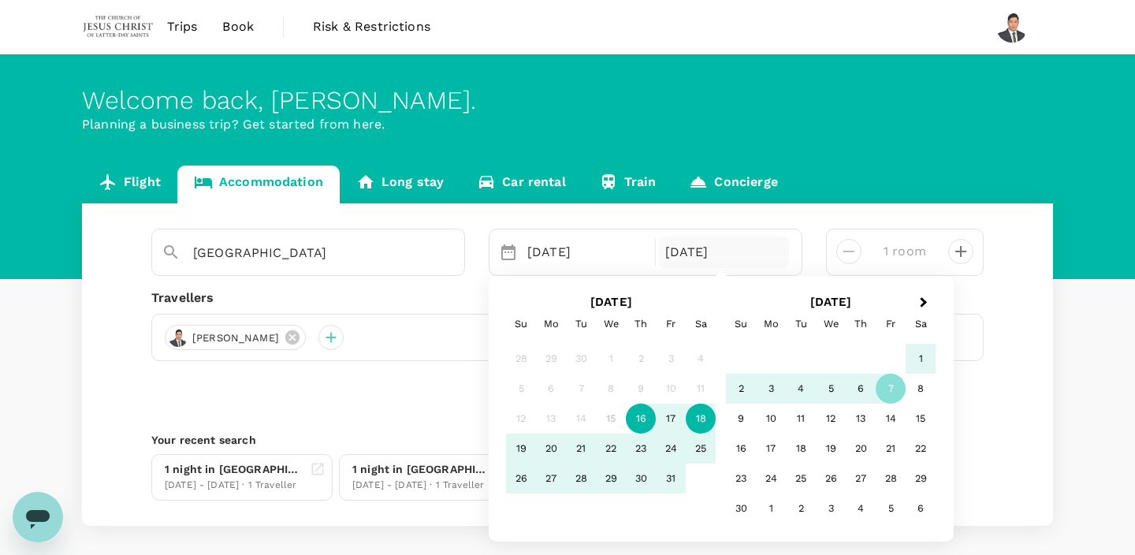
click at [706, 421] on div "18" at bounding box center [701, 419] width 30 height 30
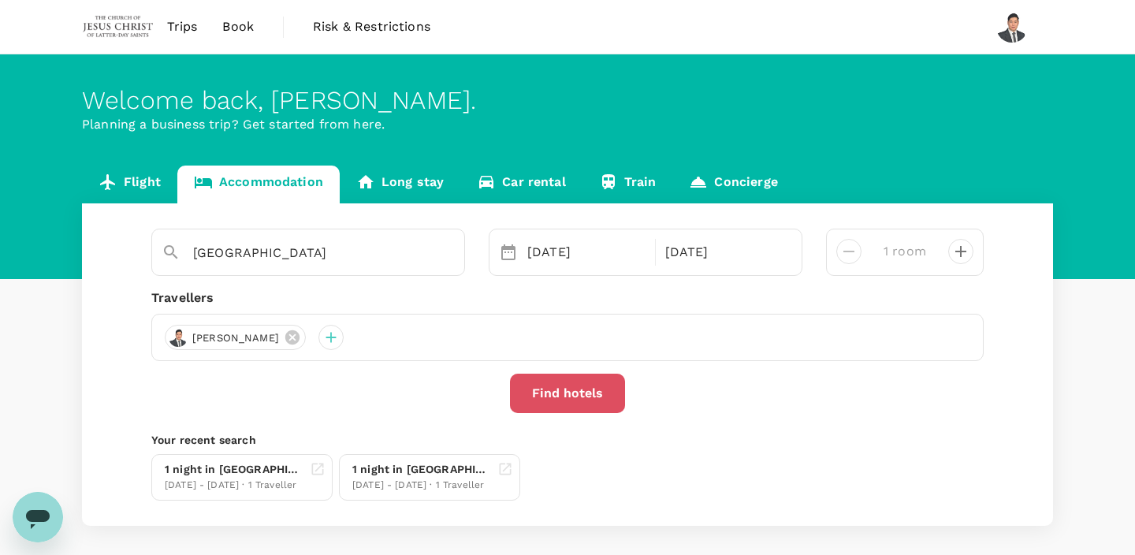
click at [563, 394] on button "Find hotels" at bounding box center [567, 393] width 115 height 39
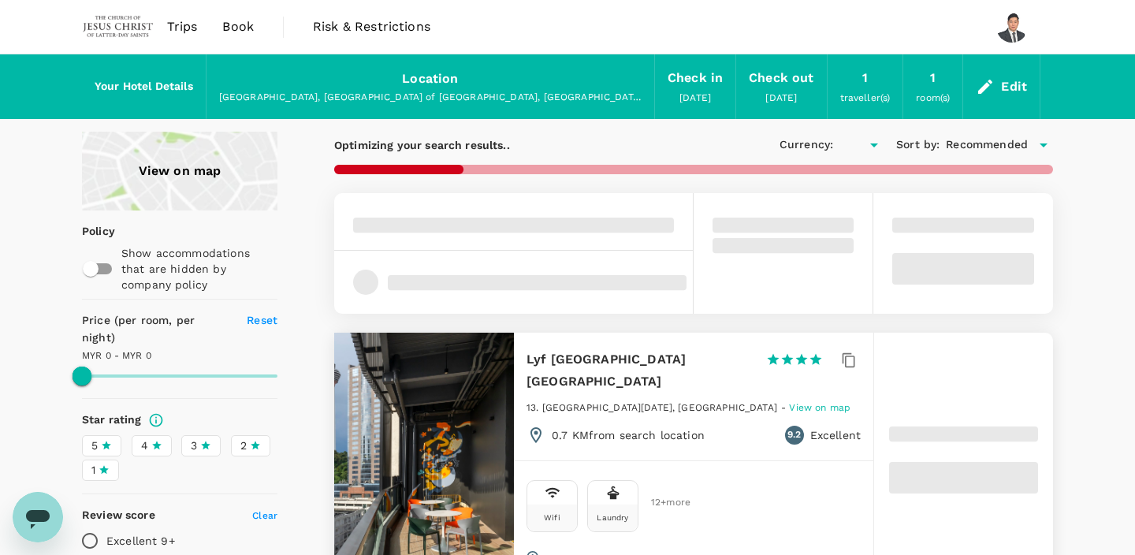
type input "1384.46"
type input "MYR"
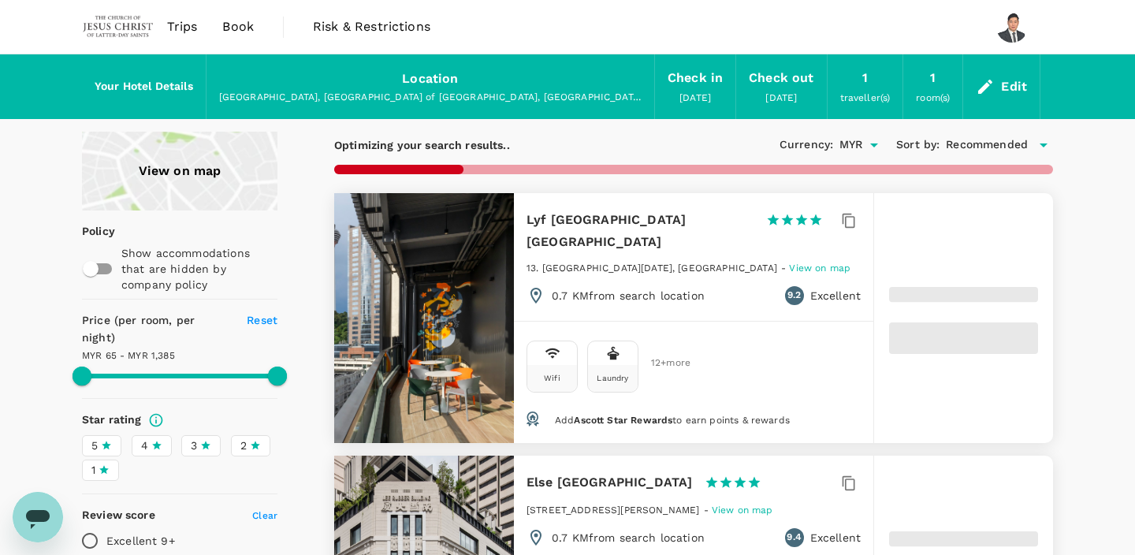
type input "1384.46"
type input "39.65"
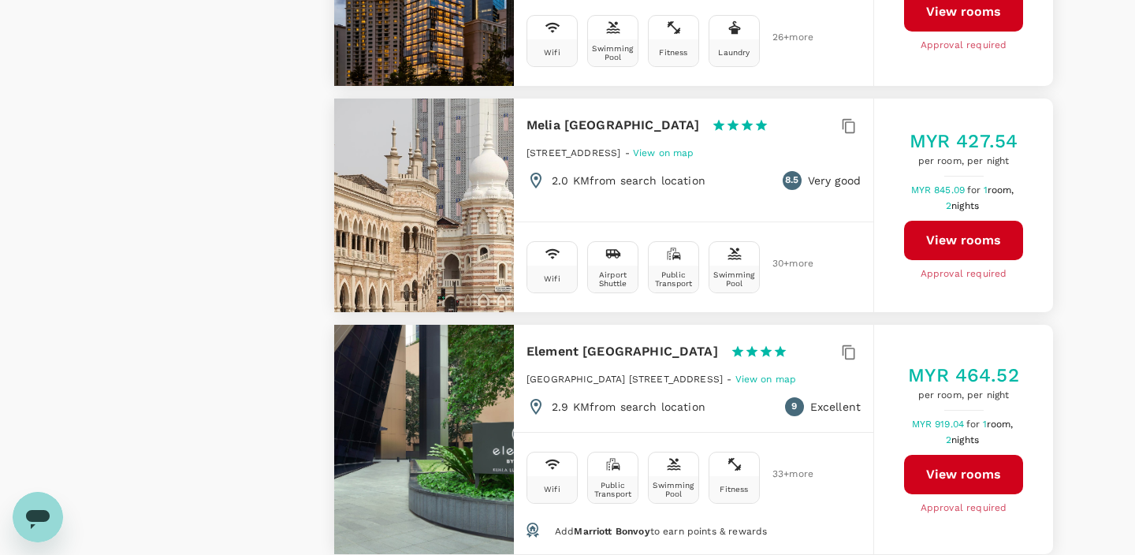
scroll to position [4672, 0]
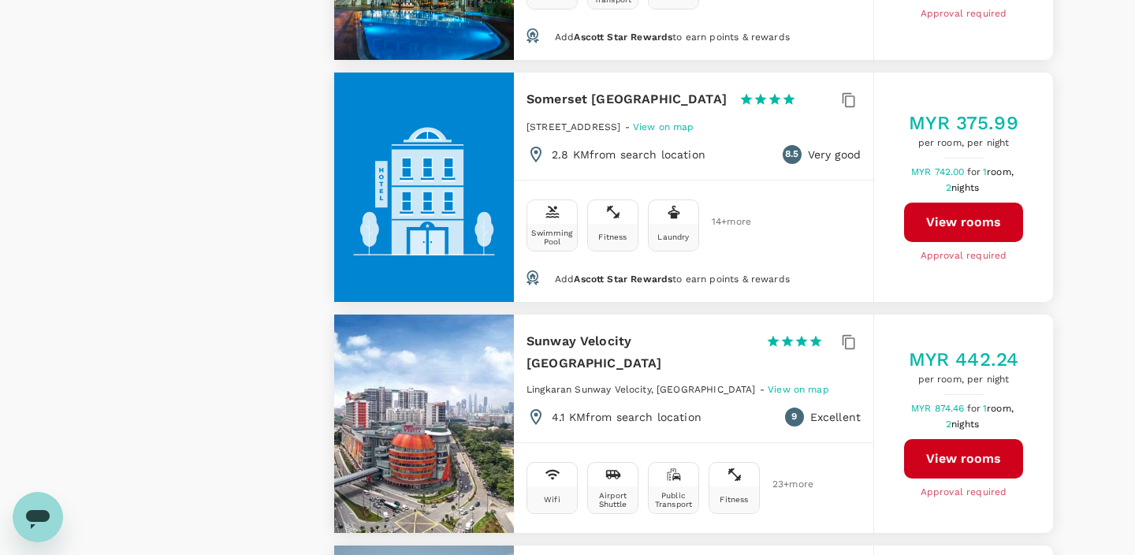
scroll to position [1760, 0]
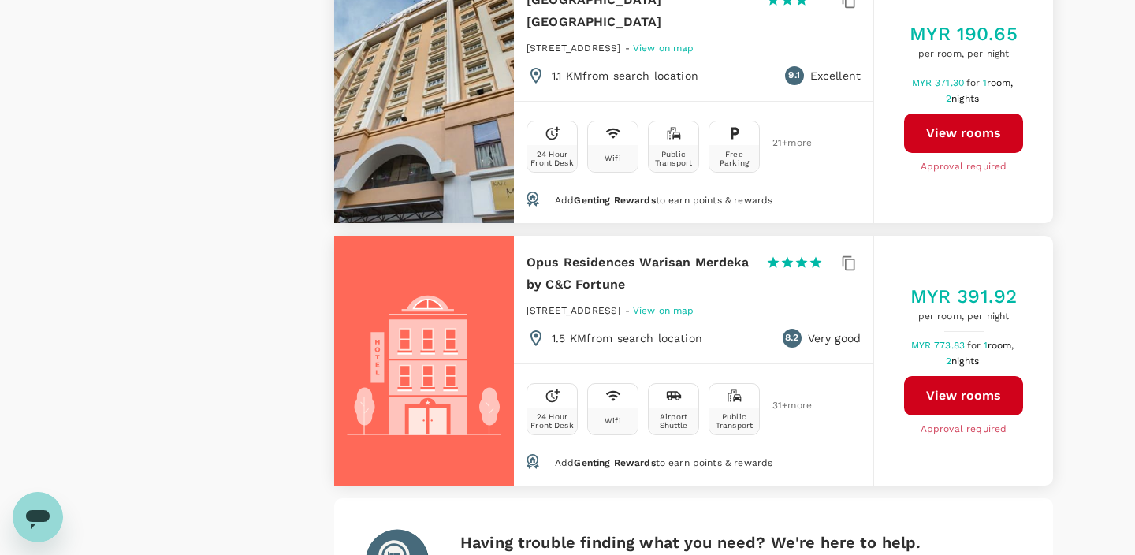
scroll to position [4733, 0]
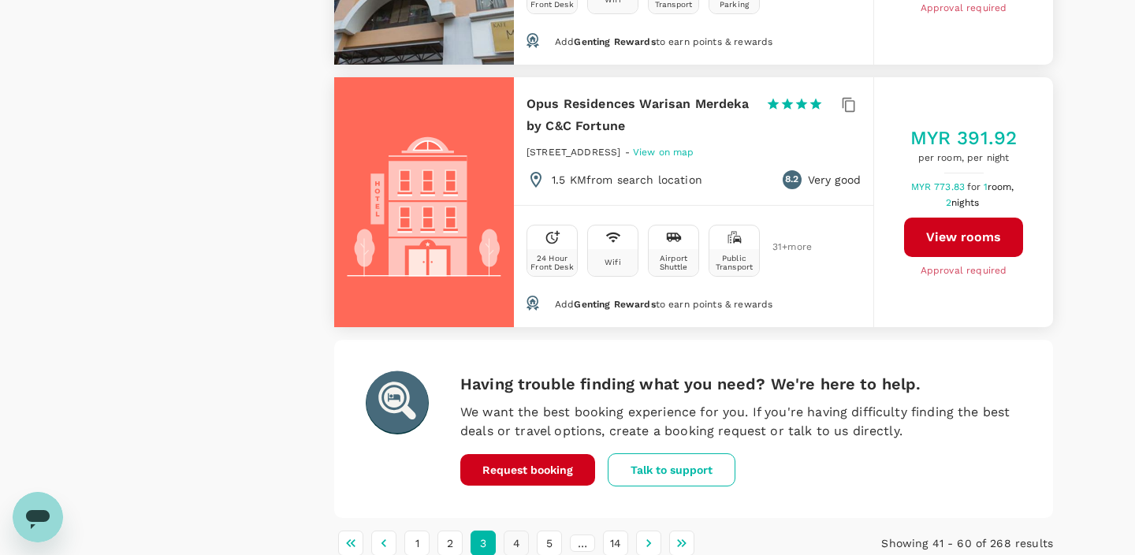
click at [518, 530] on button "4" at bounding box center [516, 542] width 25 height 25
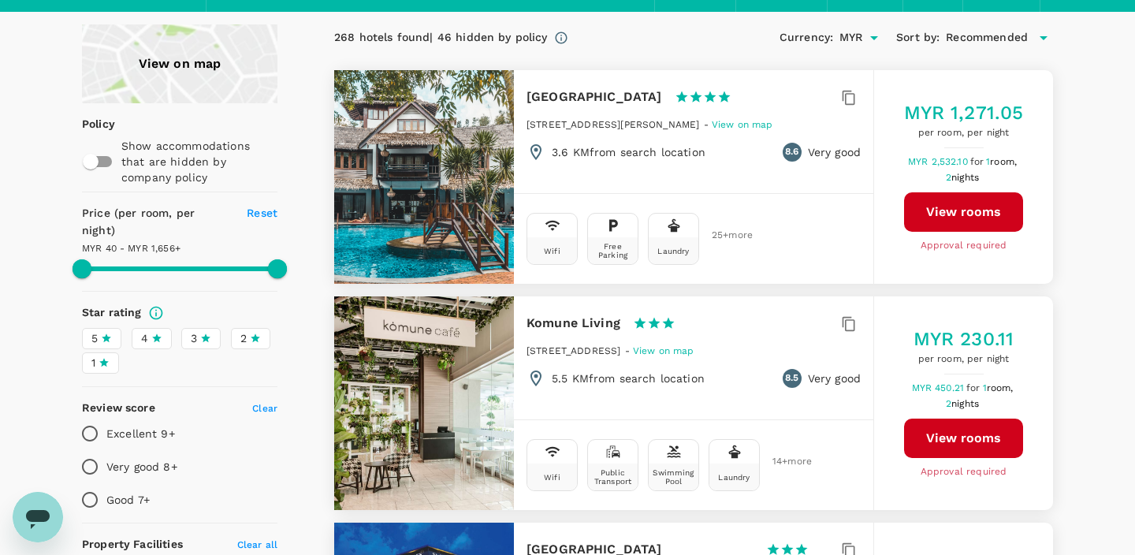
scroll to position [0, 0]
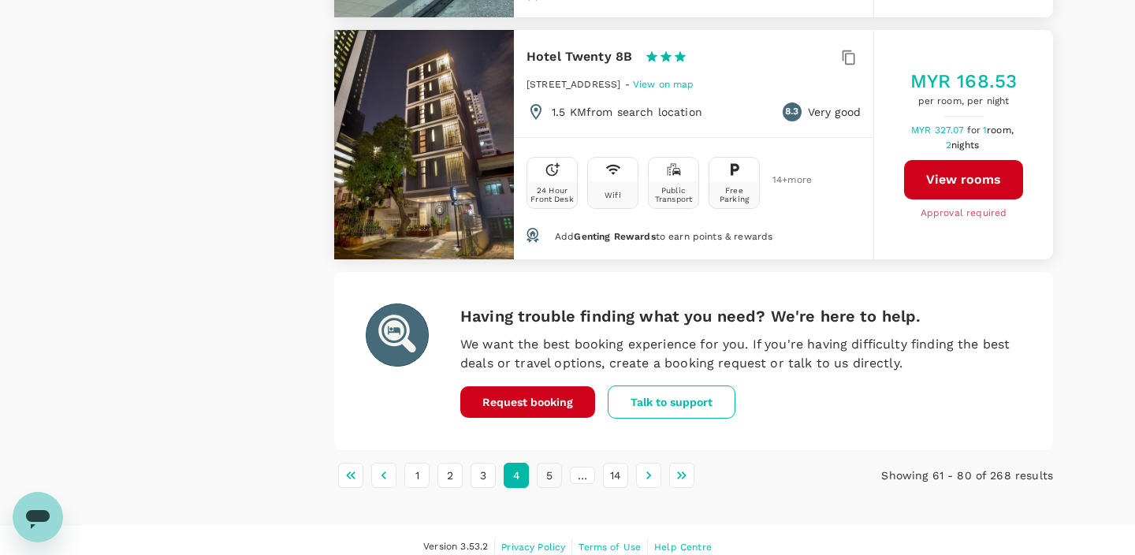
click at [548, 463] on button "5" at bounding box center [549, 475] width 25 height 25
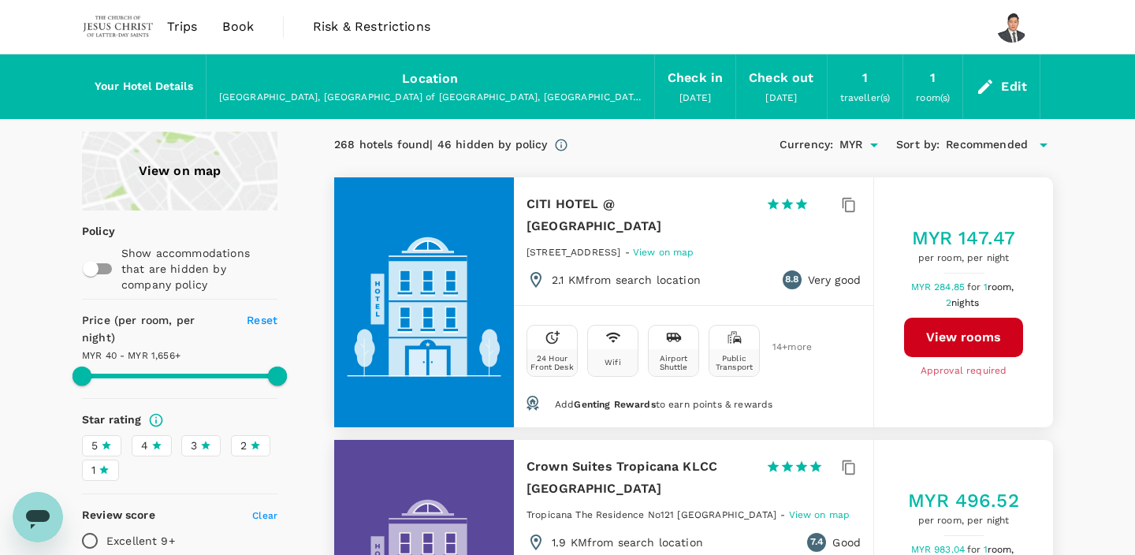
click at [156, 440] on icon at bounding box center [156, 445] width 11 height 11
click at [0, 0] on input "4" at bounding box center [0, 0] width 0 height 0
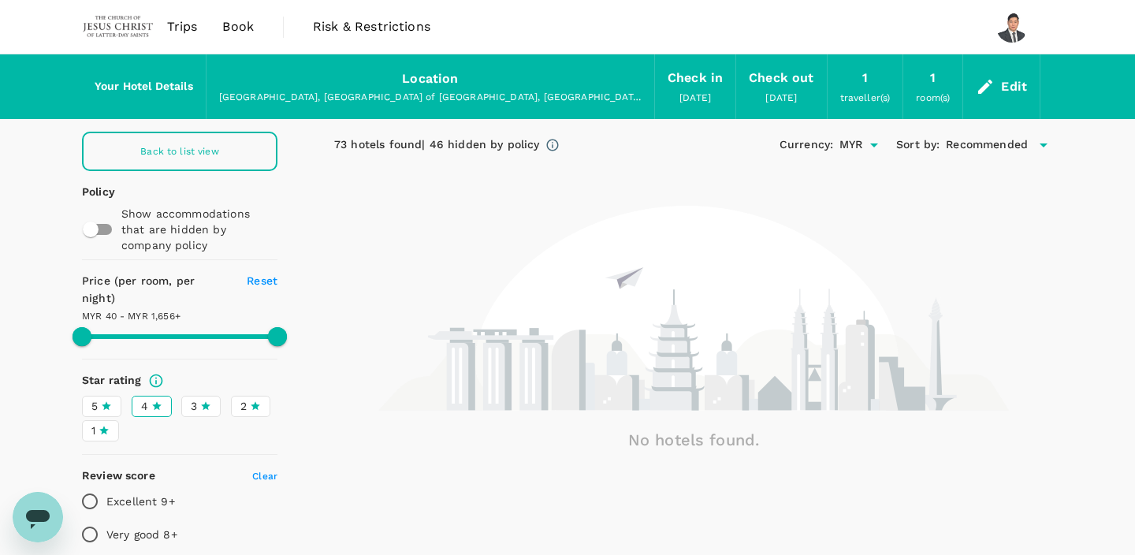
click at [147, 398] on span "4" at bounding box center [144, 406] width 7 height 17
click at [0, 0] on input "4" at bounding box center [0, 0] width 0 height 0
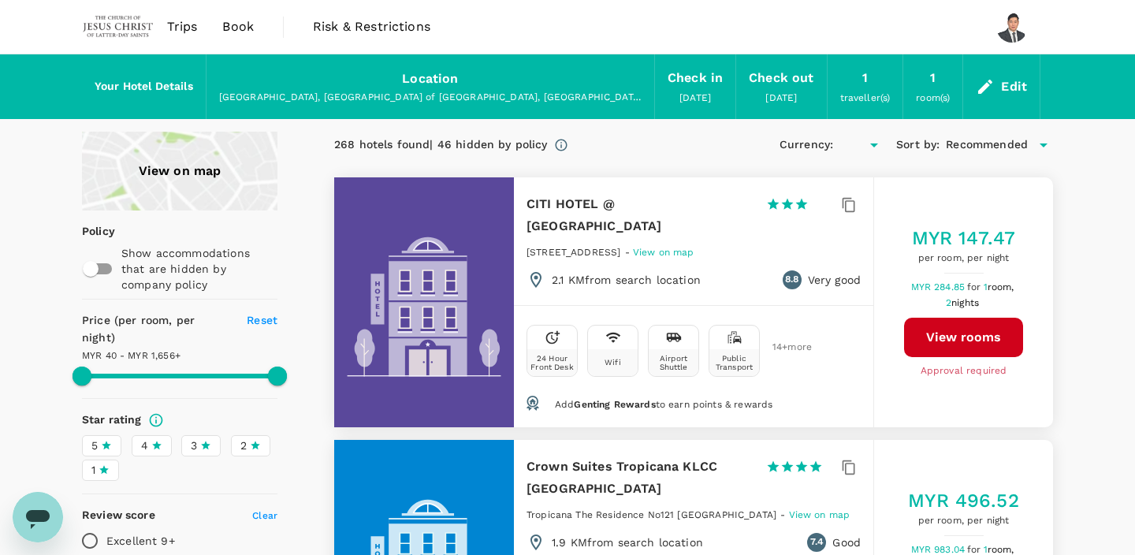
type input "1655.65"
type input "MYR"
click at [427, 79] on div "Location" at bounding box center [430, 79] width 56 height 22
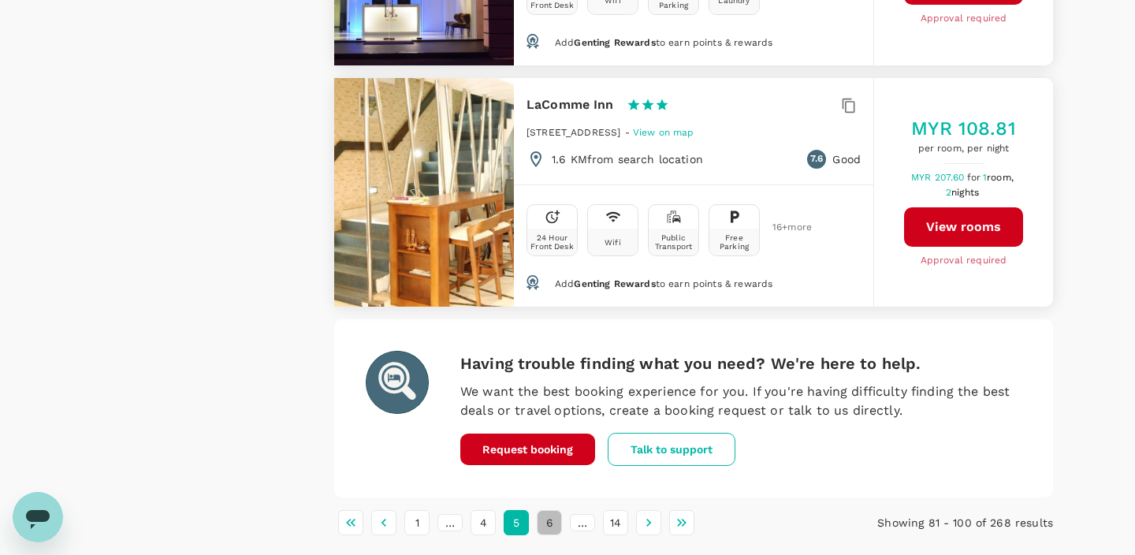
click at [545, 510] on button "6" at bounding box center [549, 522] width 25 height 25
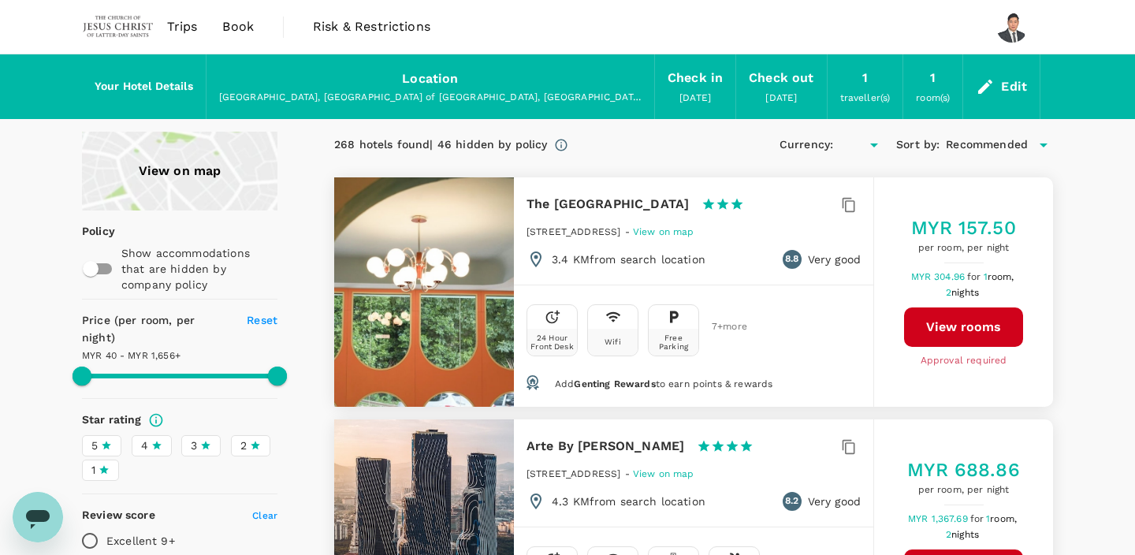
type input "1655.65"
type input "MYR"
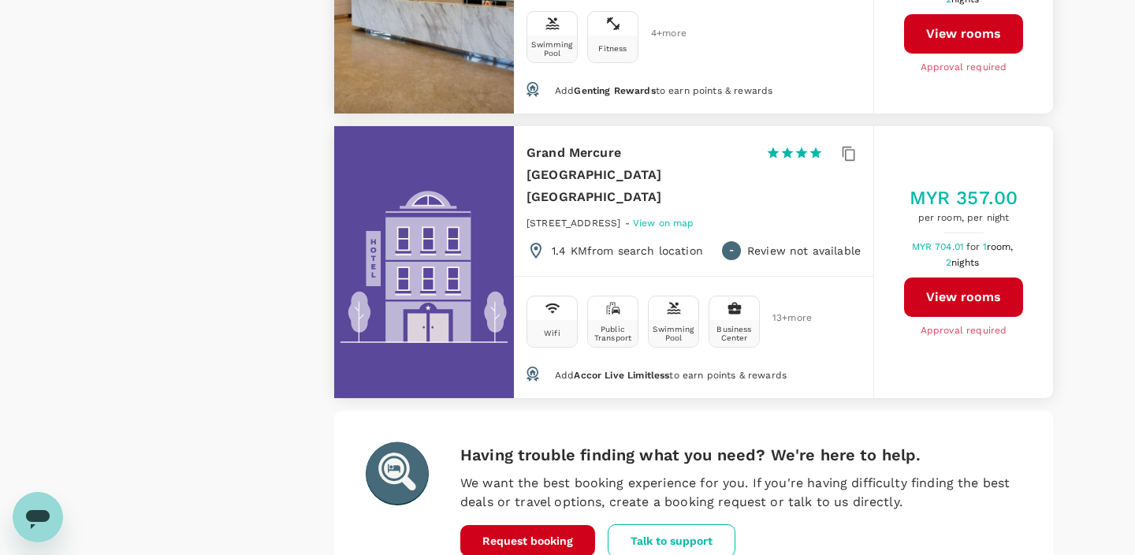
scroll to position [4808, 0]
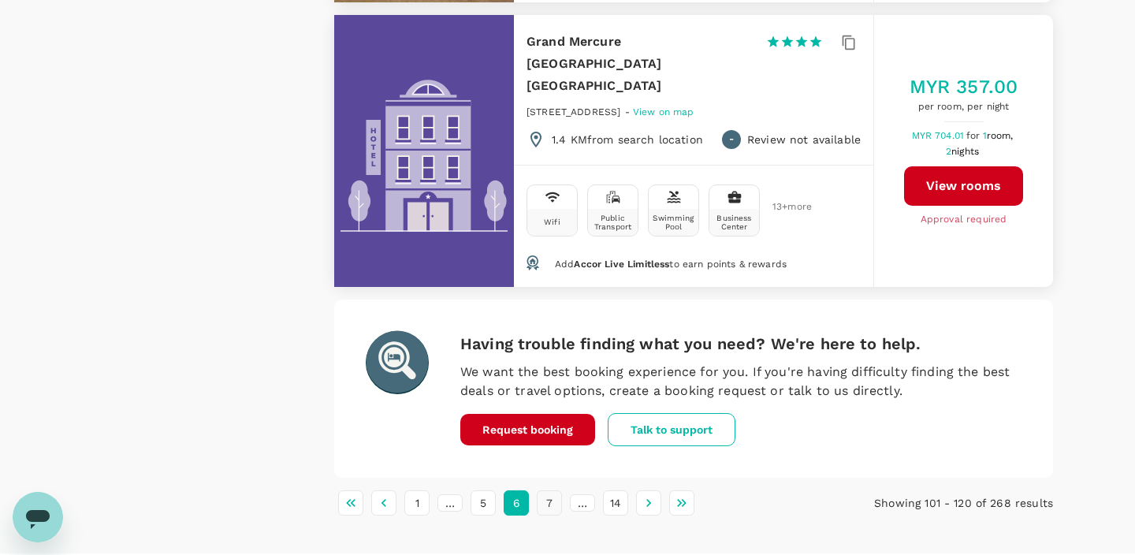
click at [554, 495] on button "7" at bounding box center [549, 502] width 25 height 25
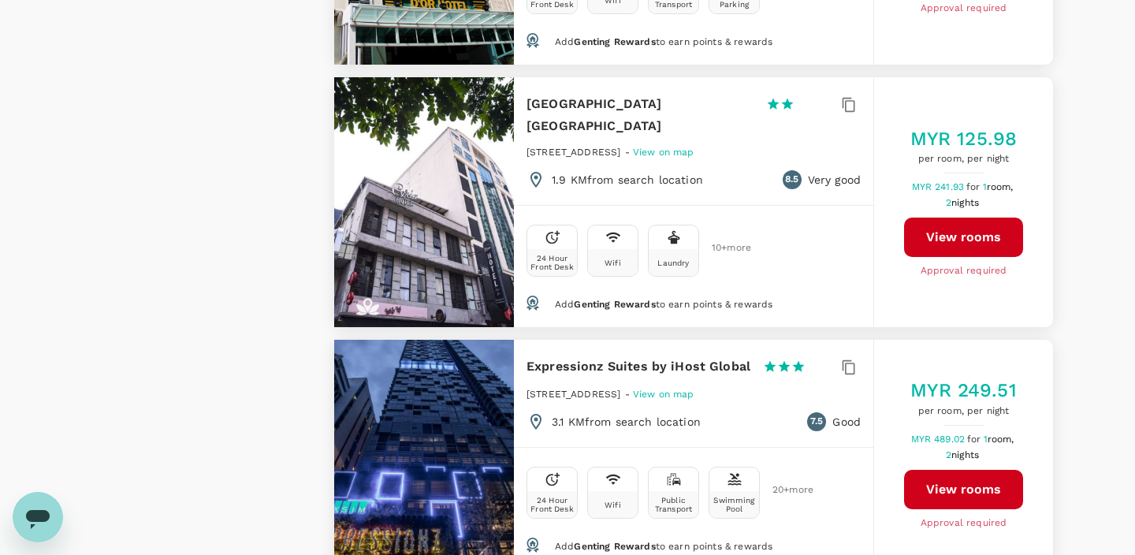
scroll to position [4793, 0]
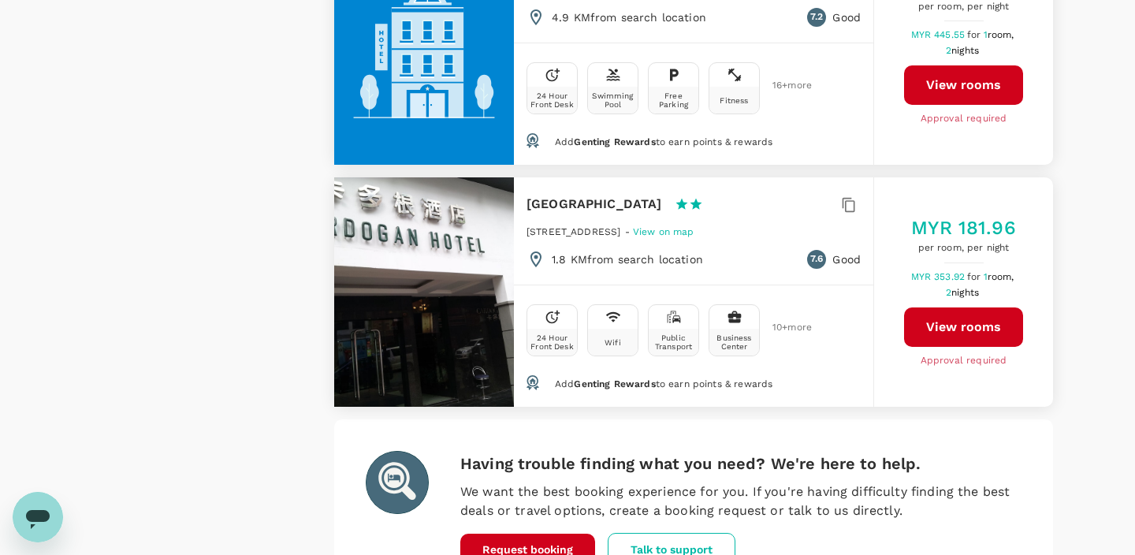
scroll to position [4810, 0]
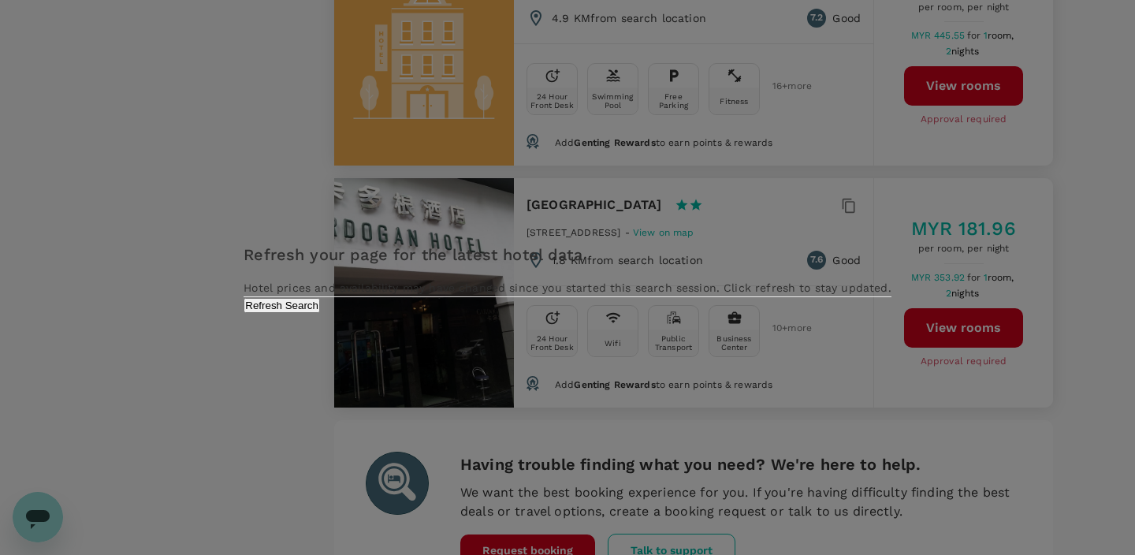
type input "1655.65"
